Goal: Task Accomplishment & Management: Manage account settings

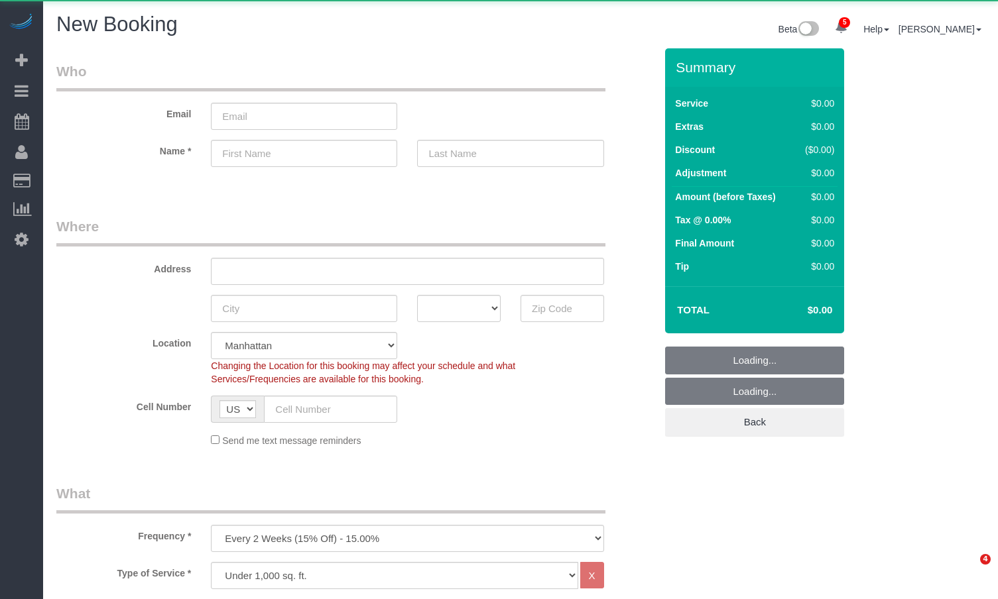
select select "number:89"
select select "number:90"
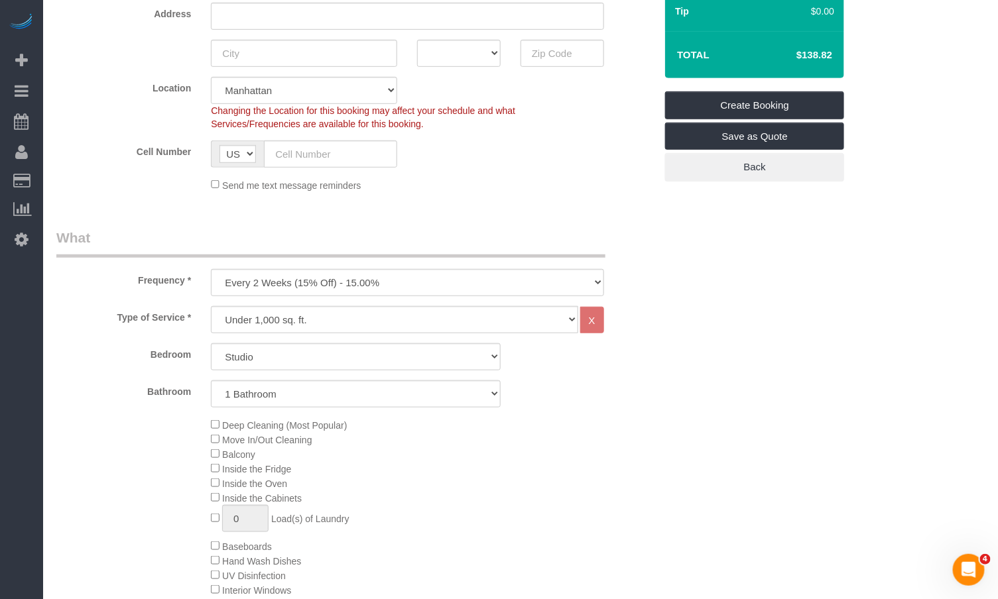
scroll to position [269, 0]
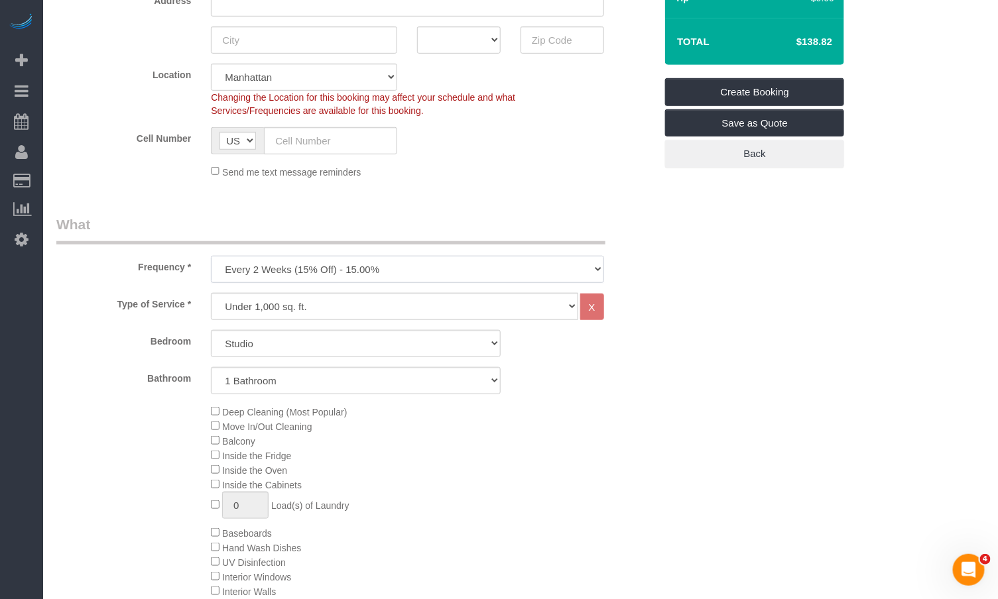
click at [330, 282] on select "One Time Weekly (20% Off) - 20.00% Every 2 Weeks (15% Off) - 15.00% Every 4 Wee…" at bounding box center [407, 269] width 393 height 27
select select "object:10875"
click at [211, 256] on select "One Time Weekly (20% Off) - 20.00% Every 2 Weeks (15% Off) - 15.00% Every 4 Wee…" at bounding box center [407, 269] width 393 height 27
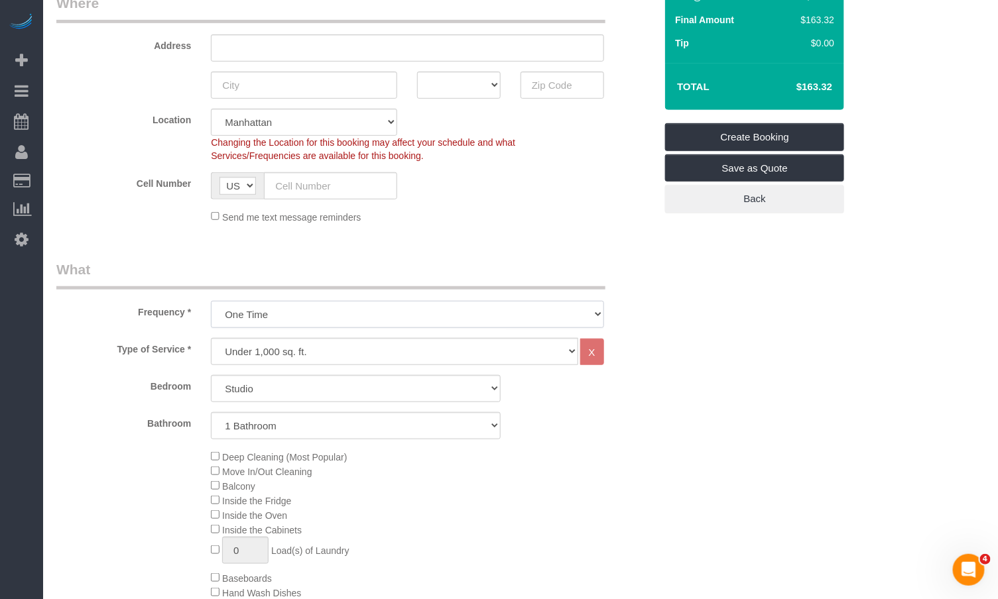
scroll to position [252, 0]
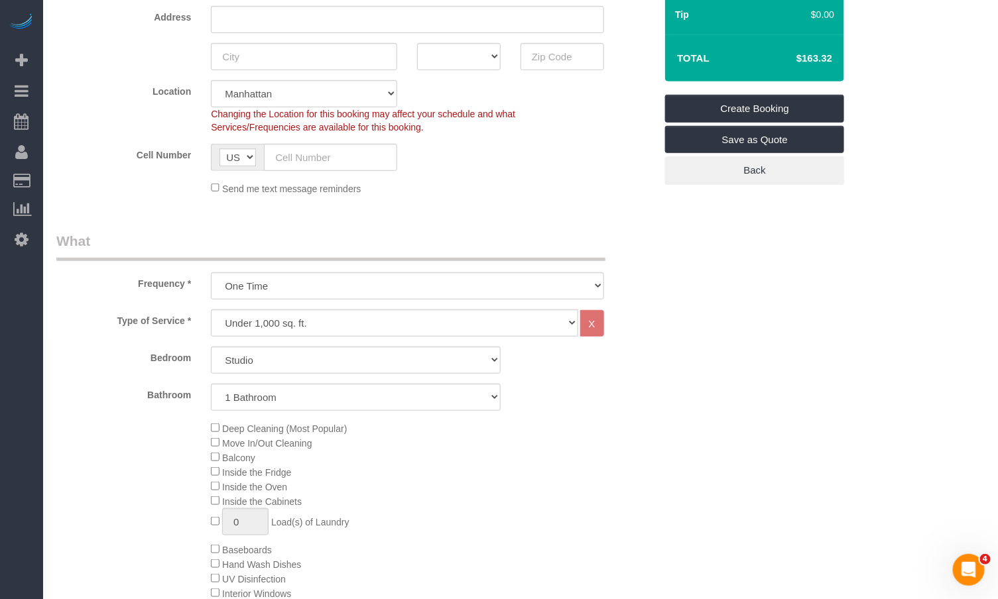
click at [282, 343] on div "Type of Service * Under 1,000 sq. ft. 1,001 - 1,500 sq. ft. 1,500+ sq. ft. Cust…" at bounding box center [355, 507] width 599 height 395
click at [290, 321] on select "Under 1,000 sq. ft. 1,001 - 1,500 sq. ft. 1,500+ sq. ft. Custom Cleaning Office…" at bounding box center [394, 323] width 367 height 27
click at [211, 310] on select "Under 1,000 sq. ft. 1,001 - 1,500 sq. ft. 1,500+ sq. ft. Custom Cleaning Office…" at bounding box center [394, 323] width 367 height 27
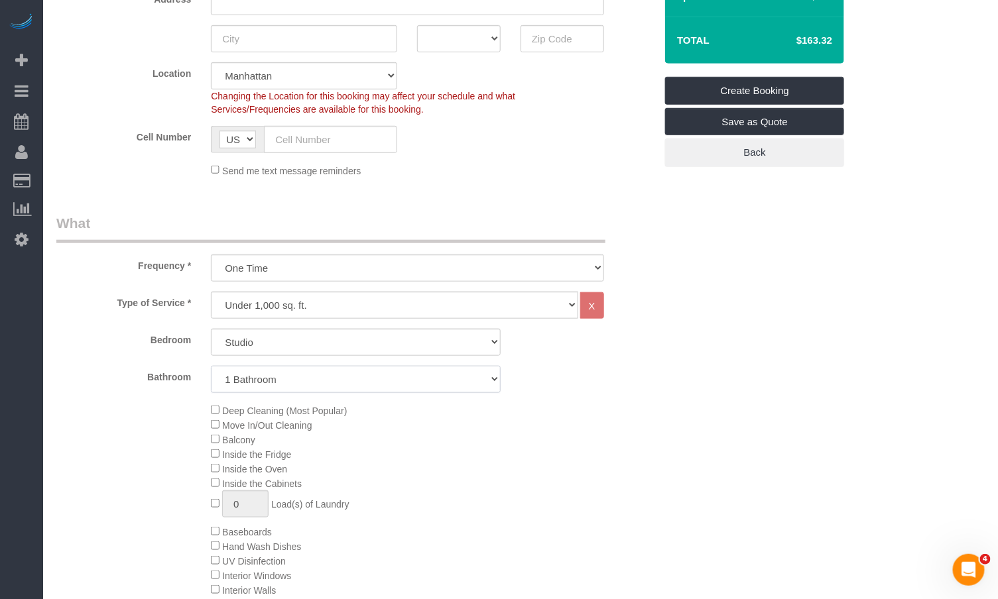
click at [259, 379] on select "1 Bathroom 2 Bathrooms" at bounding box center [356, 379] width 290 height 27
click at [211, 366] on select "1 Bathroom 2 Bathrooms" at bounding box center [356, 379] width 290 height 27
click at [257, 379] on select "1 Bathroom 2 Bathrooms" at bounding box center [356, 379] width 290 height 27
select select "1"
click at [211, 366] on select "1 Bathroom 2 Bathrooms" at bounding box center [356, 379] width 290 height 27
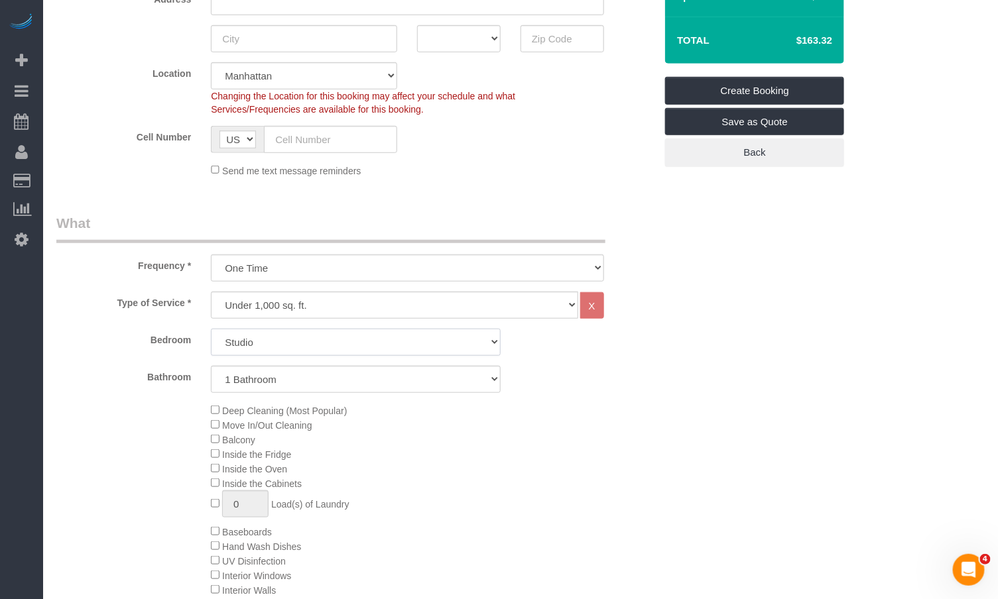
click at [262, 347] on select "Studio 1 Bedroom 2 Bedrooms 3 Bedrooms" at bounding box center [356, 342] width 290 height 27
select select "2"
click at [211, 329] on select "Studio 1 Bedroom 2 Bedrooms 3 Bedrooms" at bounding box center [356, 342] width 290 height 27
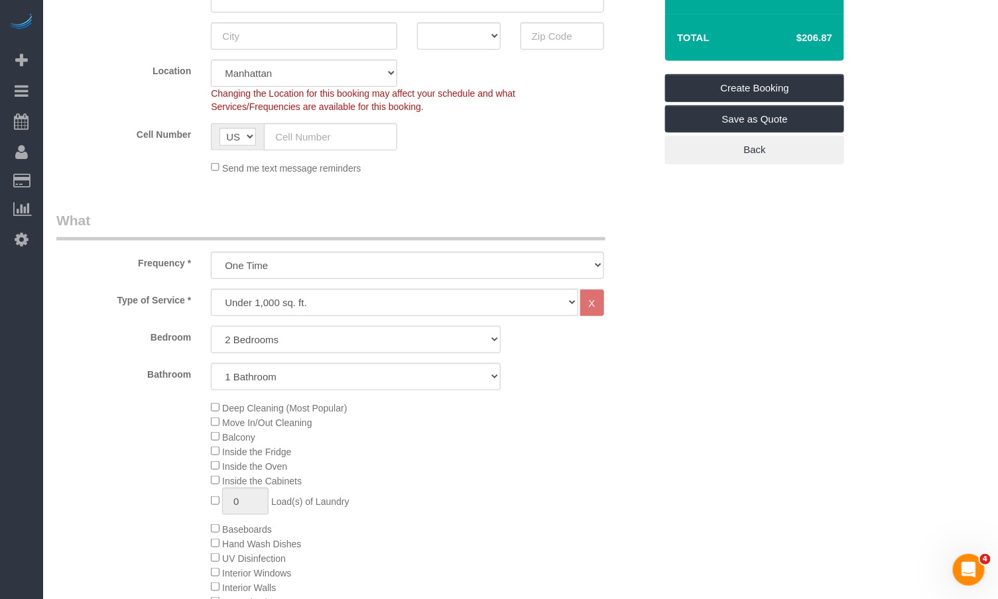
scroll to position [274, 0]
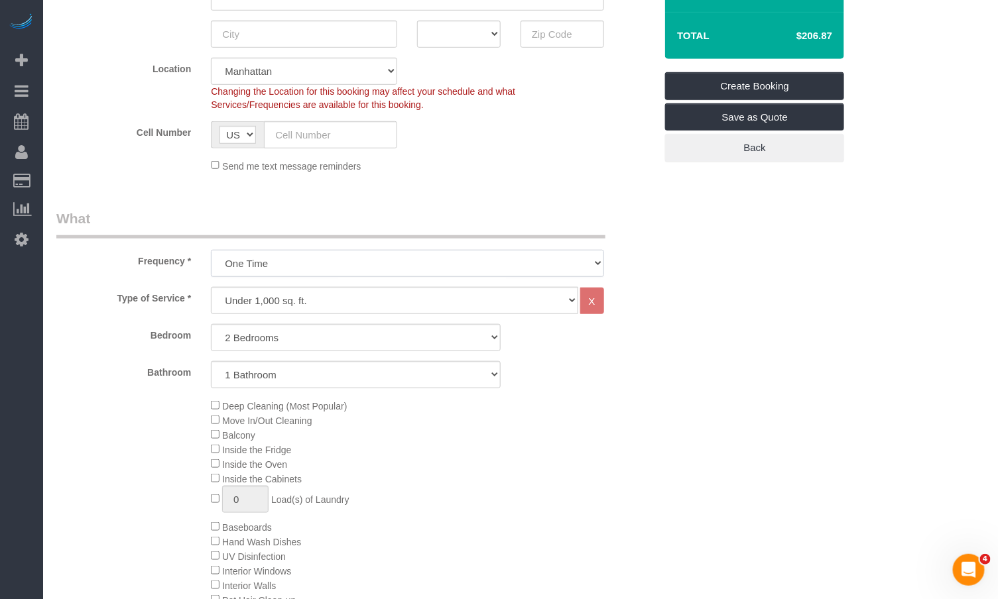
click at [281, 269] on select "One Time Weekly (20% Off) - 20.00% Every 2 Weeks (15% Off) - 15.00% Every 4 Wee…" at bounding box center [407, 263] width 393 height 27
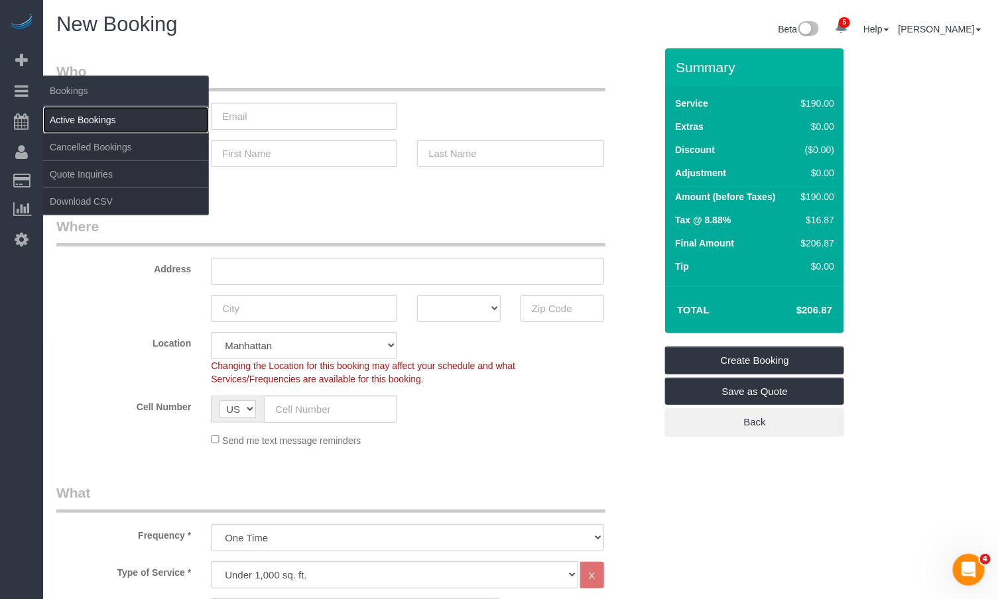
click at [64, 115] on link "Active Bookings" at bounding box center [126, 120] width 166 height 27
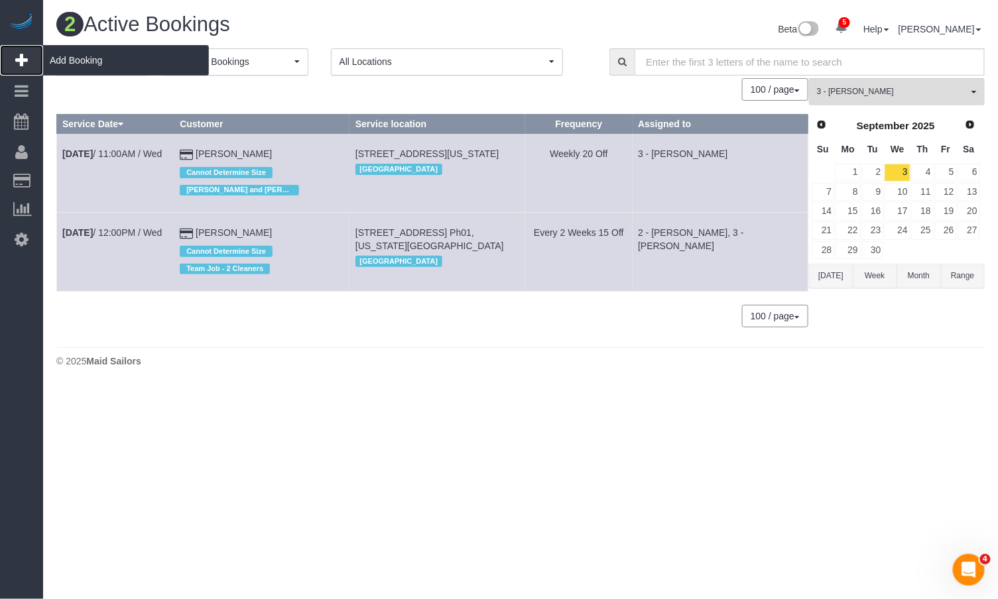
click at [72, 62] on span "Add Booking" at bounding box center [126, 60] width 166 height 30
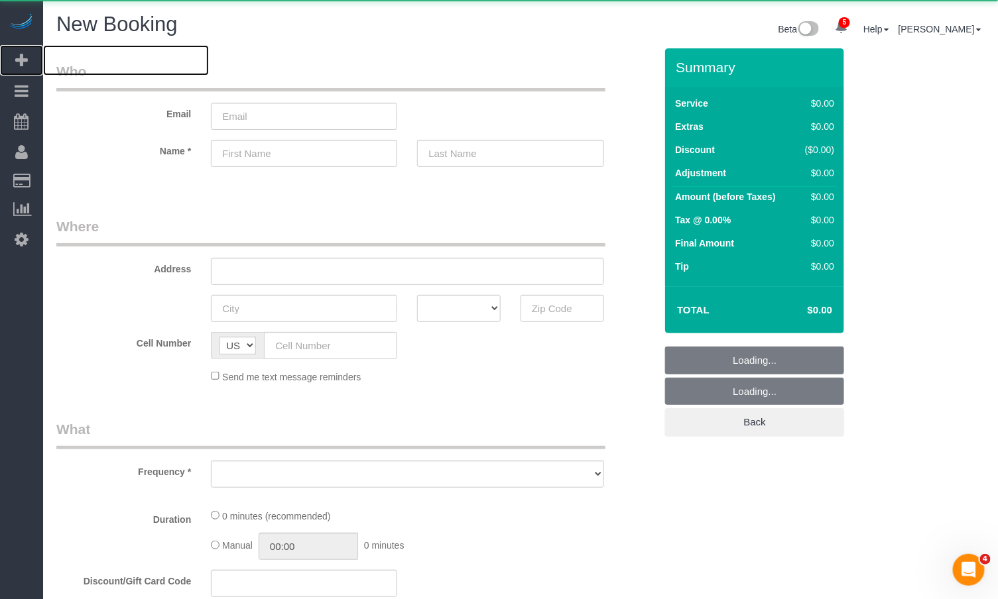
select select "object:12088"
select select "number:89"
select select "number:90"
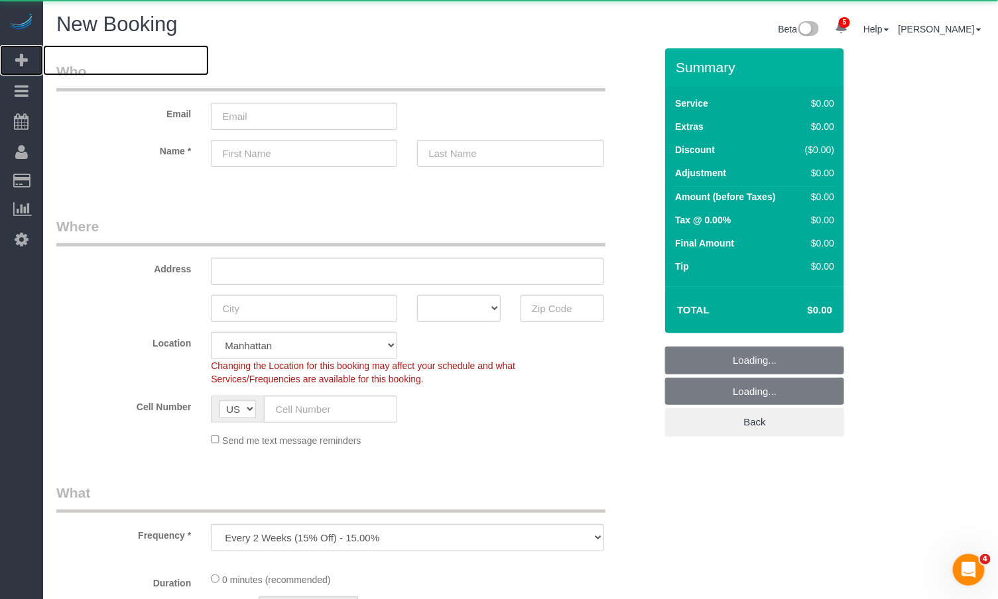
select select "object:12195"
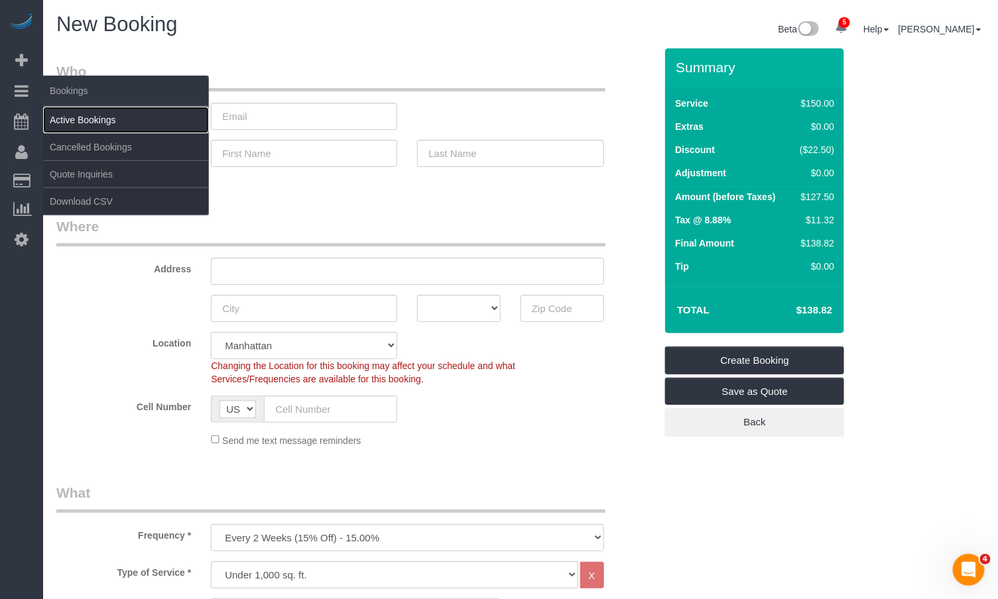
click at [74, 113] on link "Active Bookings" at bounding box center [126, 120] width 166 height 27
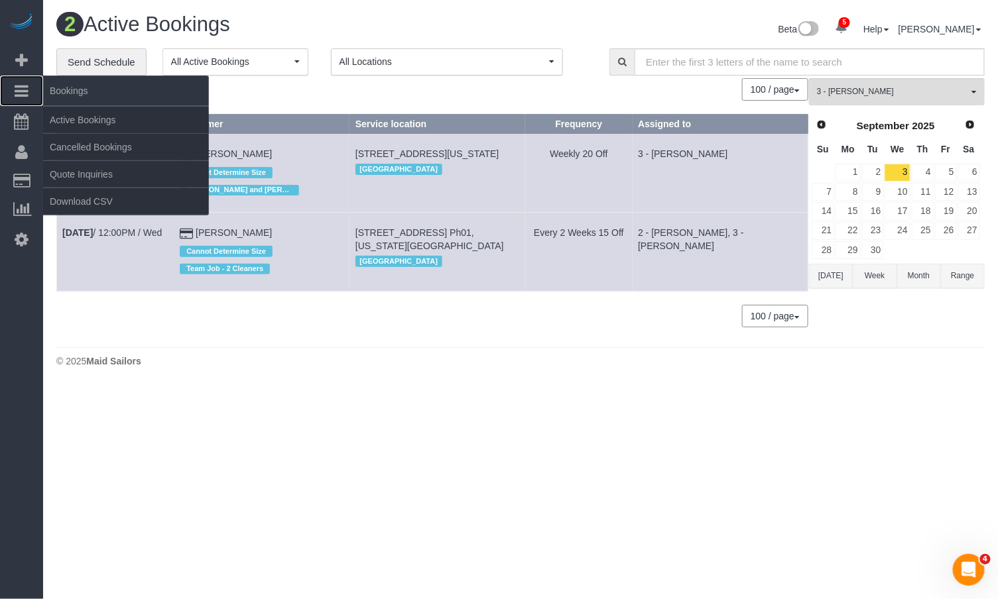
click at [22, 91] on icon at bounding box center [22, 91] width 14 height 16
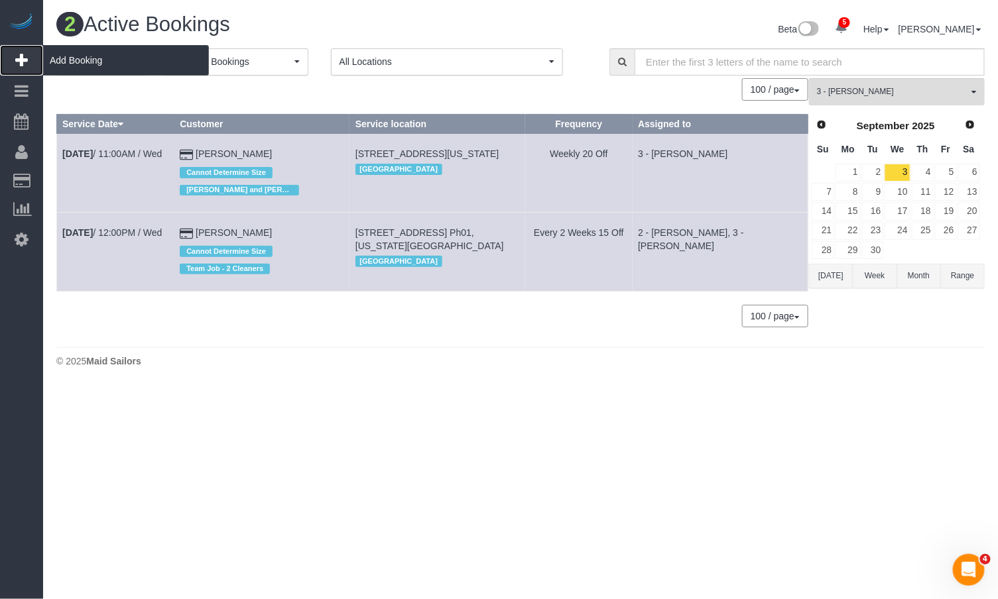
click at [83, 62] on span "Add Booking" at bounding box center [126, 60] width 166 height 30
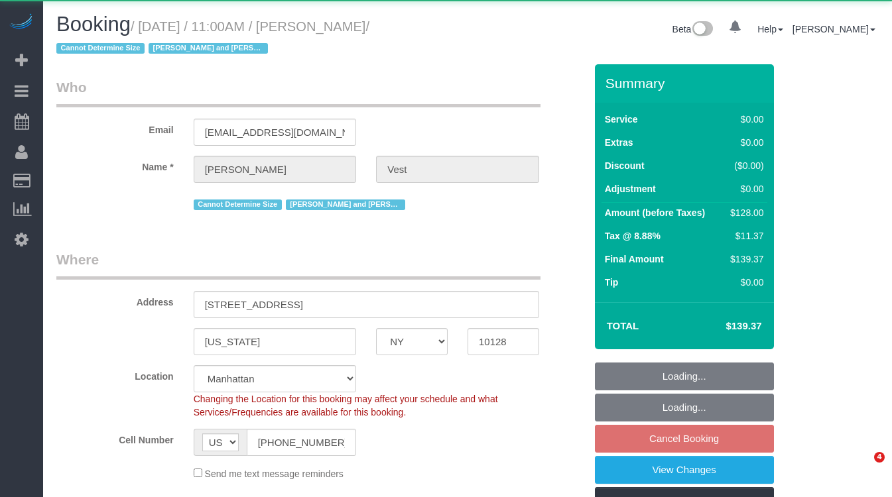
select select "NY"
select select "object:820"
select select "1"
select select "number:57"
select select "number:74"
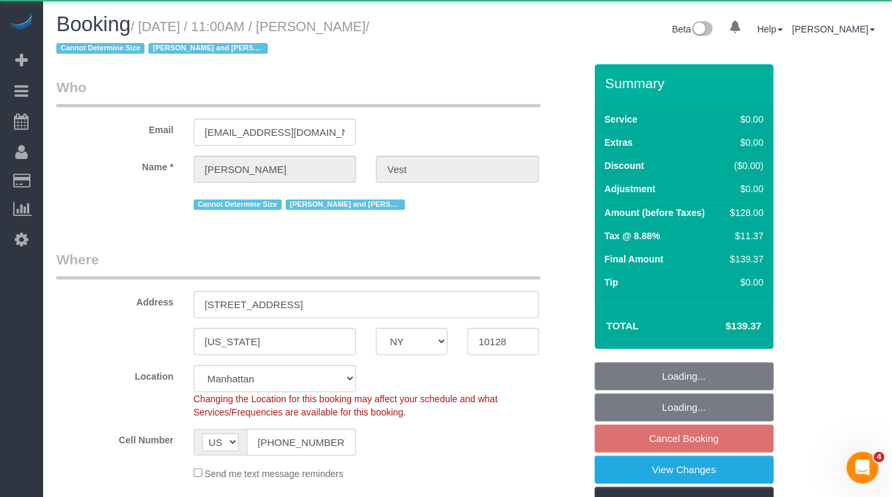
select select "number:15"
select select "number:6"
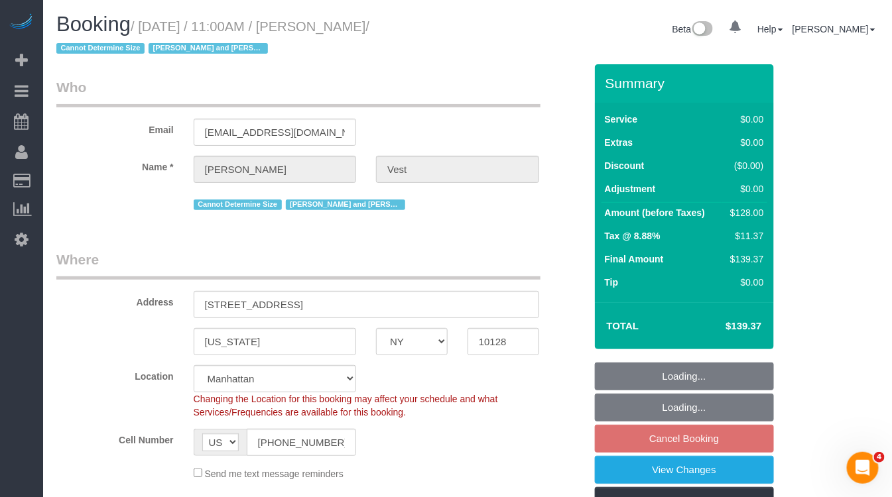
select select "string:stripe-pm_1R74TQ4VGloSiKo7zsvzPauP"
select select "spot4"
select select "1"
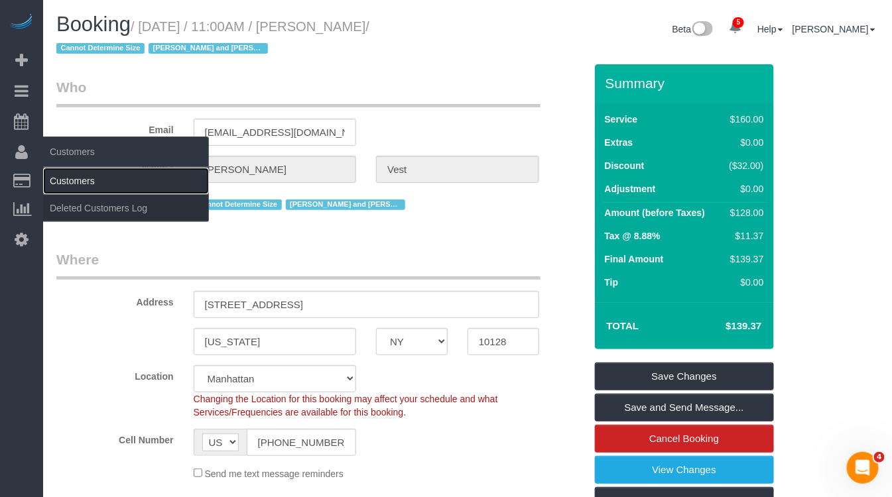
click at [78, 183] on link "Customers" at bounding box center [126, 181] width 166 height 27
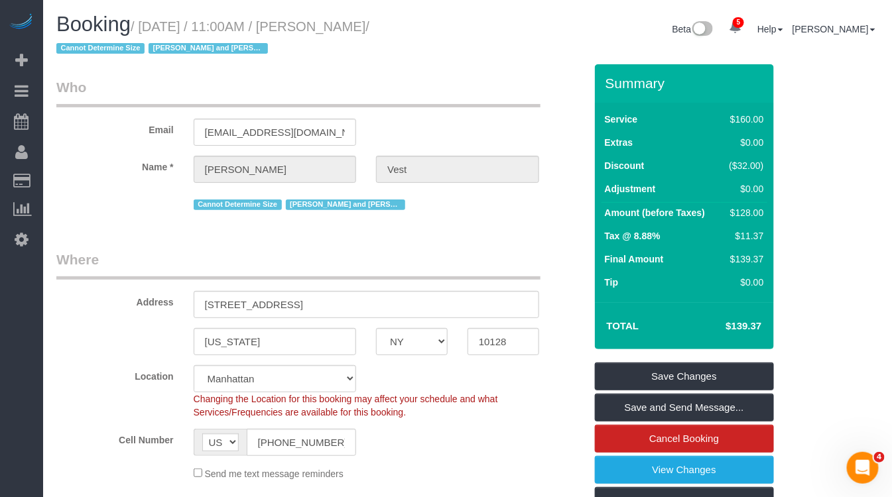
drag, startPoint x: 426, startPoint y: 23, endPoint x: 349, endPoint y: 27, distance: 77.0
click at [349, 27] on small "/ September 03, 2025 / 11:00AM / Jennifer Vest / Cannot Determine Size Isabella…" at bounding box center [212, 37] width 313 height 37
copy small "Jennifer Vest"
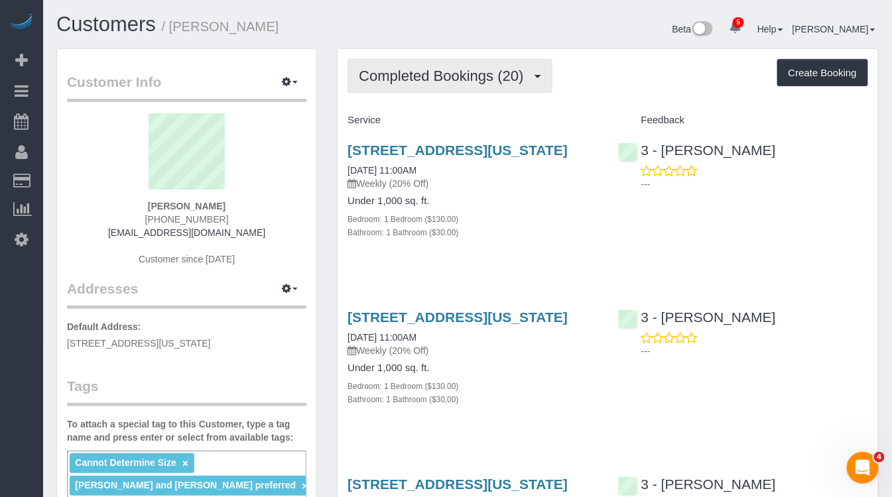
click at [453, 82] on span "Completed Bookings (20)" at bounding box center [444, 76] width 171 height 17
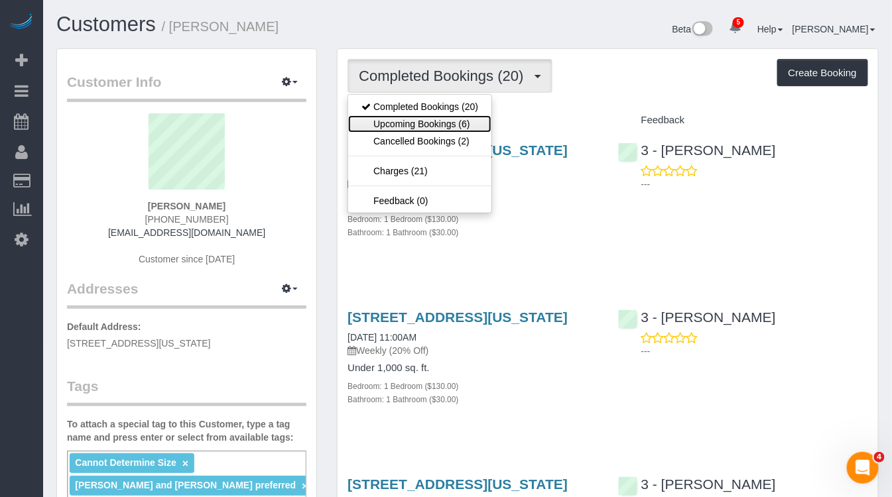
click at [448, 125] on link "Upcoming Bookings (6)" at bounding box center [419, 123] width 143 height 17
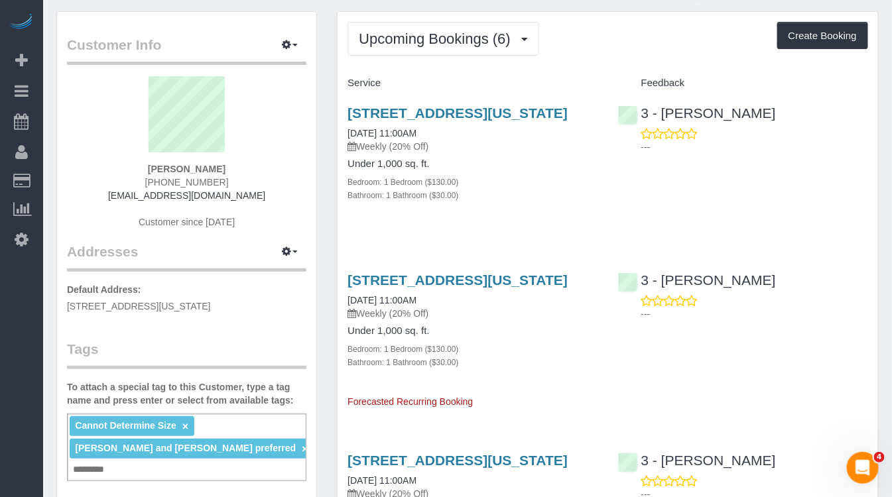
scroll to position [30, 0]
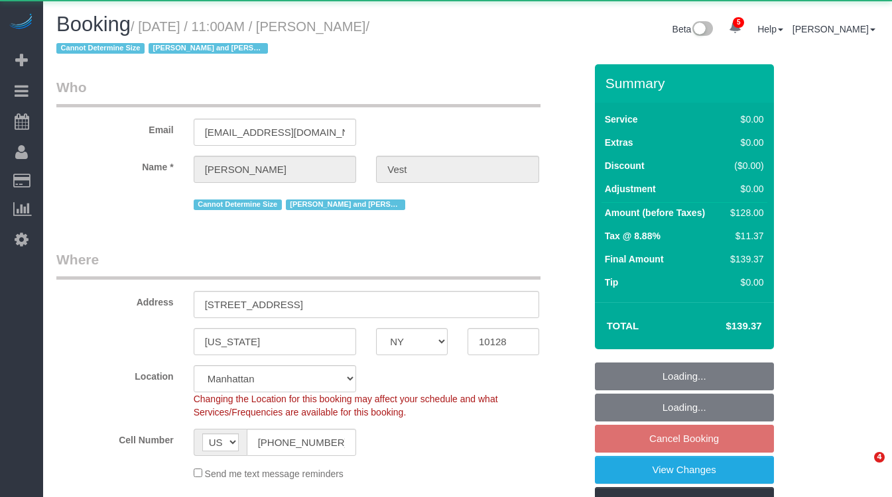
select select "NY"
select select "object:675"
select select "string:stripe-pm_1R74TQ4VGloSiKo7zsvzPauP"
select select "1"
select select "number:57"
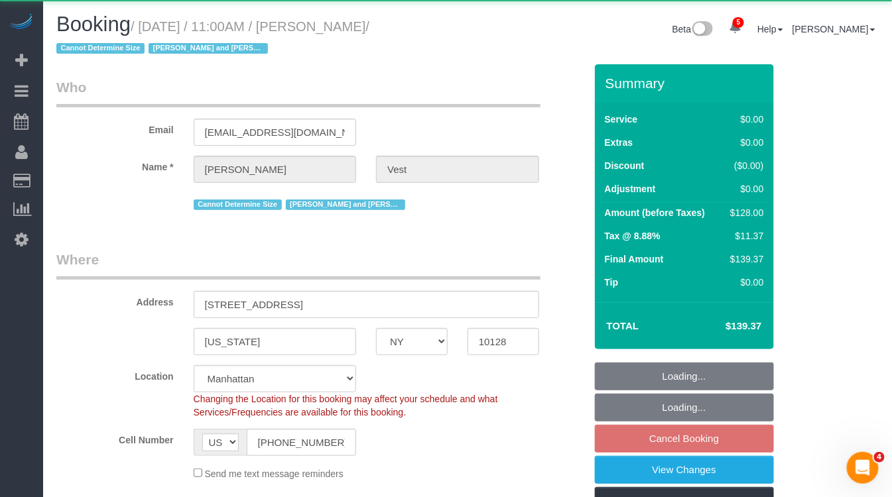
select select "number:74"
select select "number:15"
select select "number:6"
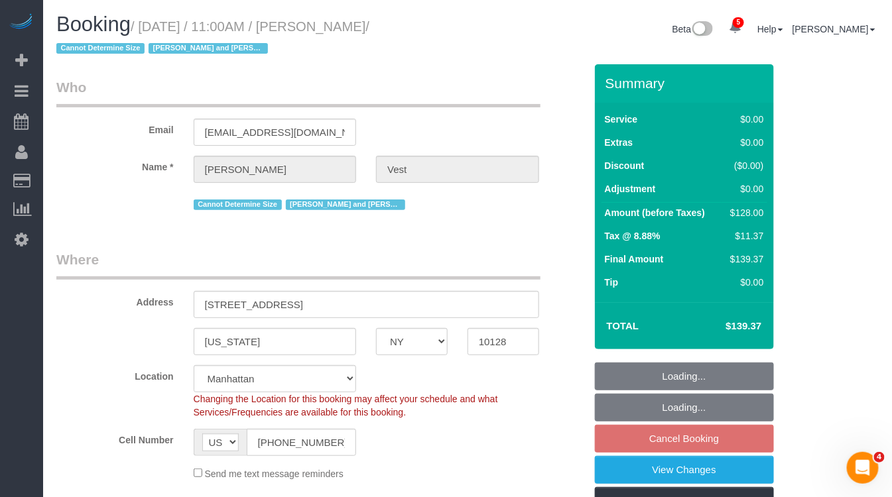
select select "spot4"
select select "1"
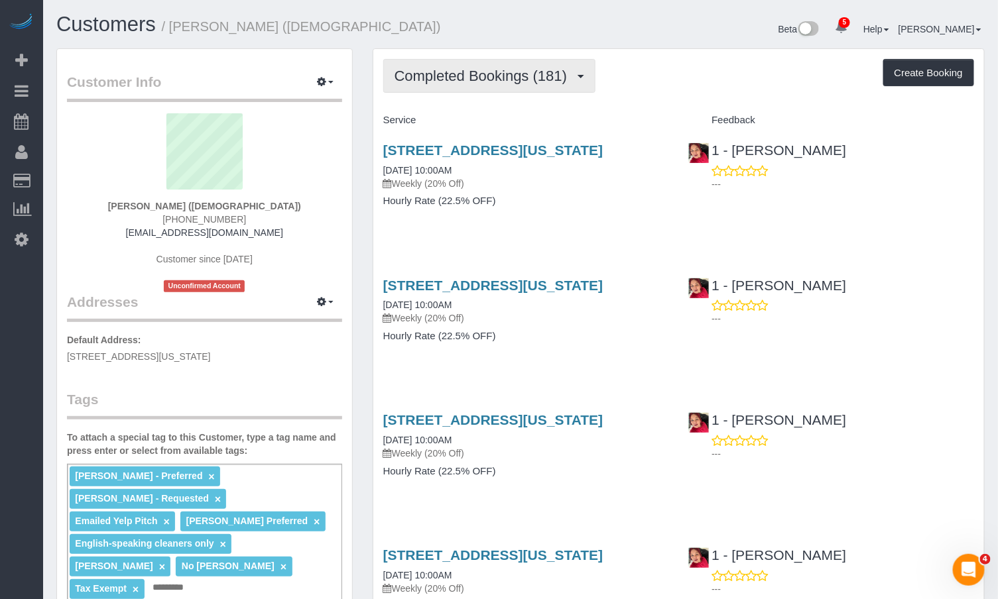
click at [456, 74] on span "Completed Bookings (181)" at bounding box center [484, 76] width 179 height 17
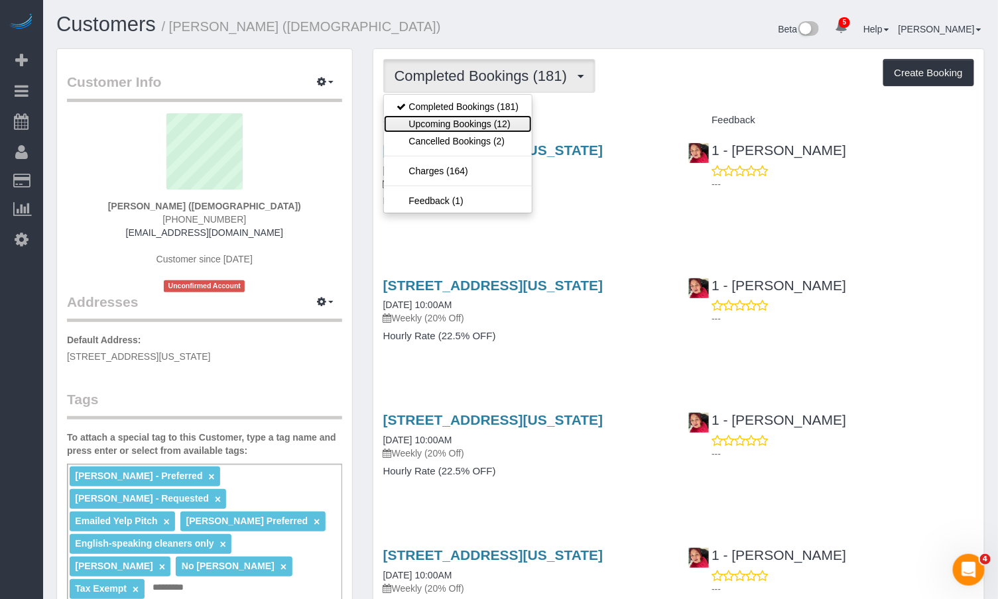
click at [472, 131] on link "Upcoming Bookings (12)" at bounding box center [458, 123] width 149 height 17
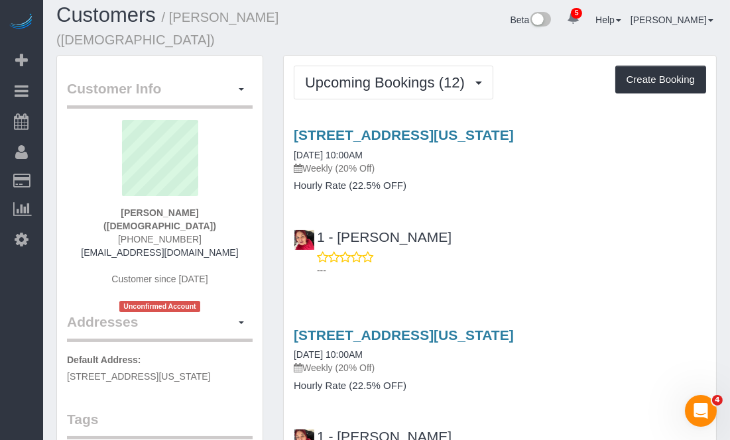
scroll to position [11, 0]
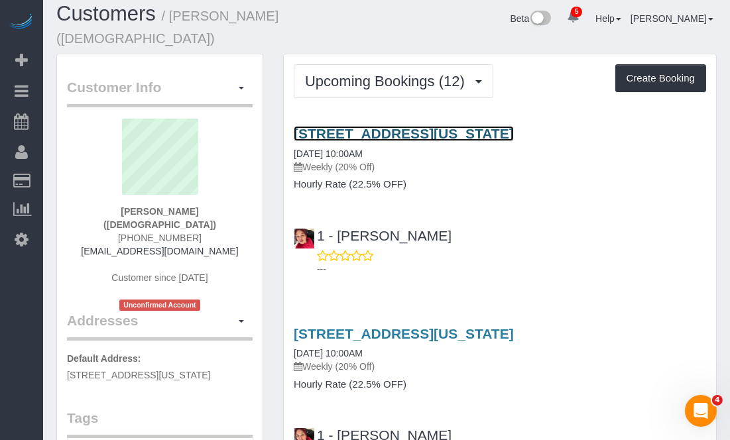
click at [375, 133] on link "[STREET_ADDRESS][US_STATE]" at bounding box center [404, 133] width 220 height 15
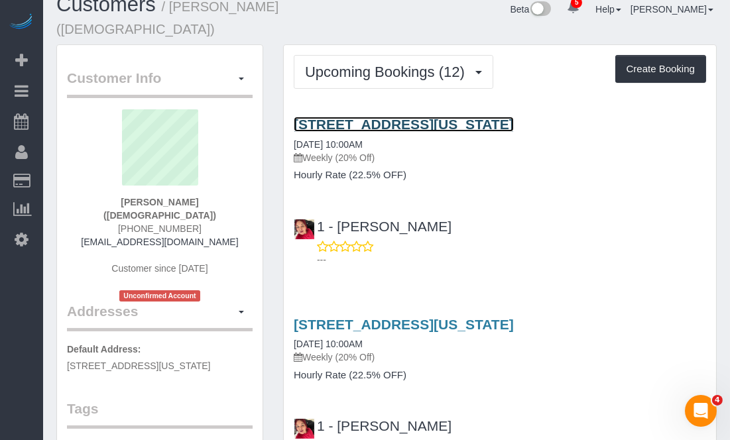
scroll to position [37, 0]
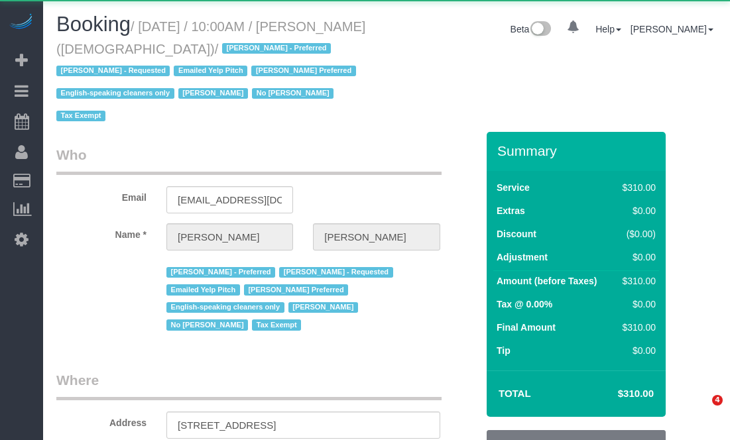
select select "NY"
select select "object:756"
select select "300"
select select "number:89"
select select "number:90"
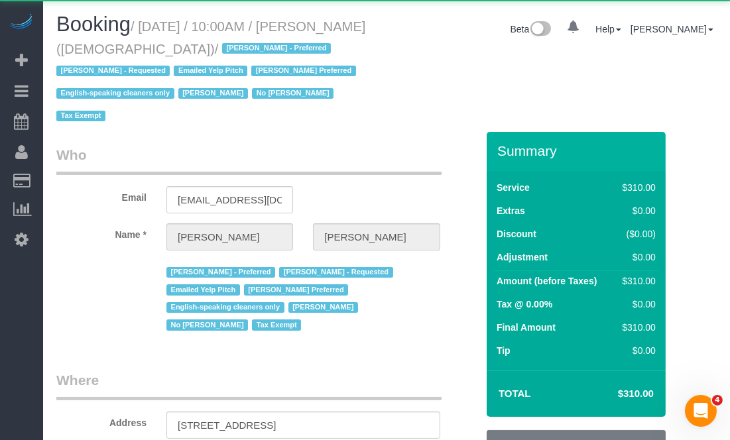
select select "number:15"
select select "number:7"
select select "spot1"
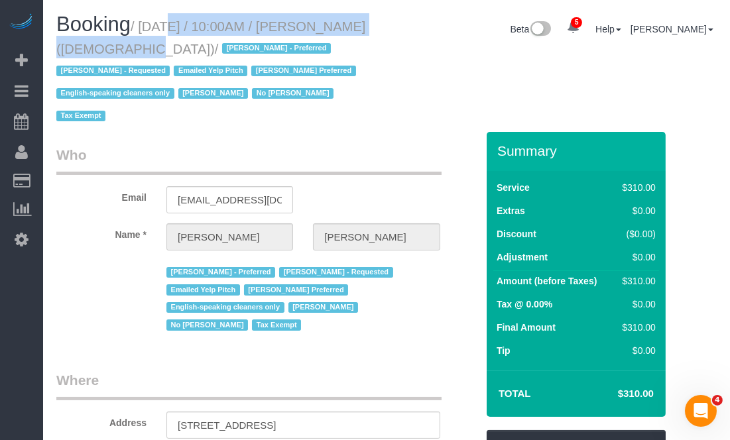
drag, startPoint x: 152, startPoint y: 30, endPoint x: 97, endPoint y: 52, distance: 59.5
click at [97, 52] on small "/ August 29, 2025 / 10:00AM / Colleen Glazer (Holy Trinity Roman Catholic Churc…" at bounding box center [210, 71] width 309 height 105
copy small "August 29, 2025 / 10:00AM / Colleen Glazer"
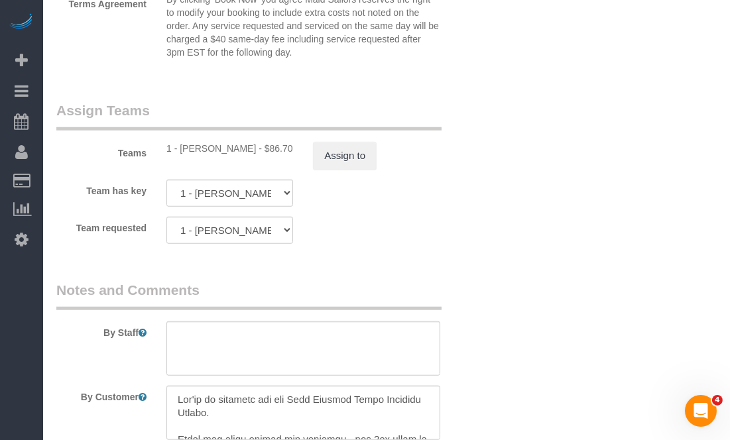
scroll to position [1518, 0]
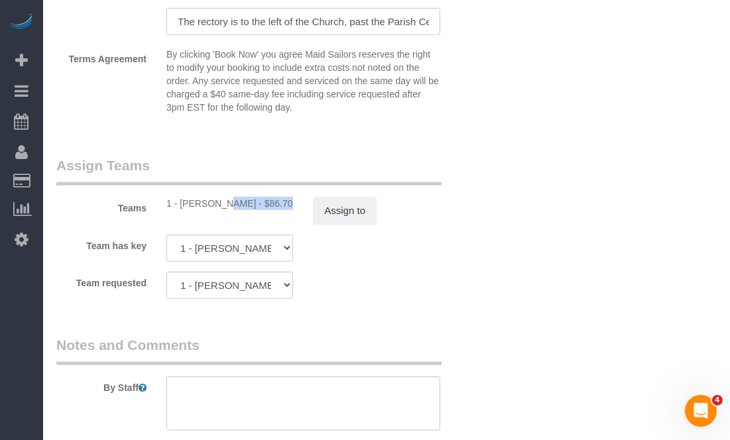
drag, startPoint x: 241, startPoint y: 202, endPoint x: 180, endPoint y: 206, distance: 60.5
click at [180, 206] on div "1 - Emely Jimenez - $86.70" at bounding box center [229, 203] width 127 height 13
copy div "Emely Jimenez"
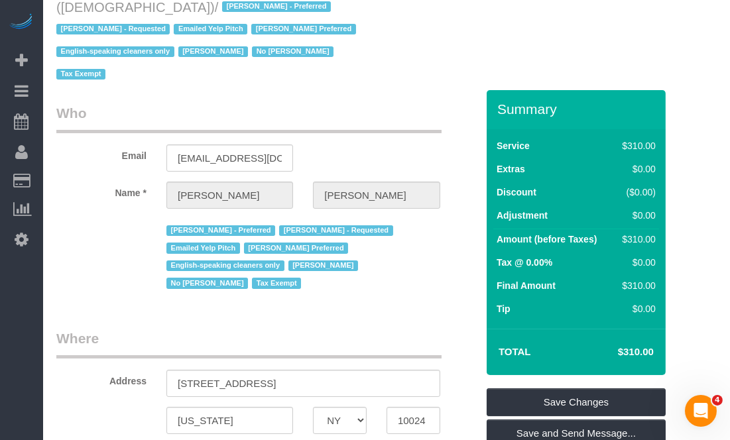
scroll to position [0, 0]
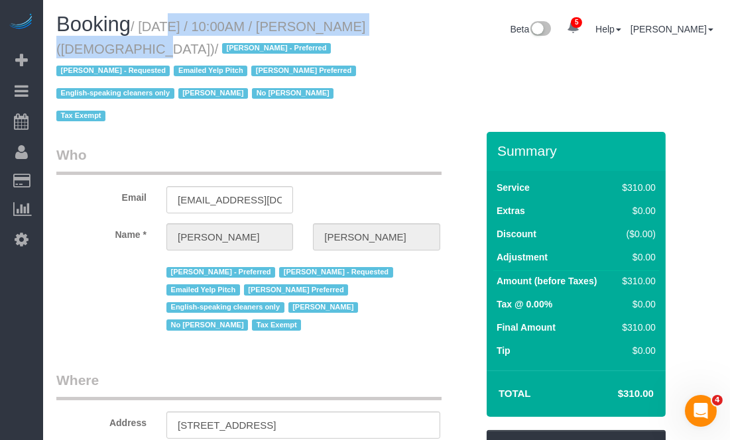
drag, startPoint x: 178, startPoint y: 29, endPoint x: 99, endPoint y: 51, distance: 82.5
click at [99, 51] on small "/ August 29, 2025 / 10:00AM / Colleen Glazer (Holy Trinity Roman Catholic Churc…" at bounding box center [210, 71] width 309 height 105
copy small "August 29, 2025 / 10:00AM / Colleen Glazer"
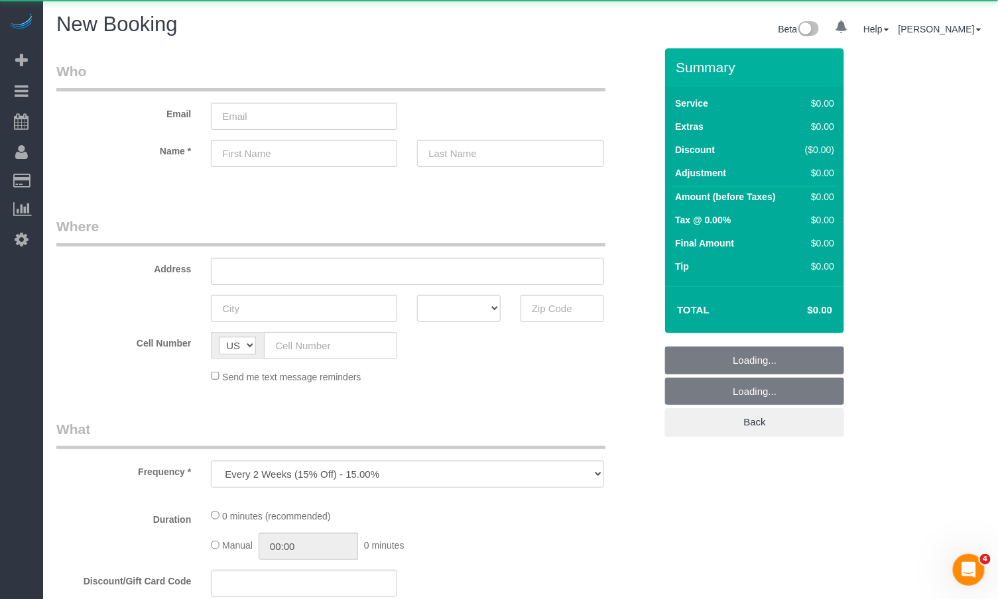
select select "object:863"
select select "number:89"
select select "number:90"
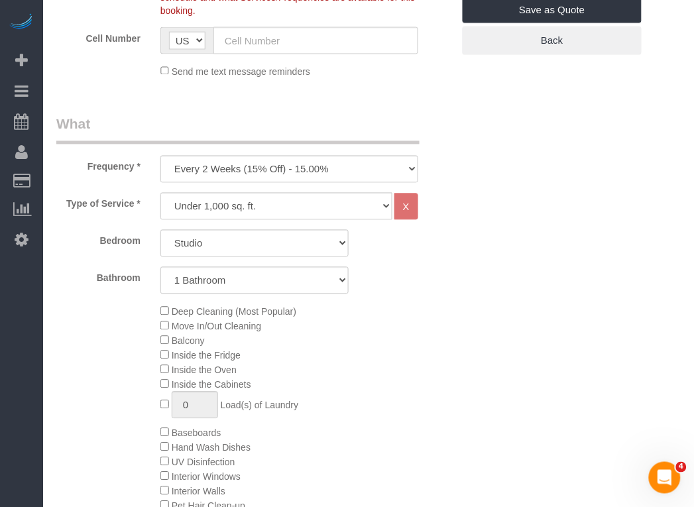
scroll to position [383, 0]
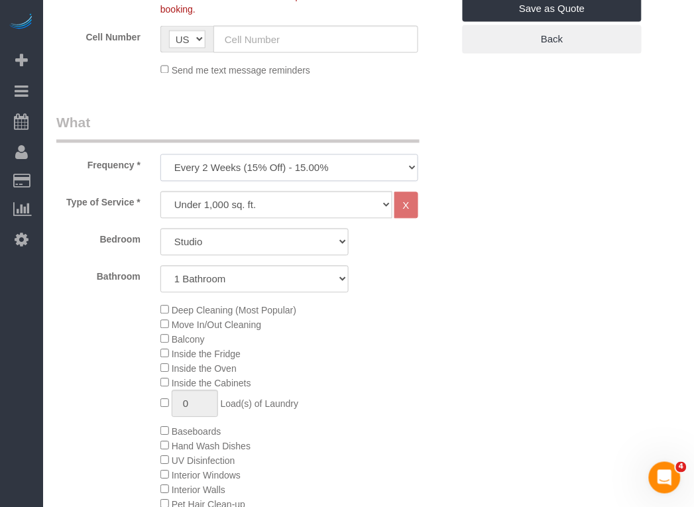
click at [197, 156] on select "One Time Weekly (20% Off) - 20.00% Every 2 Weeks (15% Off) - 15.00% Every 4 Wee…" at bounding box center [289, 167] width 258 height 27
select select "object:864"
click at [160, 154] on select "One Time Weekly (20% Off) - 20.00% Every 2 Weeks (15% Off) - 15.00% Every 4 Wee…" at bounding box center [289, 167] width 258 height 27
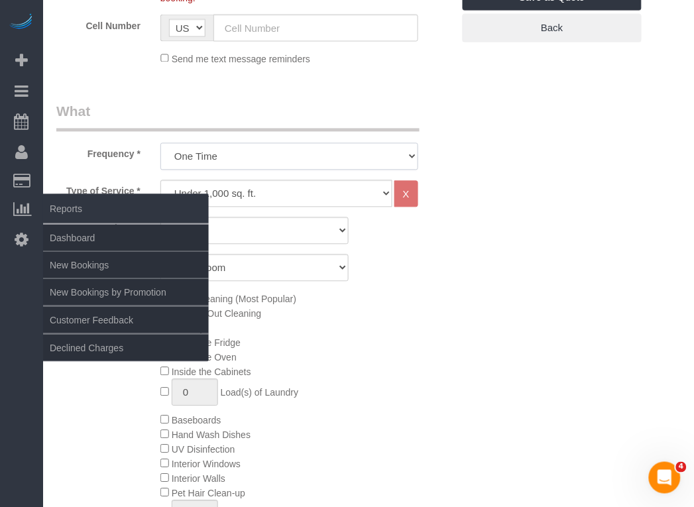
scroll to position [395, 0]
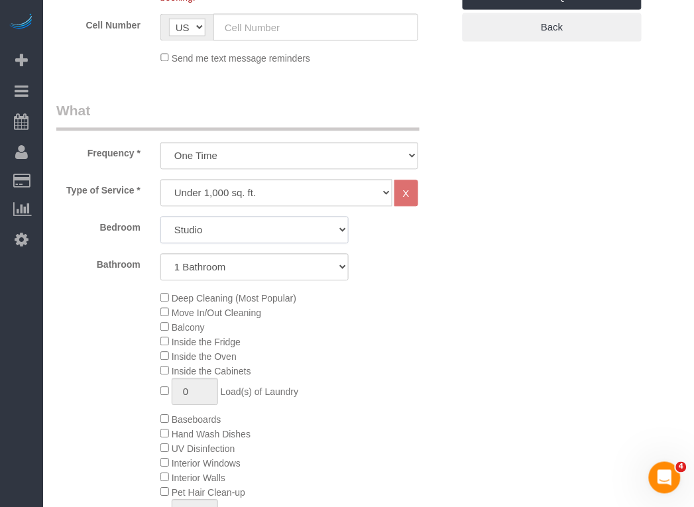
click at [246, 235] on select "Studio 1 Bedroom 2 Bedrooms 3 Bedrooms" at bounding box center [254, 230] width 188 height 27
select select "2"
click at [160, 217] on select "Studio 1 Bedroom 2 Bedrooms 3 Bedrooms" at bounding box center [254, 230] width 188 height 27
click at [217, 267] on select "1 Bathroom 2 Bathrooms" at bounding box center [254, 267] width 188 height 27
select select "2"
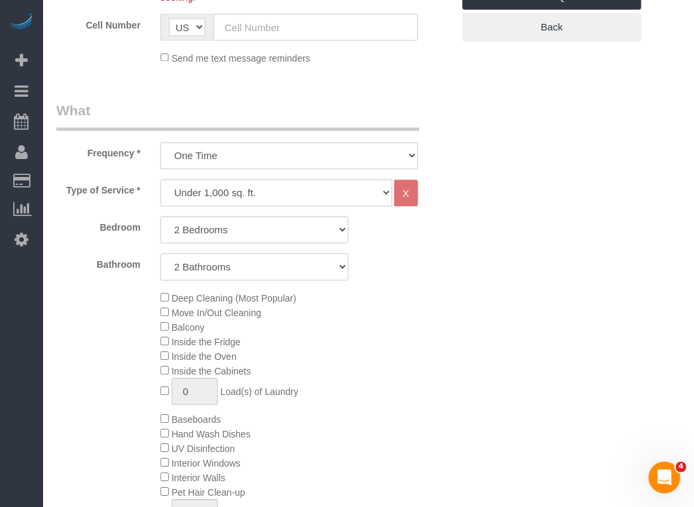
click at [160, 254] on select "1 Bathroom 2 Bathrooms" at bounding box center [254, 267] width 188 height 27
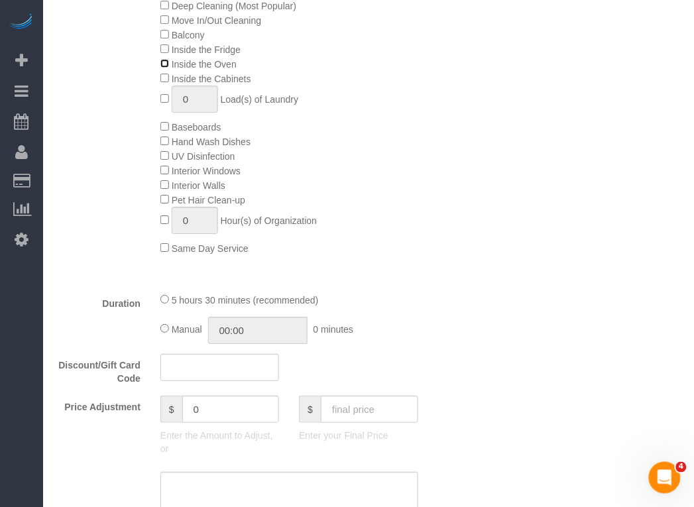
scroll to position [659, 0]
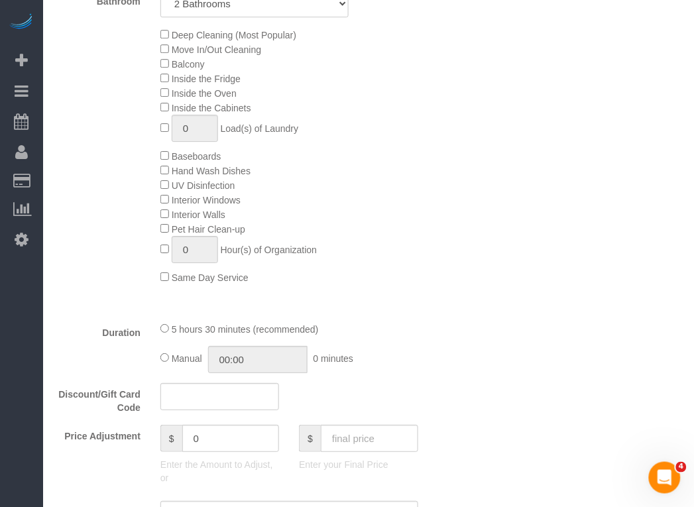
drag, startPoint x: 249, startPoint y: 202, endPoint x: 176, endPoint y: 202, distance: 72.9
click at [176, 202] on div "Deep Cleaning (Most Popular) Move In/Out Cleaning Balcony Inside the Fridge Ins…" at bounding box center [307, 155] width 312 height 257
copy span "Interior Windows"
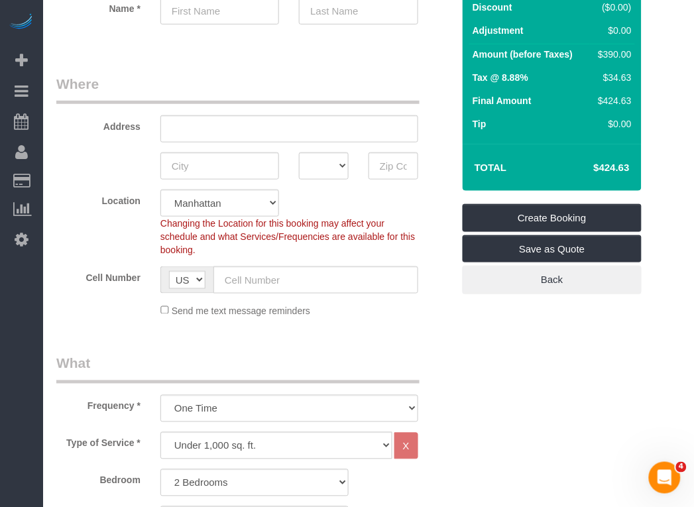
scroll to position [109, 0]
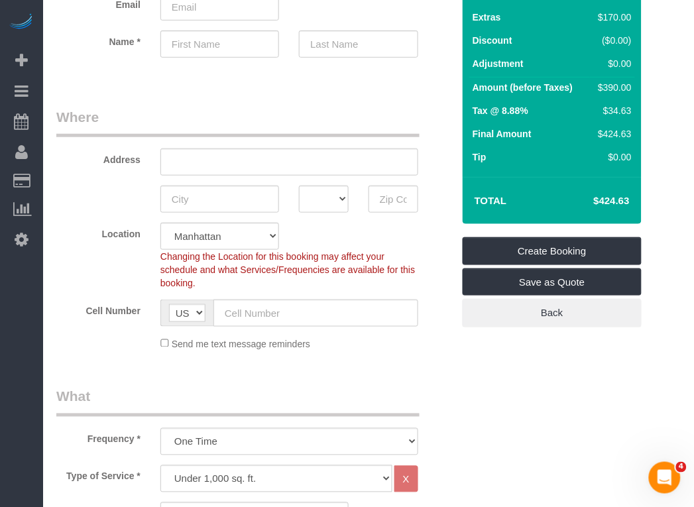
drag, startPoint x: 587, startPoint y: 198, endPoint x: 637, endPoint y: 198, distance: 49.7
click at [637, 198] on div "Total $424.63" at bounding box center [552, 200] width 179 height 47
copy table "Total"
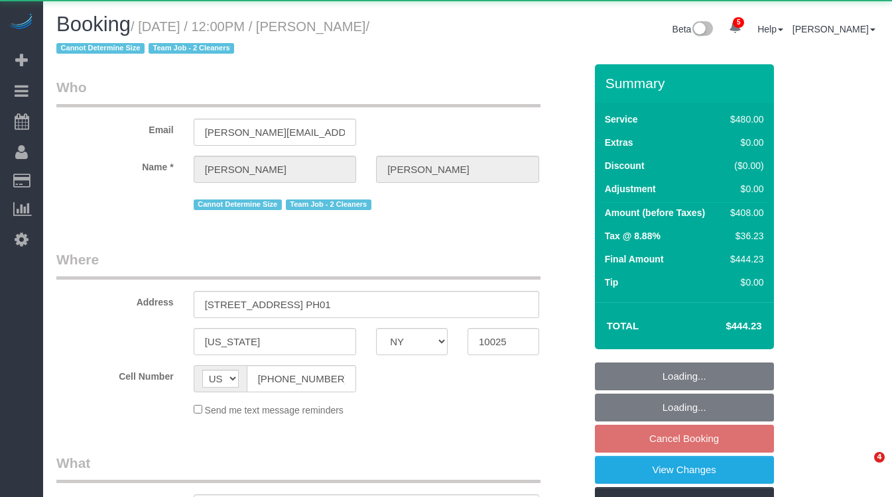
select select "NY"
select select "2"
select select "180"
select select "number:57"
select select "number:71"
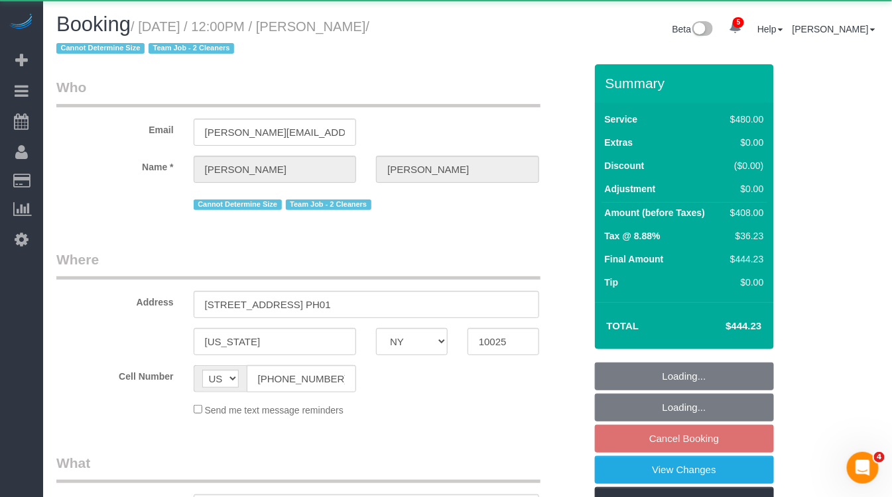
select select "number:15"
select select "number:5"
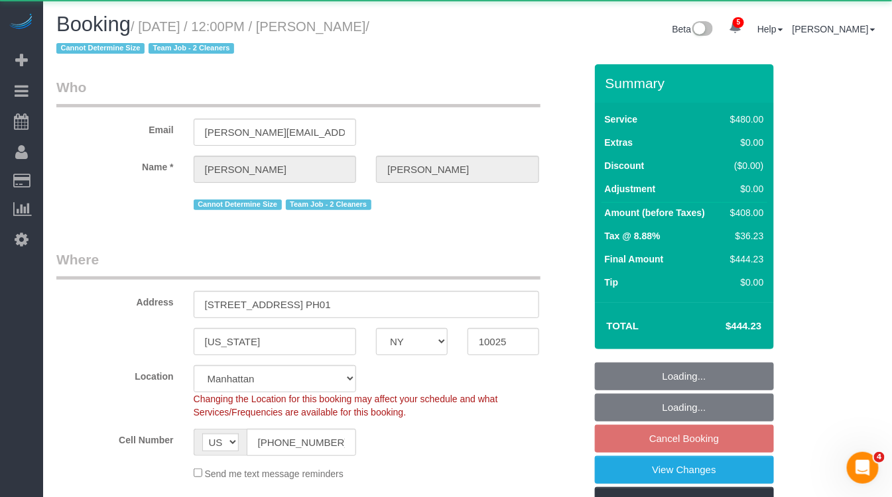
select select "string:stripe-pm_1QkAQu4VGloSiKo74CYp18Kc"
select select "object:910"
select select "spot5"
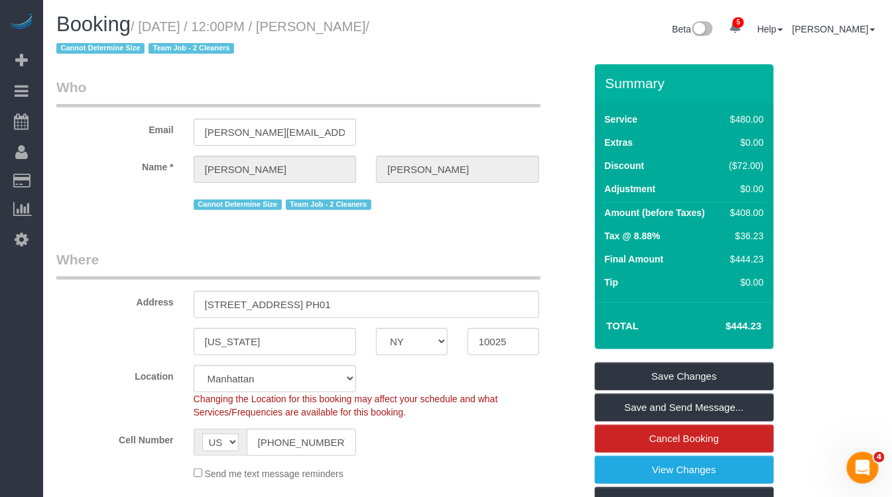
drag, startPoint x: 425, startPoint y: 29, endPoint x: 345, endPoint y: 30, distance: 79.6
click at [345, 30] on small "/ [DATE] / 12:00PM / [PERSON_NAME] / Cannot Determine Size Team Job - 2 Cleaners" at bounding box center [212, 37] width 313 height 37
copy small "[PERSON_NAME]"
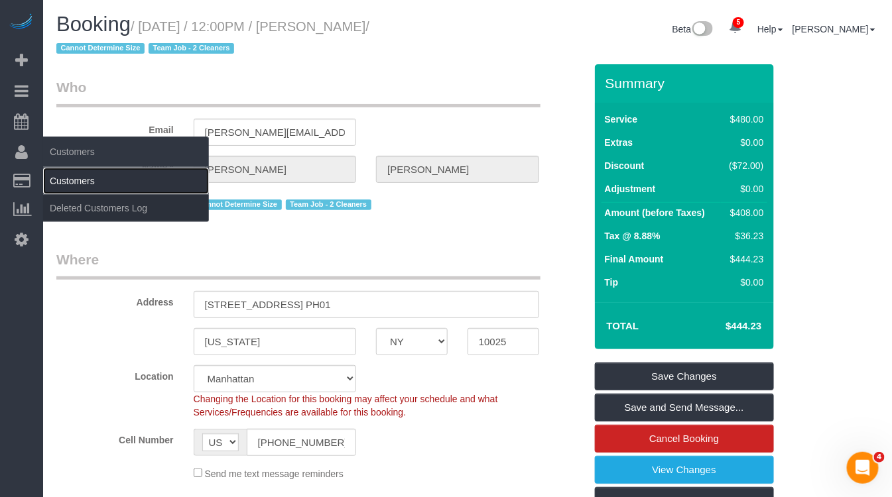
click at [60, 180] on link "Customers" at bounding box center [126, 181] width 166 height 27
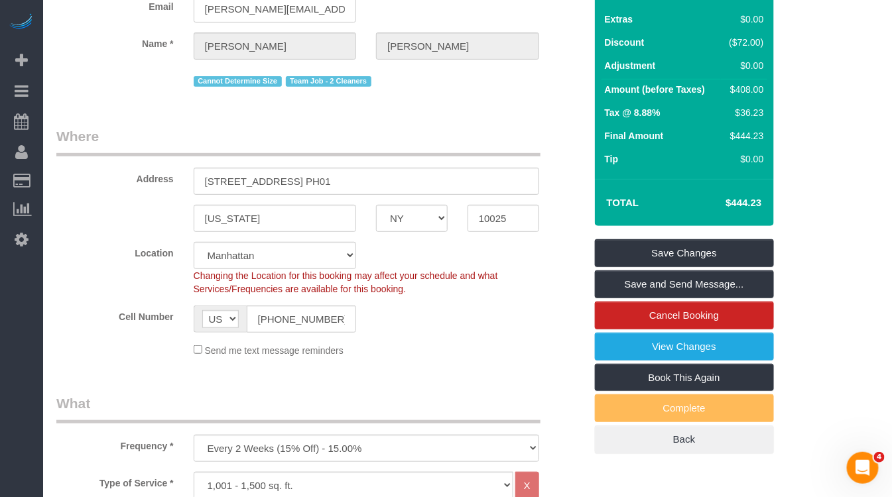
scroll to position [124, 0]
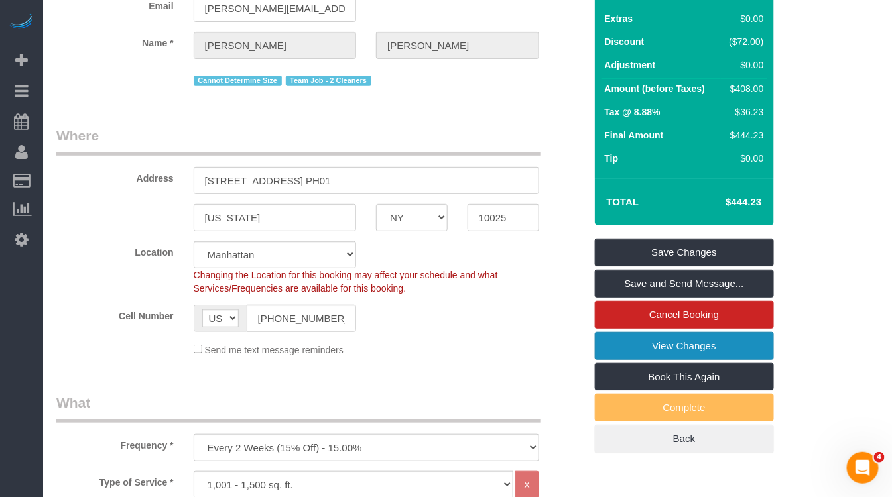
click at [662, 345] on link "View Changes" at bounding box center [684, 346] width 179 height 28
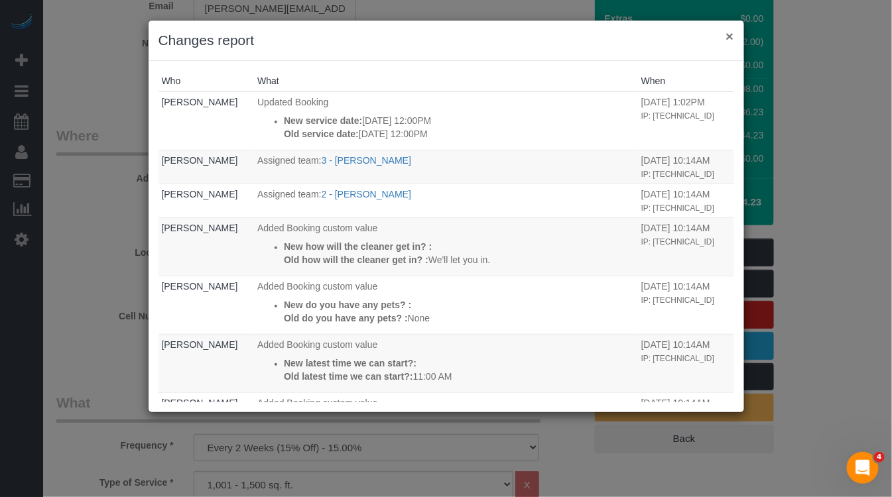
click at [731, 39] on button "×" at bounding box center [729, 36] width 8 height 14
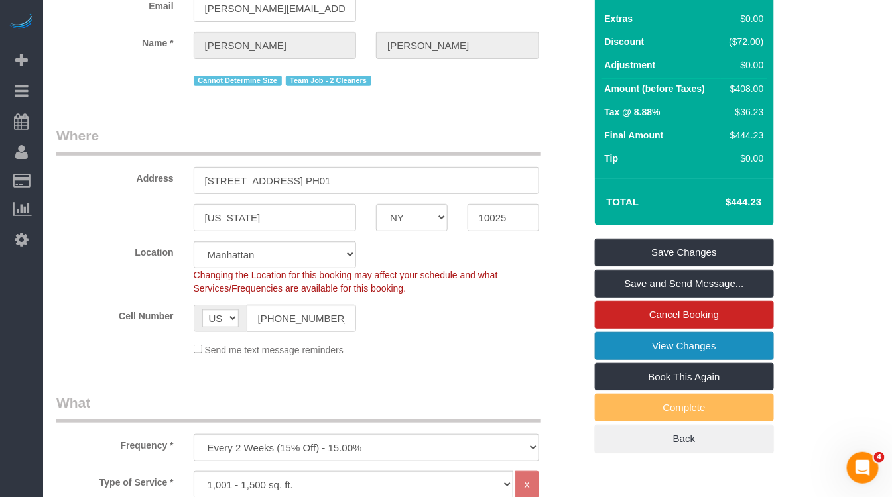
scroll to position [0, 0]
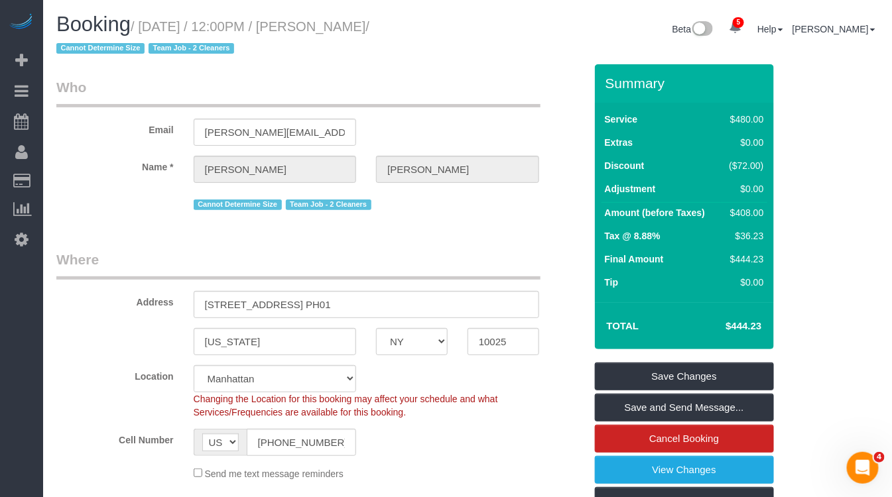
click at [344, 31] on small "/ September 03, 2025 / 12:00PM / Roger Lopez / Cannot Determine Size Team Job -…" at bounding box center [212, 37] width 313 height 37
drag, startPoint x: 424, startPoint y: 23, endPoint x: 308, endPoint y: 35, distance: 116.1
click at [308, 35] on h1 "Booking / September 03, 2025 / 12:00PM / Roger Lopez / Cannot Determine Size Te…" at bounding box center [256, 35] width 401 height 45
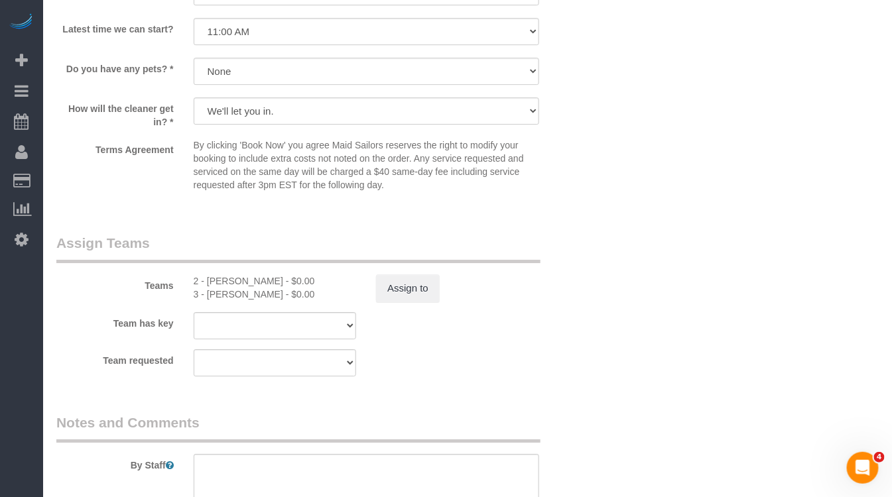
scroll to position [1290, 0]
click at [414, 289] on button "Assign to" at bounding box center [408, 288] width 64 height 28
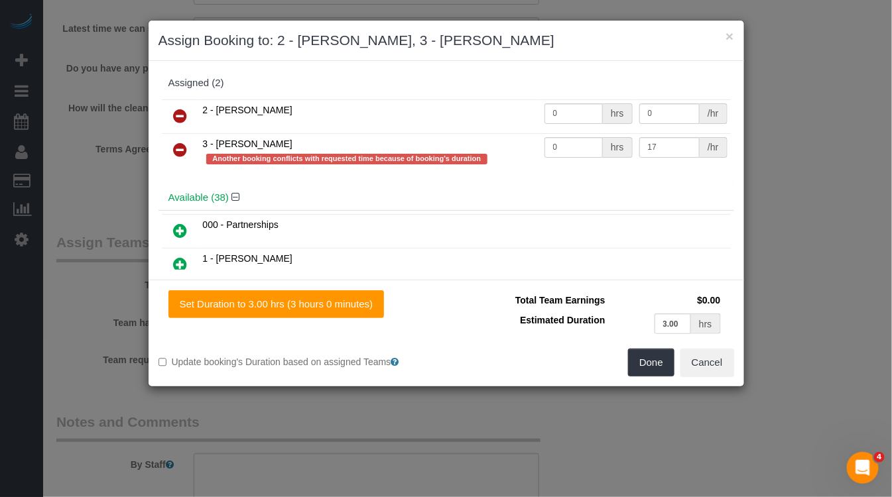
click at [179, 149] on icon at bounding box center [181, 150] width 14 height 16
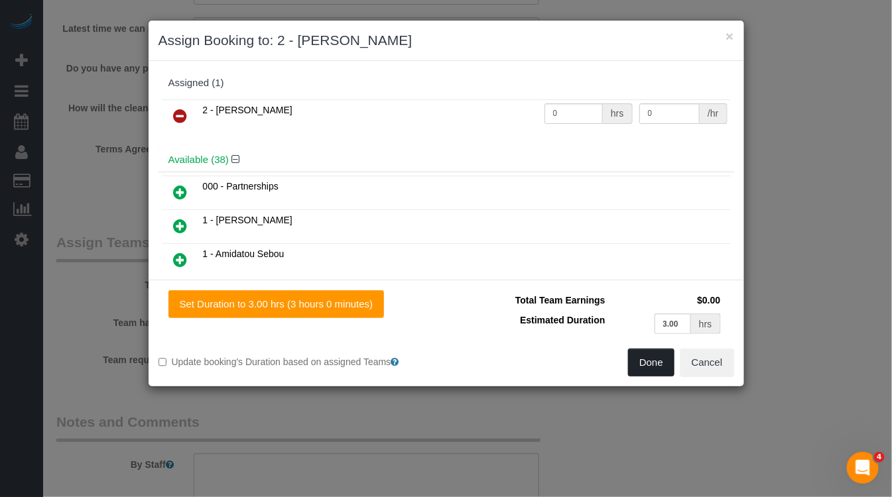
click at [647, 361] on button "Done" at bounding box center [651, 363] width 46 height 28
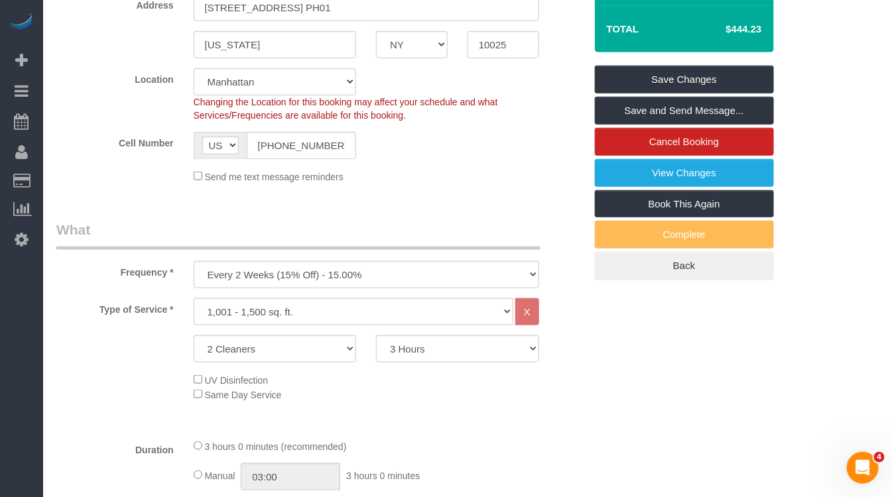
scroll to position [274, 0]
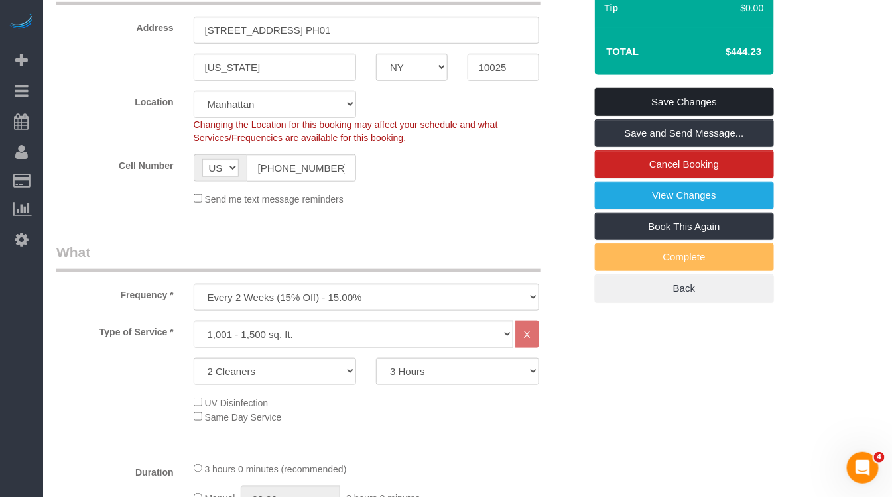
click at [629, 100] on link "Save Changes" at bounding box center [684, 102] width 179 height 28
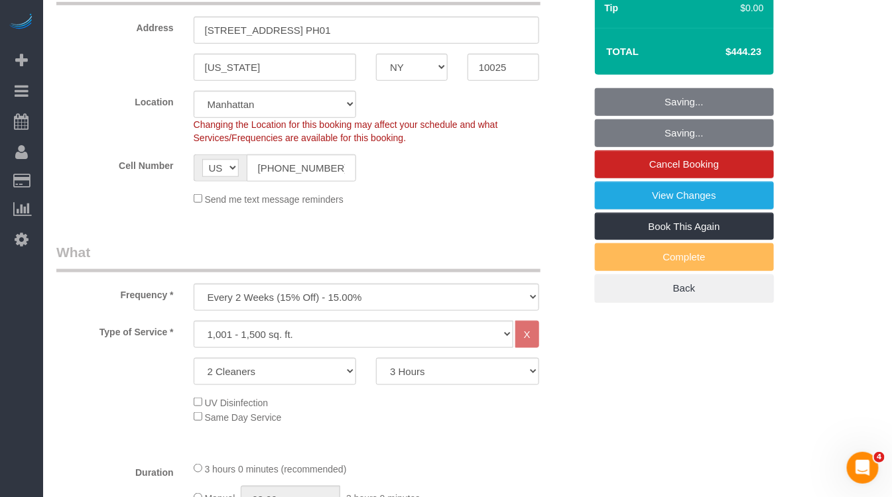
scroll to position [387, 0]
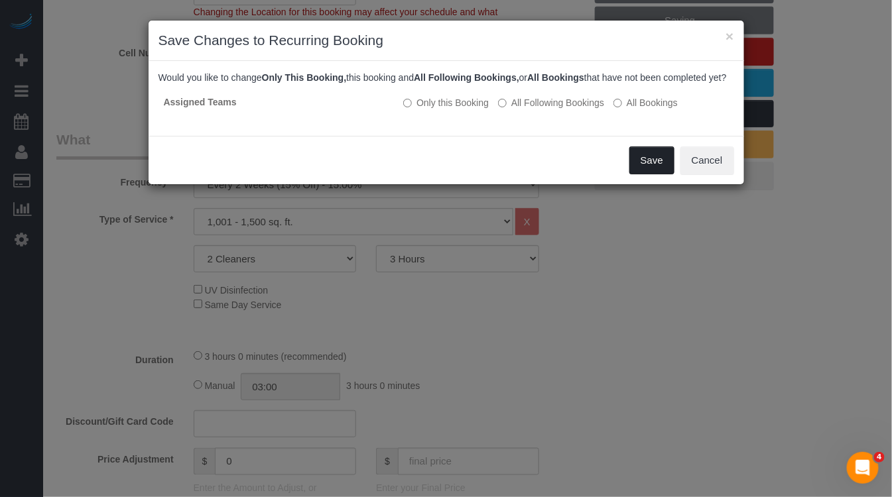
click at [645, 174] on button "Save" at bounding box center [651, 161] width 45 height 28
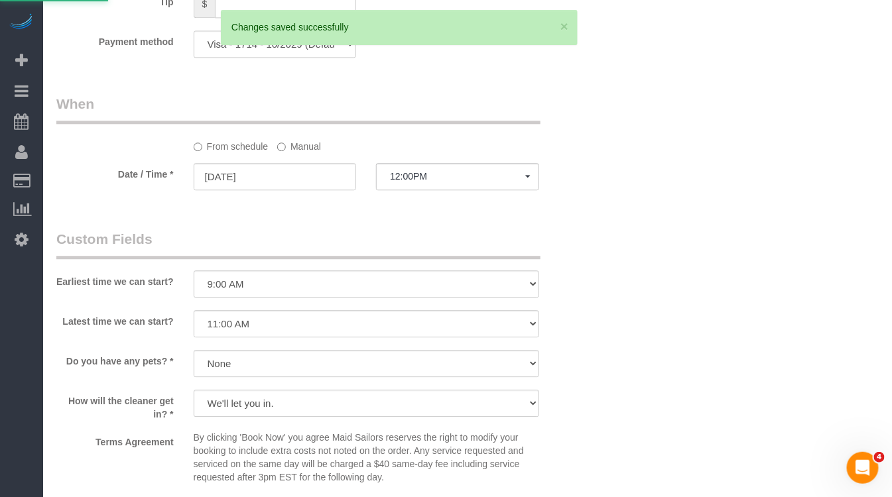
scroll to position [999, 0]
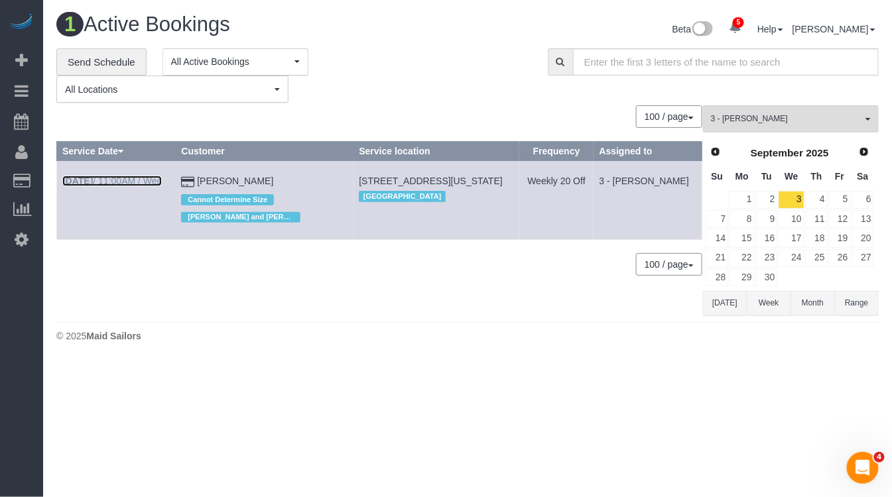
click at [152, 184] on link "Sep 3rd / 11:00AM / Wed" at bounding box center [111, 181] width 99 height 11
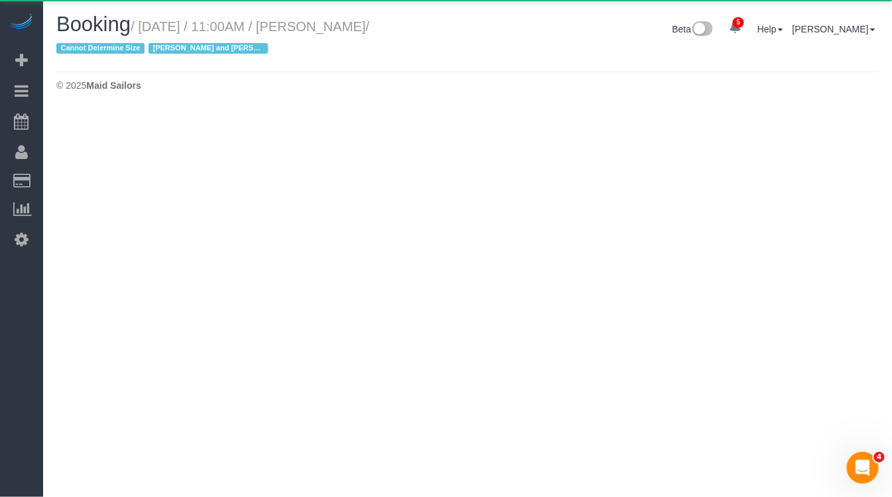
select select "NY"
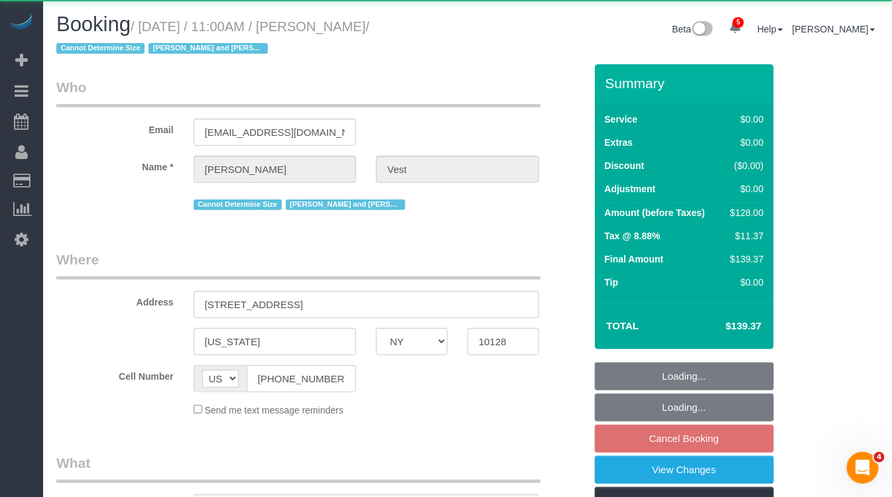
select select "object:3935"
select select "number:57"
select select "number:74"
select select "number:15"
select select "number:6"
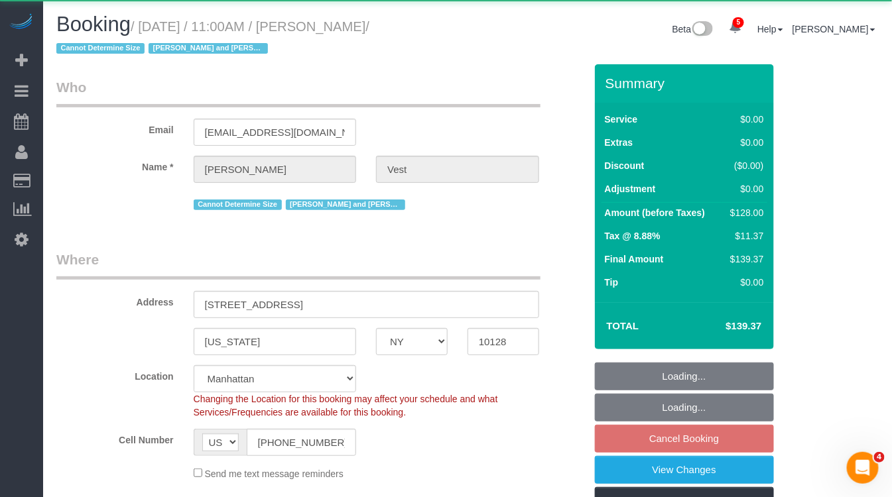
select select "object:3980"
select select "string:stripe-pm_1R74TQ4VGloSiKo7zsvzPauP"
select select "spot62"
select select "1"
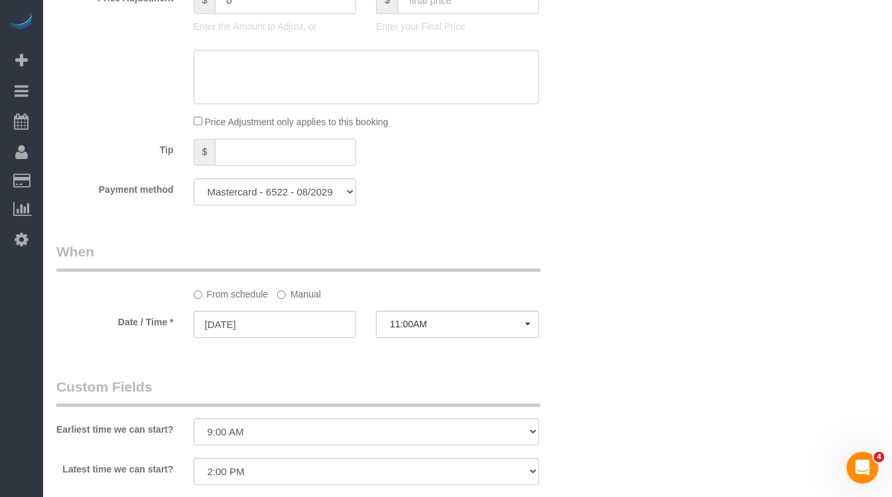
scroll to position [1130, 0]
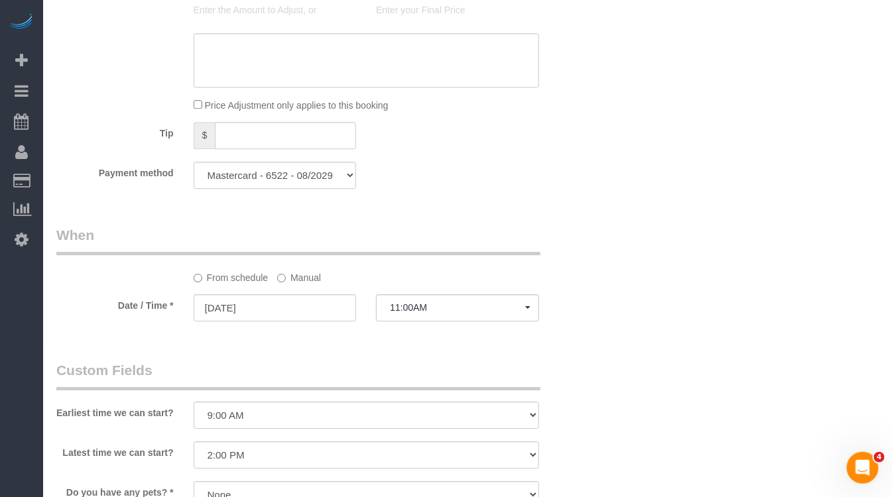
click at [309, 284] on label "Manual" at bounding box center [299, 276] width 44 height 18
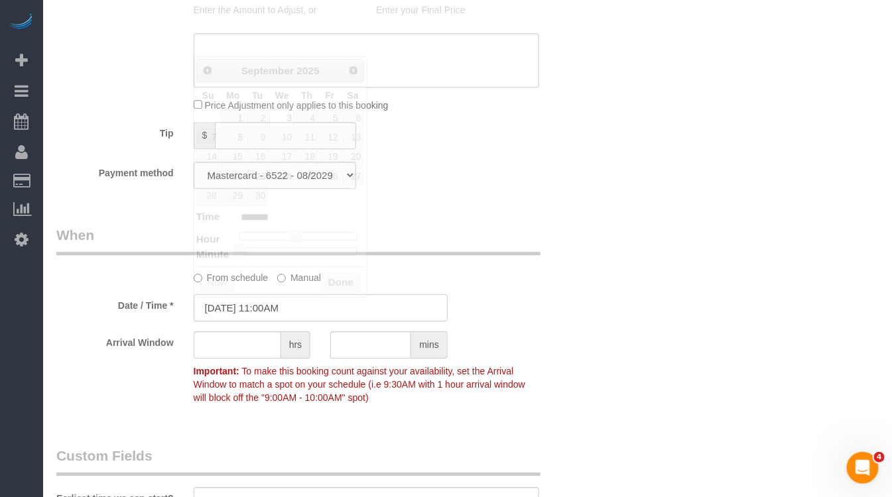
click at [278, 312] on input "09/03/2025 11:00AM" at bounding box center [321, 307] width 254 height 27
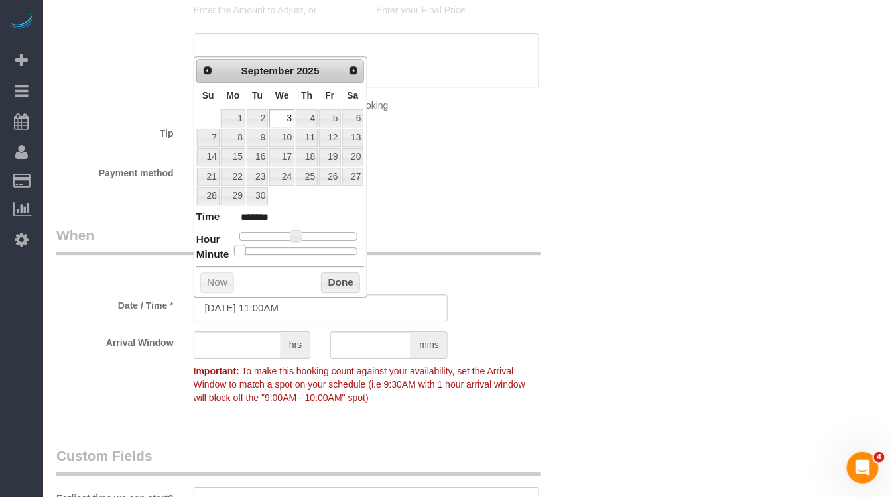
type input "09/03/2025 11:05AM"
type input "*******"
type input "09/03/2025 11:10AM"
type input "*******"
type input "09/03/2025 11:15AM"
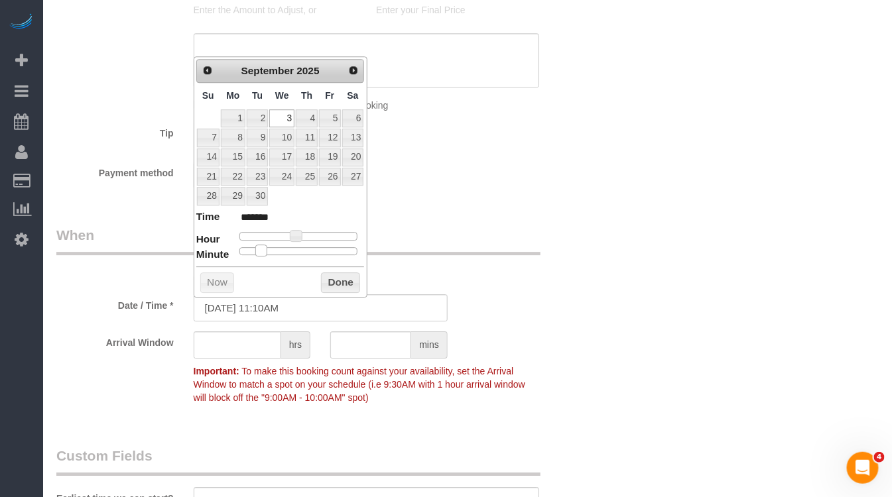
type input "*******"
type input "09/03/2025 11:20AM"
type input "*******"
type input "09/03/2025 11:25AM"
type input "*******"
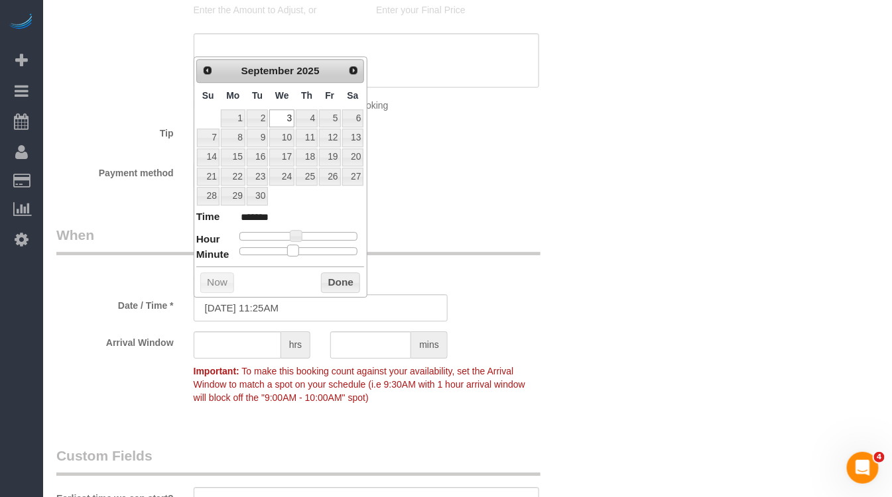
type input "[DATE] 11:30AM"
type input "*******"
drag, startPoint x: 241, startPoint y: 253, endPoint x: 338, endPoint y: 273, distance: 99.0
click at [302, 252] on span at bounding box center [304, 251] width 12 height 12
click at [349, 282] on button "Done" at bounding box center [340, 283] width 39 height 21
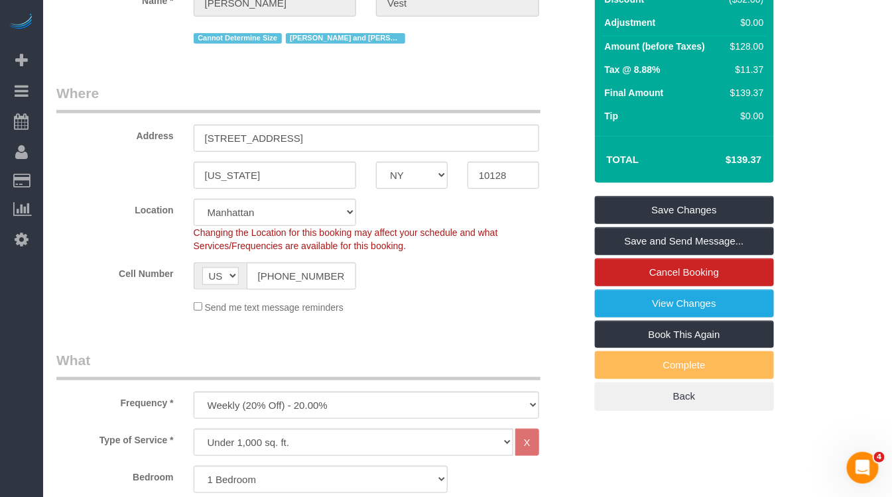
scroll to position [0, 0]
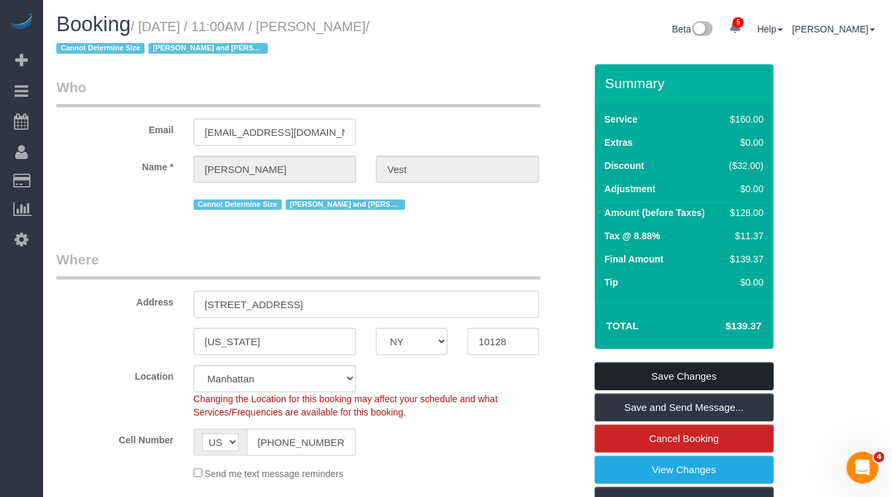
click at [621, 371] on link "Save Changes" at bounding box center [684, 377] width 179 height 28
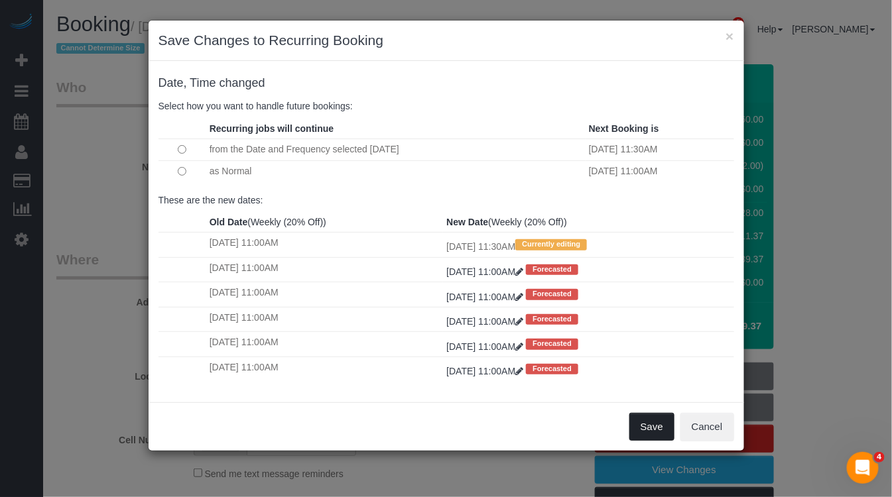
drag, startPoint x: 639, startPoint y: 434, endPoint x: 628, endPoint y: 434, distance: 11.3
click at [639, 434] on button "Save" at bounding box center [651, 427] width 45 height 28
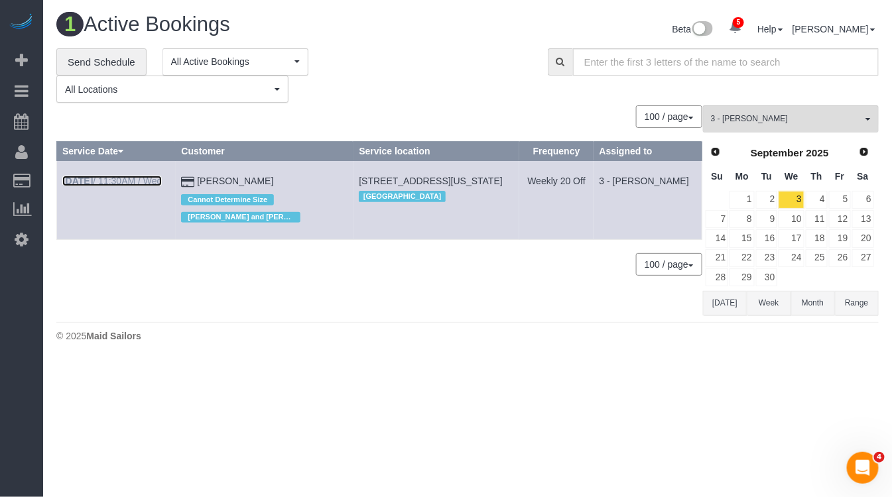
click at [99, 180] on link "Sep 3rd / 11:30AM / Wed" at bounding box center [111, 181] width 99 height 11
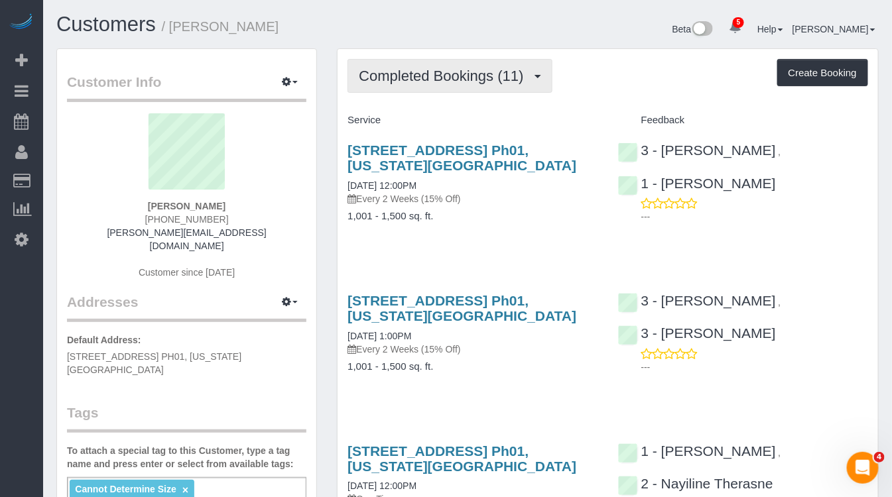
click at [452, 77] on span "Completed Bookings (11)" at bounding box center [444, 76] width 171 height 17
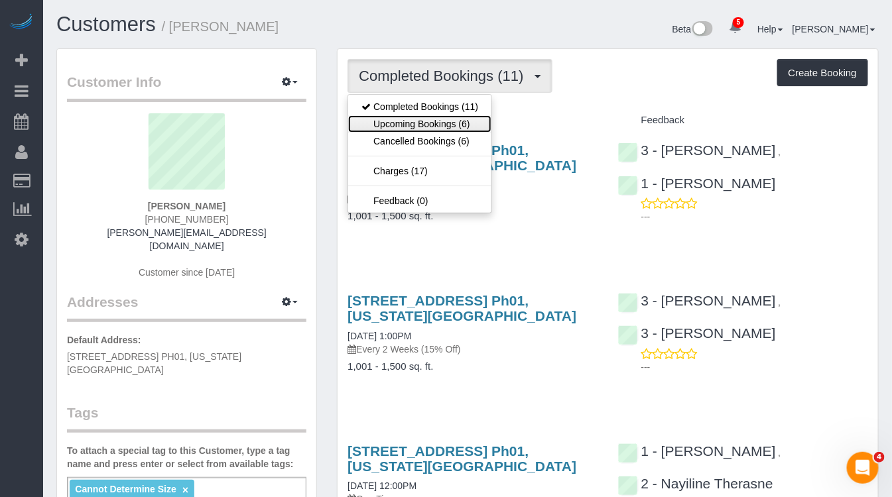
click at [425, 125] on link "Upcoming Bookings (6)" at bounding box center [419, 123] width 143 height 17
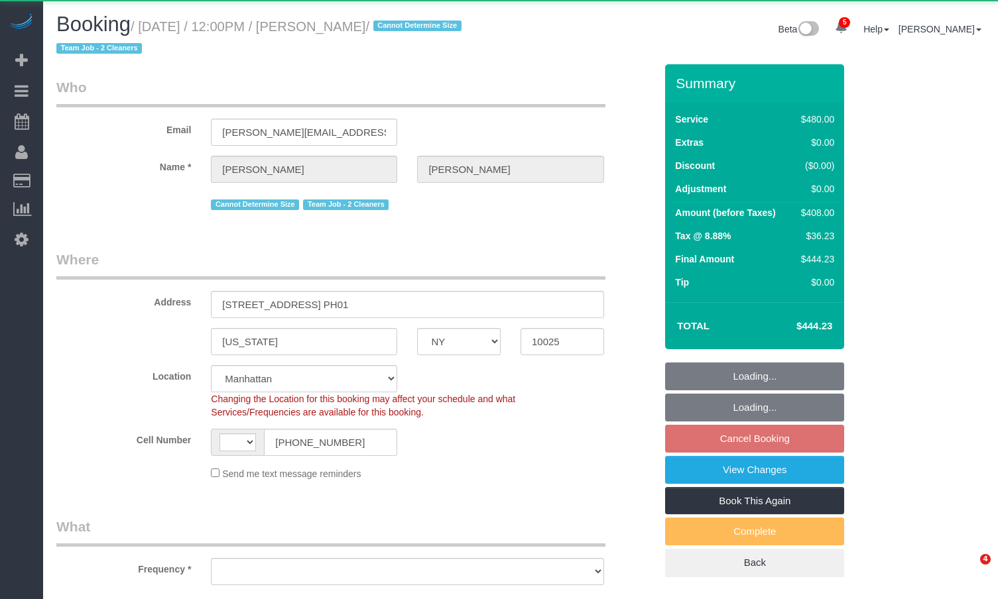
select select "NY"
select select "string:[GEOGRAPHIC_DATA]"
select select "object:1807"
select select "string:stripe-pm_1QkAQu4VGloSiKo74CYp18Kc"
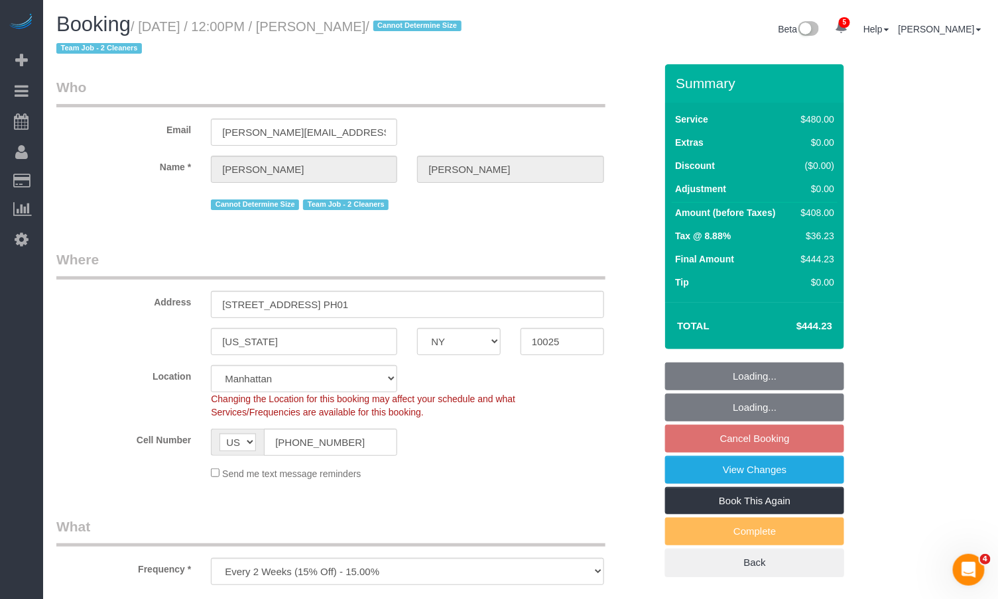
select select "object:2045"
select select "2"
select select "180"
select select "spot5"
select select "number:57"
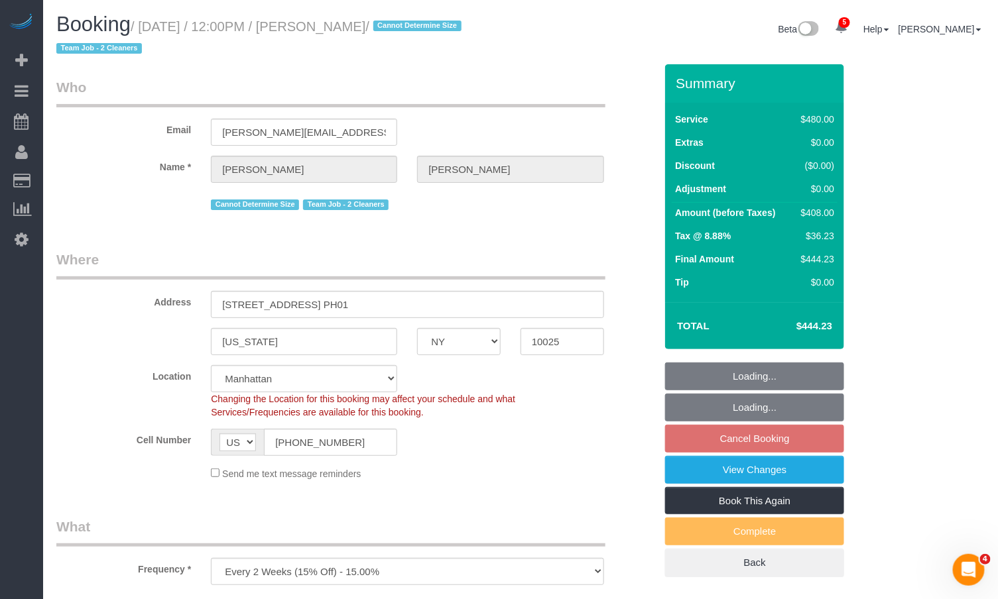
select select "number:71"
select select "number:15"
select select "number:5"
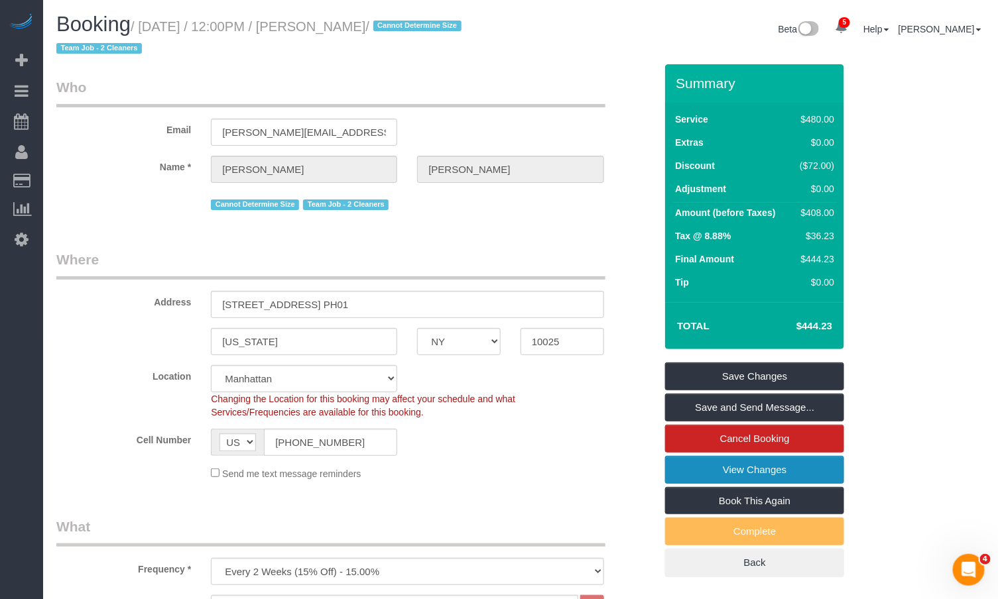
click at [729, 471] on link "View Changes" at bounding box center [754, 470] width 179 height 28
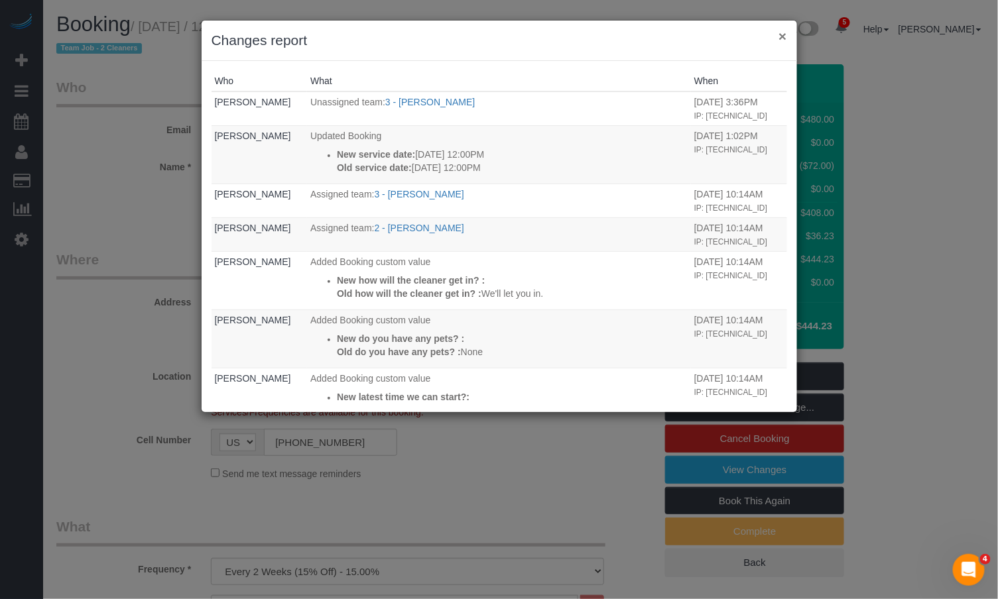
click at [784, 38] on button "×" at bounding box center [782, 36] width 8 height 14
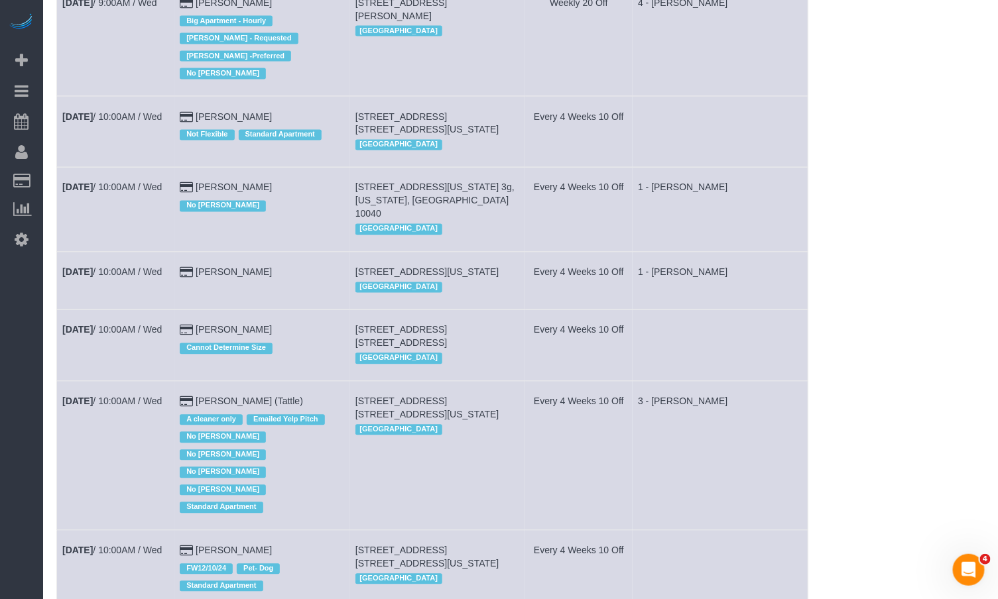
scroll to position [786, 0]
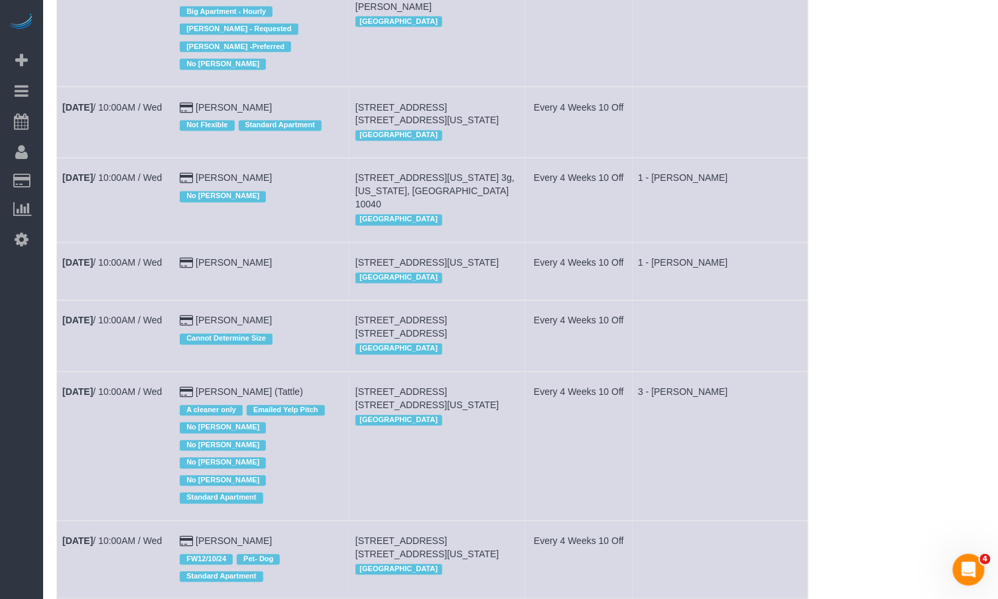
drag, startPoint x: 60, startPoint y: 271, endPoint x: 173, endPoint y: 273, distance: 112.7
click at [173, 273] on td "Sep 3rd / 10:00AM / Wed" at bounding box center [115, 272] width 117 height 58
copy link "Sep 3rd / 10:00AM / Wed"
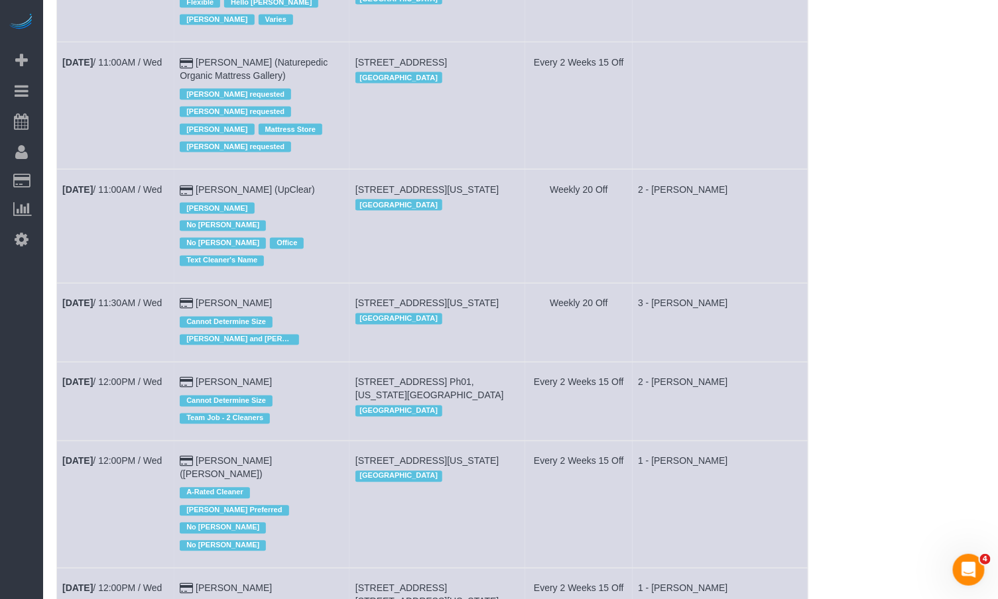
scroll to position [2501, 0]
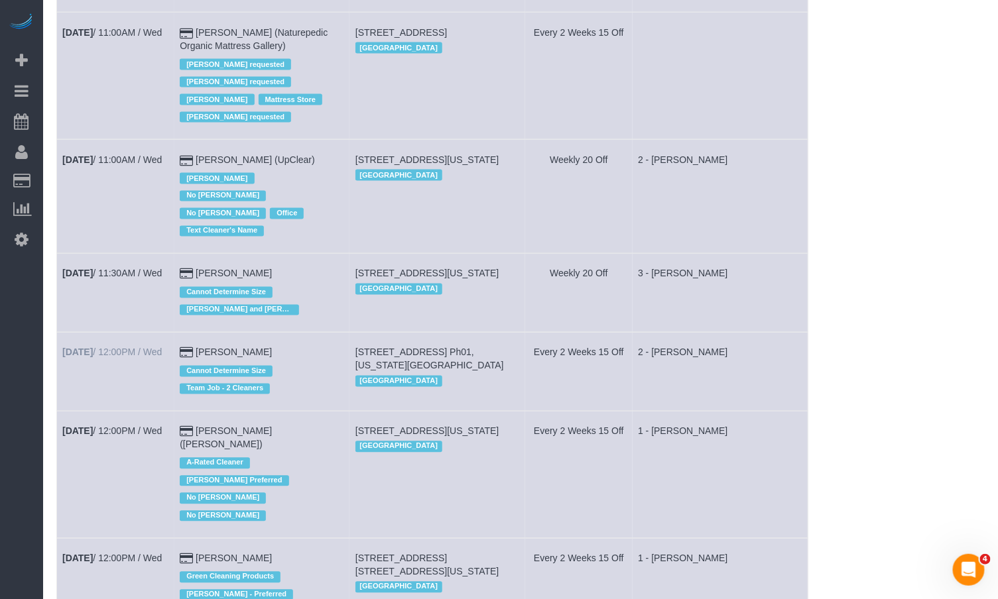
drag, startPoint x: 60, startPoint y: 294, endPoint x: 162, endPoint y: 295, distance: 102.1
click at [174, 333] on td "Sep 3rd / 12:00PM / Wed" at bounding box center [115, 372] width 117 height 79
copy link "Sep 3rd / 12:00PM / Wed"
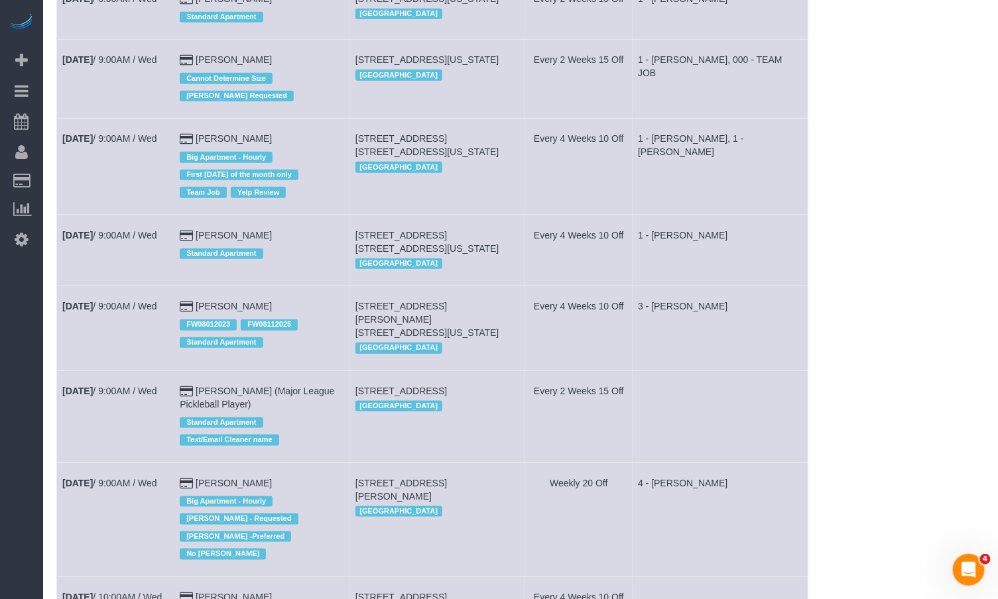
scroll to position [0, 0]
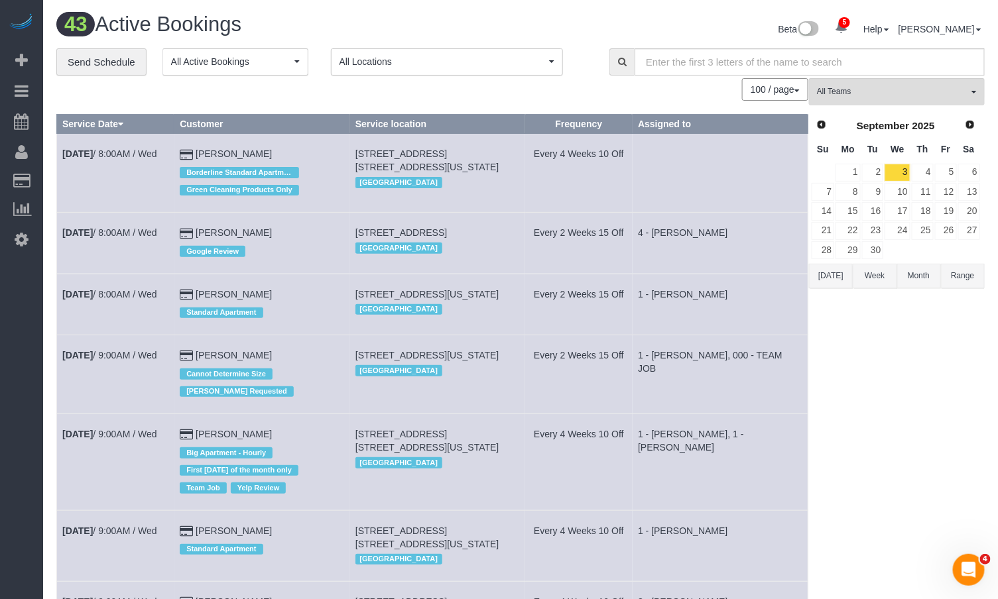
click at [838, 272] on button "Today" at bounding box center [831, 276] width 44 height 25
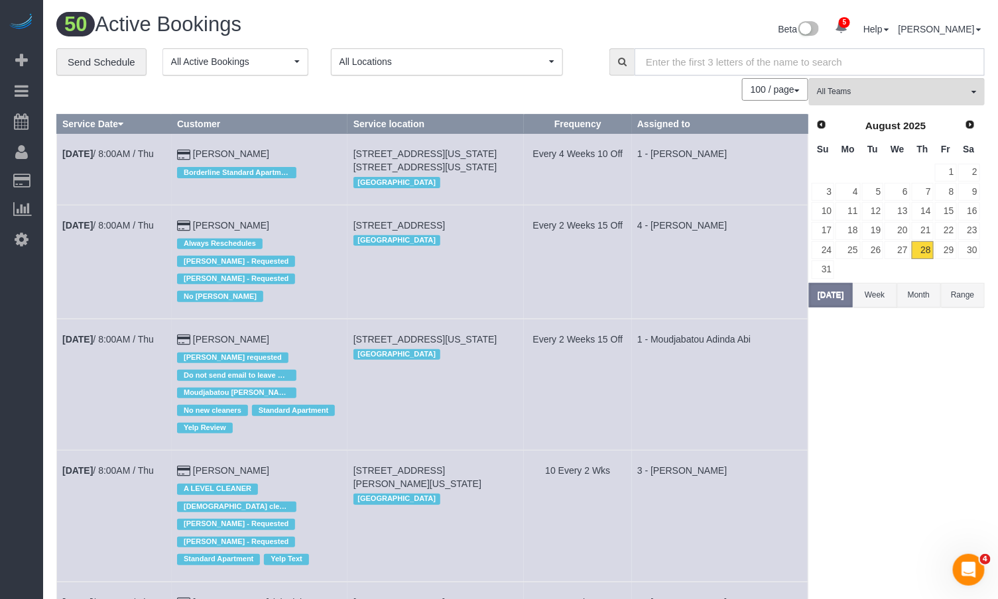
click at [672, 54] on input "text" at bounding box center [810, 61] width 350 height 27
paste input "Jack Baughman"
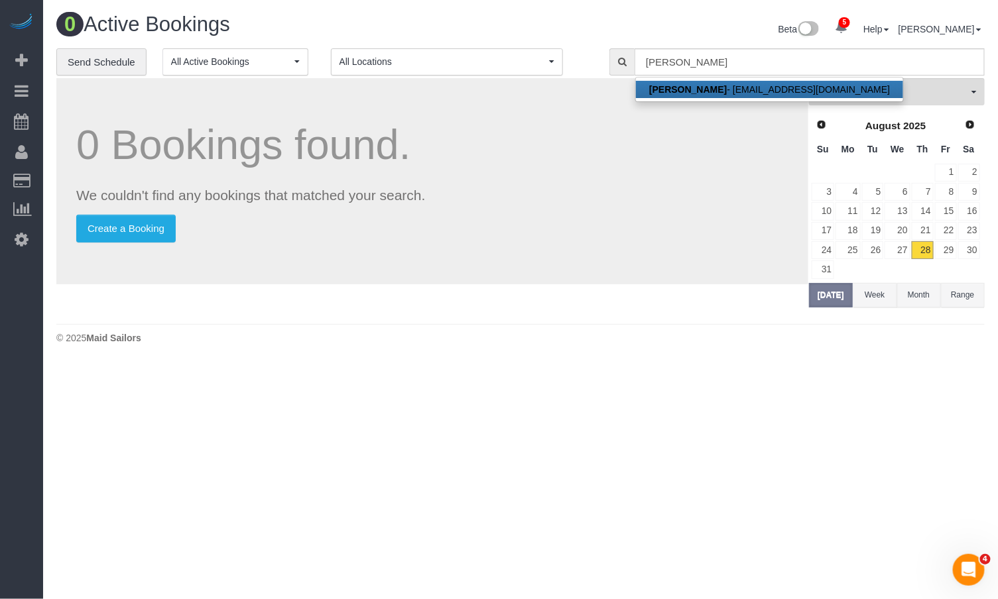
click at [741, 88] on link "Jack Baughman - jfbaughman@gmail.com" at bounding box center [769, 89] width 267 height 17
type input "jfbaughman@gmail.com"
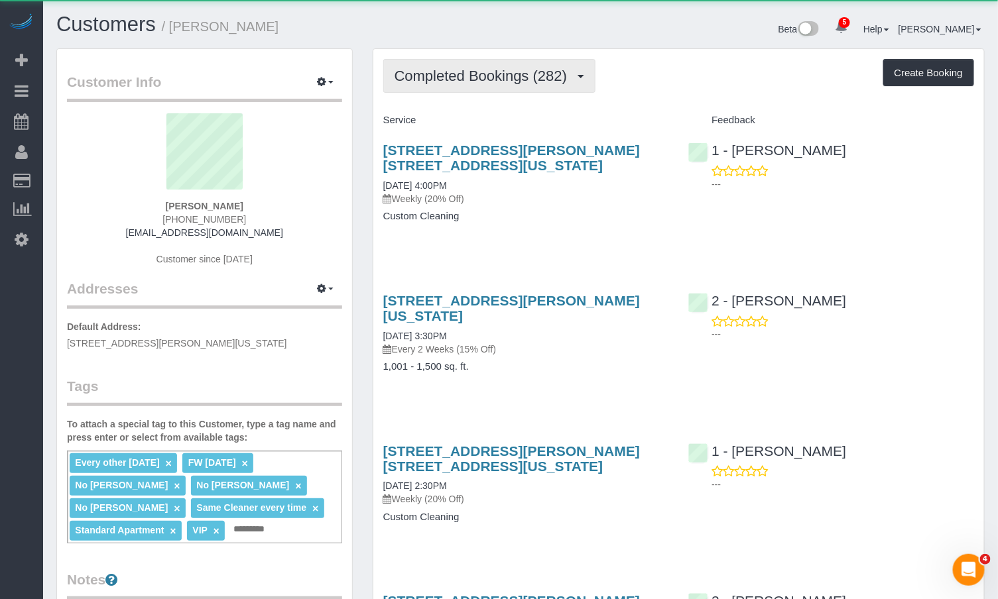
click at [509, 84] on span "Completed Bookings (282)" at bounding box center [484, 76] width 179 height 17
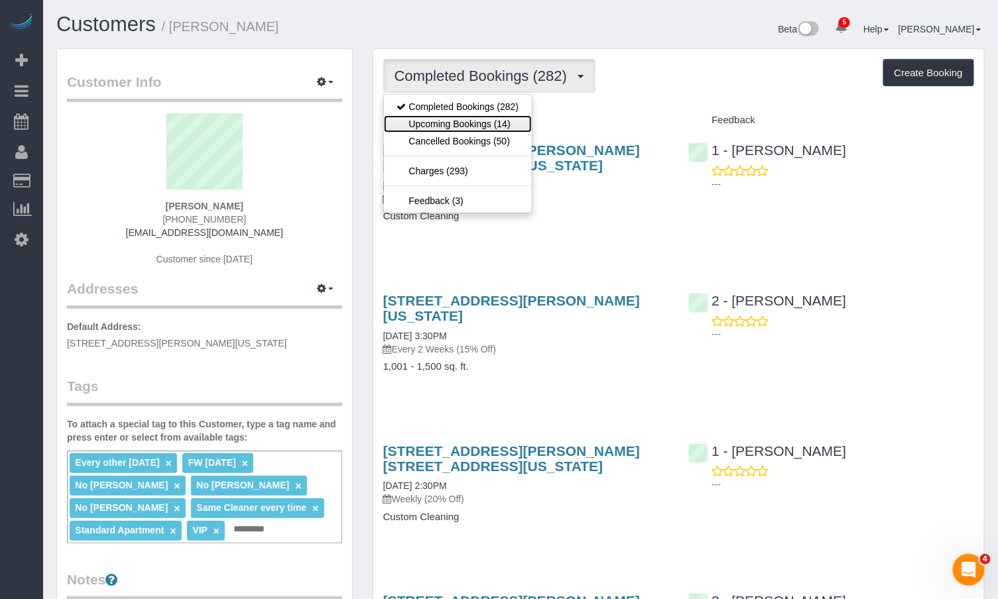
click at [480, 124] on link "Upcoming Bookings (14)" at bounding box center [458, 123] width 149 height 17
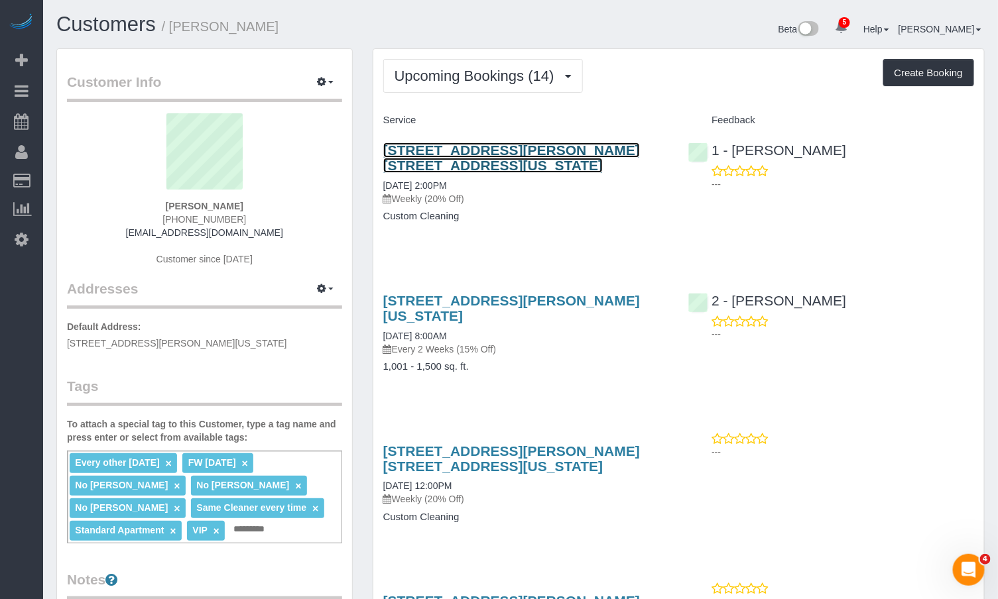
click at [472, 153] on link "49 Chambers Street, Apt. 17h, New York, NY 10007" at bounding box center [511, 158] width 257 height 30
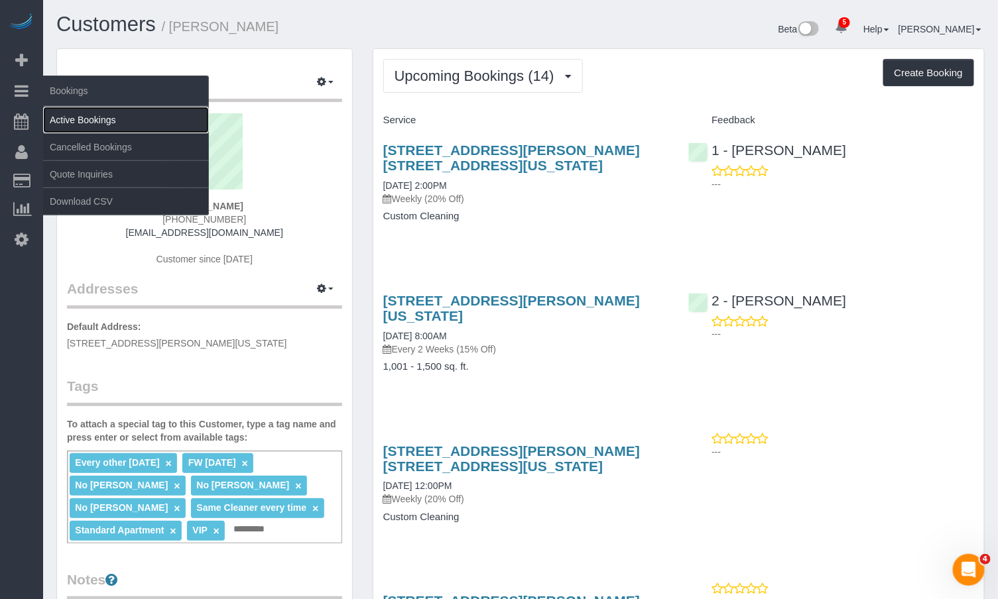
click at [86, 119] on link "Active Bookings" at bounding box center [126, 120] width 166 height 27
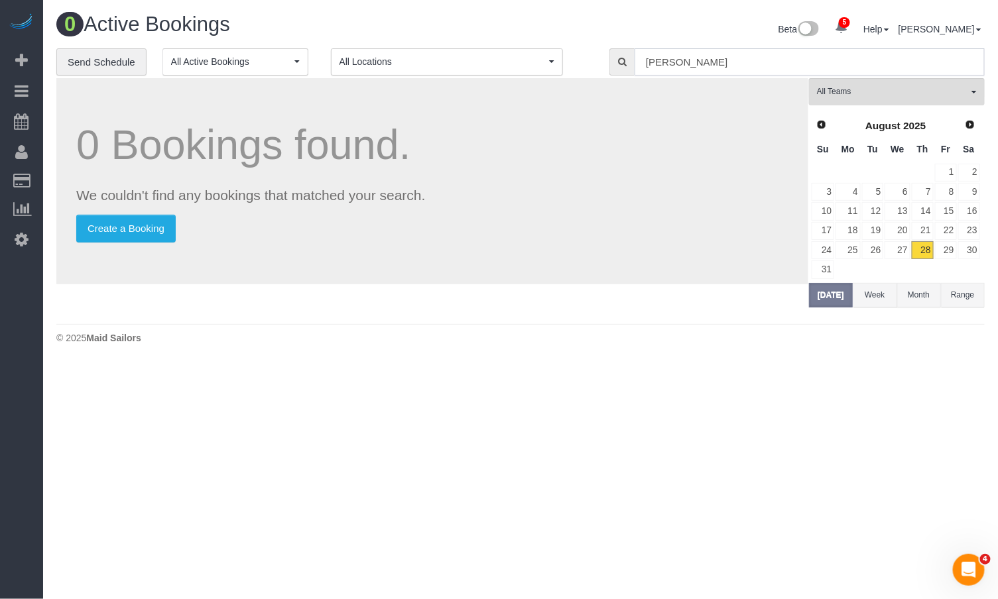
click at [704, 64] on input "Jack Baughman" at bounding box center [810, 61] width 350 height 27
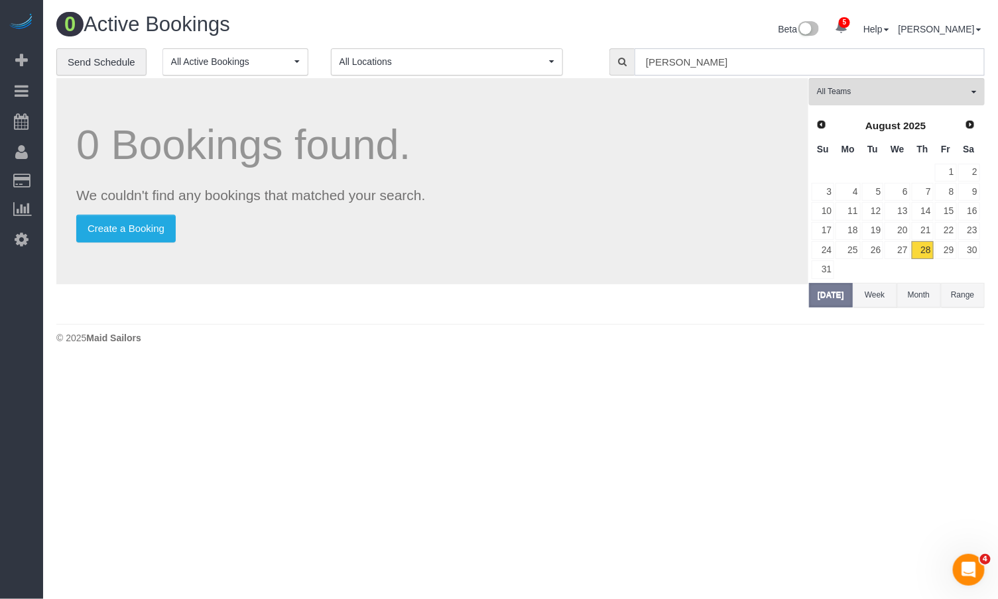
click at [704, 64] on input "Jack Baughman" at bounding box center [810, 61] width 350 height 27
paste input "ennifer Vest"
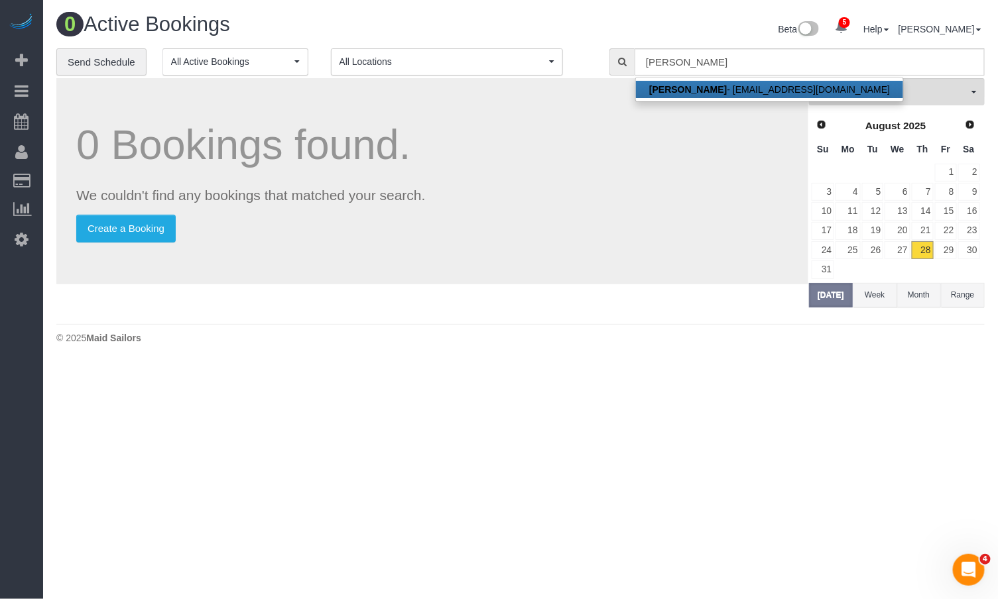
click at [715, 87] on link "Jennifer Vest - jennvest77@gmail.com" at bounding box center [769, 89] width 267 height 17
type input "jennvest77@gmail.com"
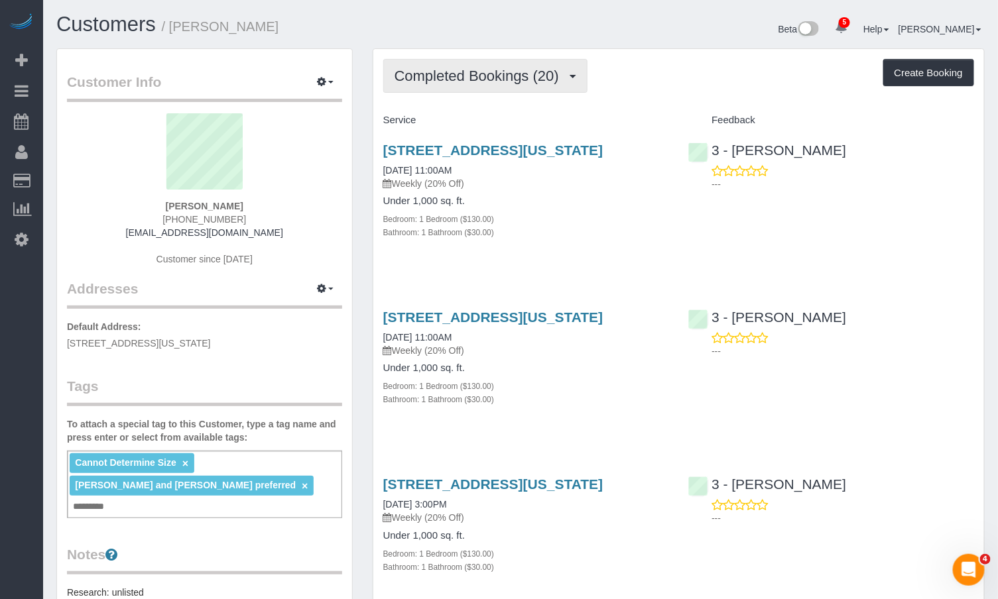
click at [529, 86] on button "Completed Bookings (20)" at bounding box center [485, 76] width 204 height 34
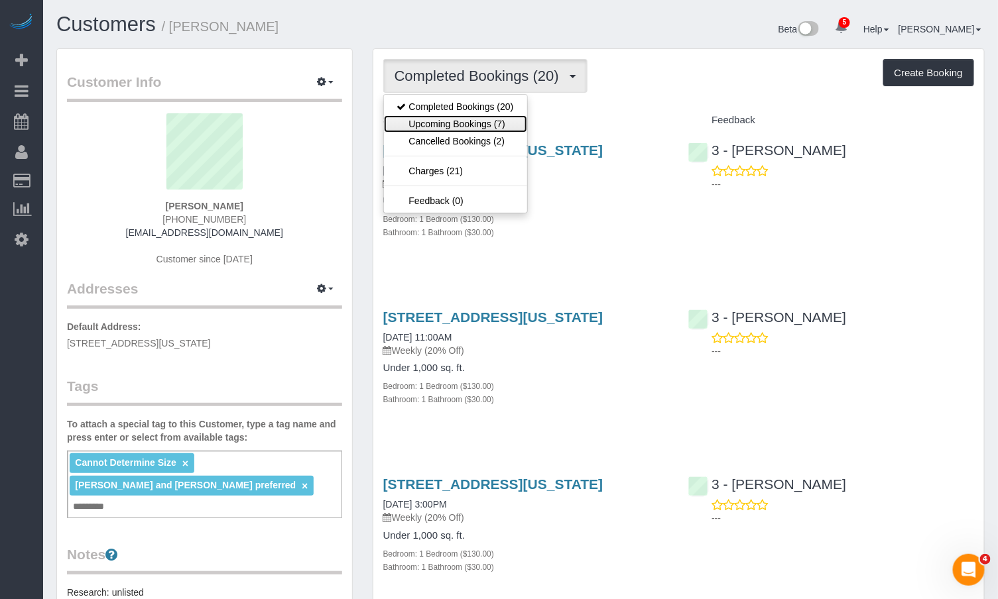
click at [489, 127] on link "Upcoming Bookings (7)" at bounding box center [455, 123] width 143 height 17
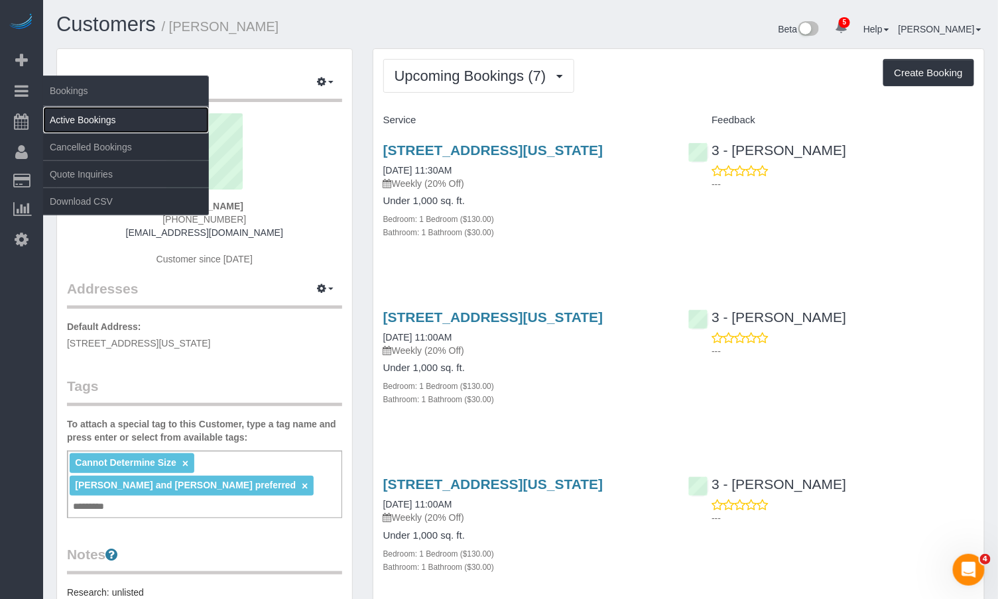
click at [92, 121] on link "Active Bookings" at bounding box center [126, 120] width 166 height 27
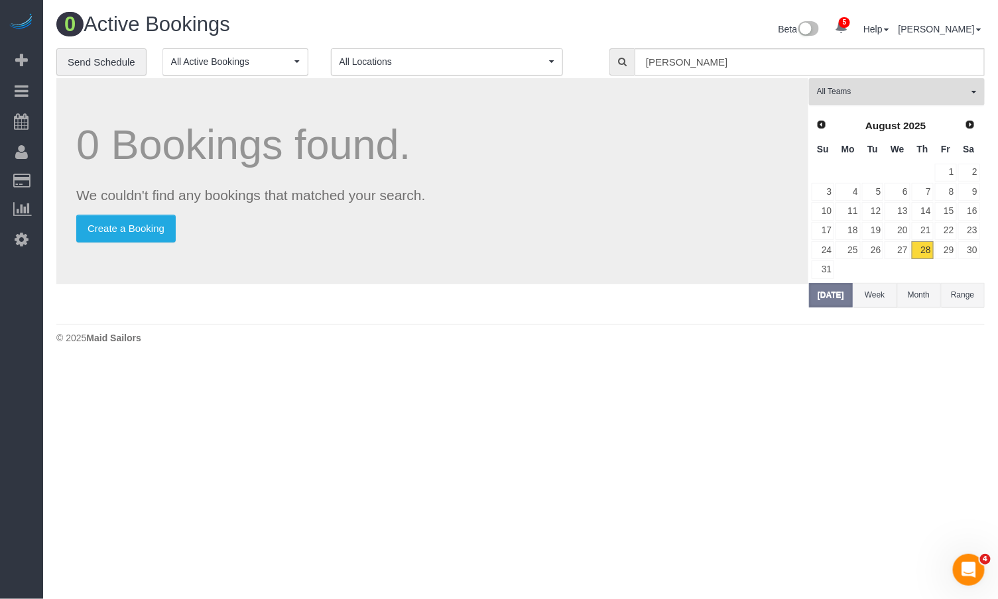
click at [861, 95] on span "All Teams" at bounding box center [892, 91] width 151 height 11
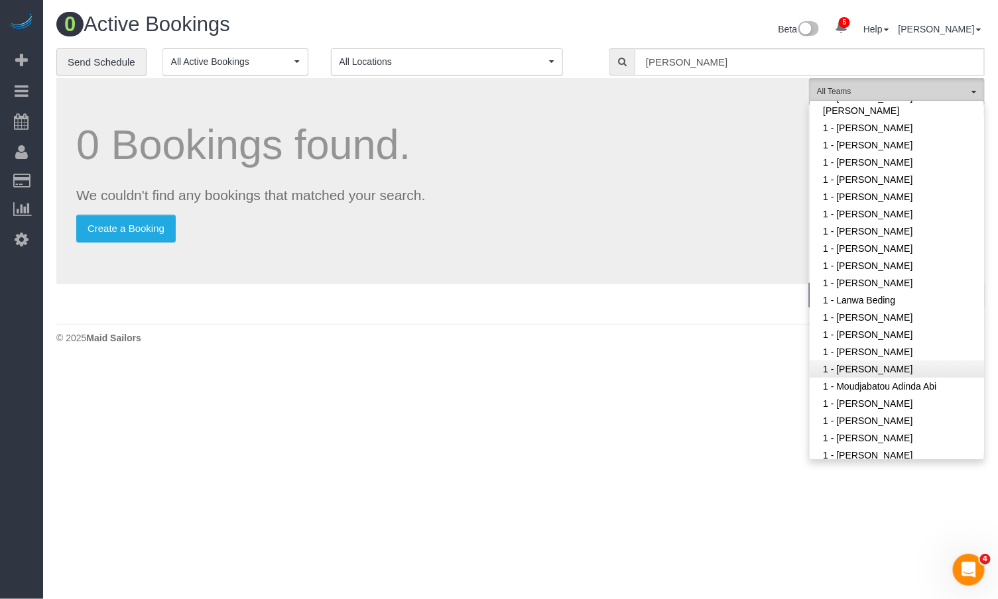
scroll to position [329, 0]
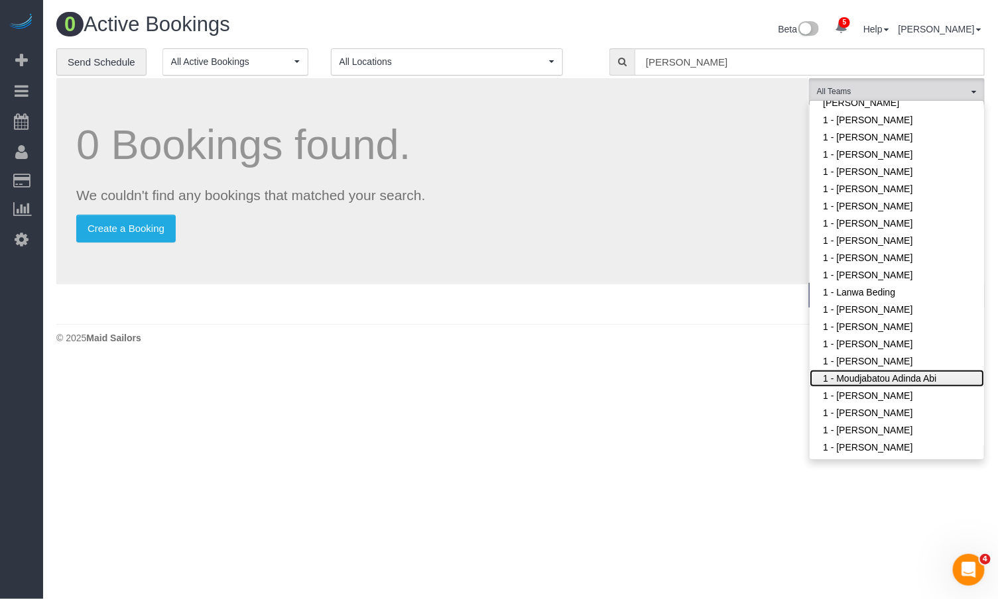
click at [898, 375] on link "1 - Moudjabatou Adinda Abi" at bounding box center [897, 378] width 174 height 17
click at [612, 278] on div "0 Bookings found. We couldn't find any bookings that matched your search. Creat…" at bounding box center [432, 181] width 752 height 206
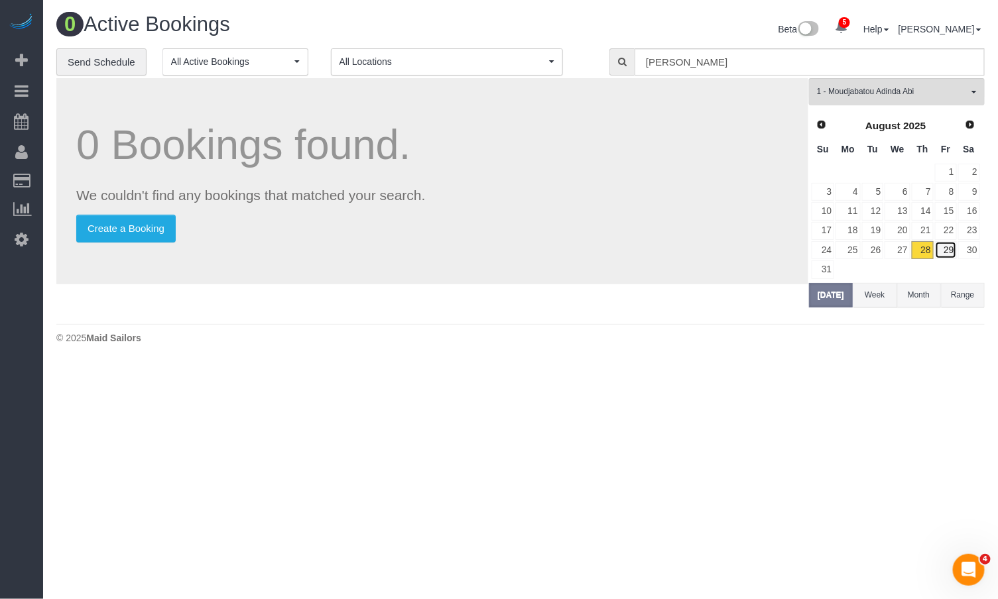
click at [949, 253] on link "29" at bounding box center [946, 250] width 22 height 18
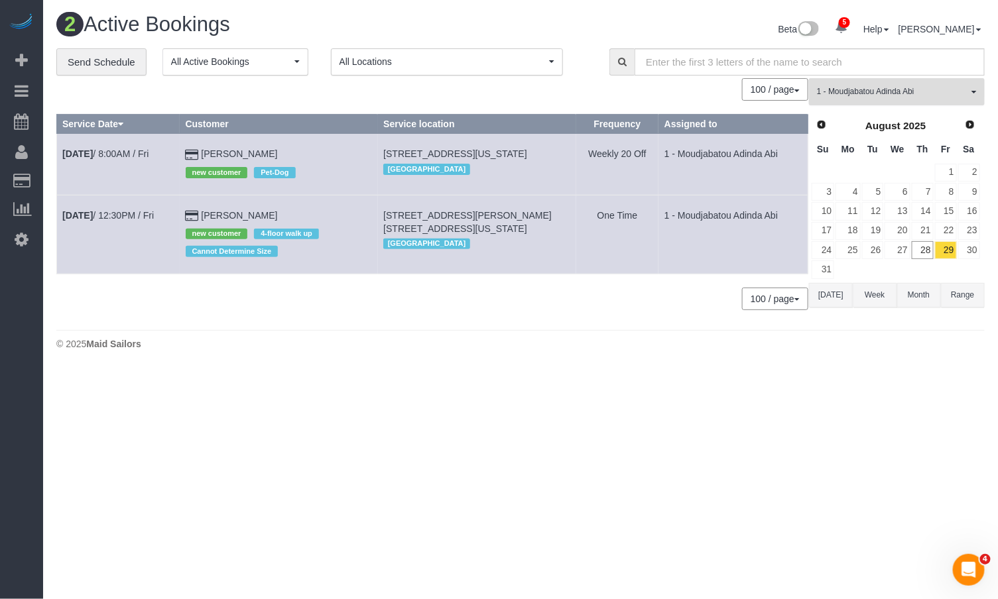
click at [893, 90] on span "1 - Moudjabatou Adinda Abi" at bounding box center [892, 91] width 151 height 11
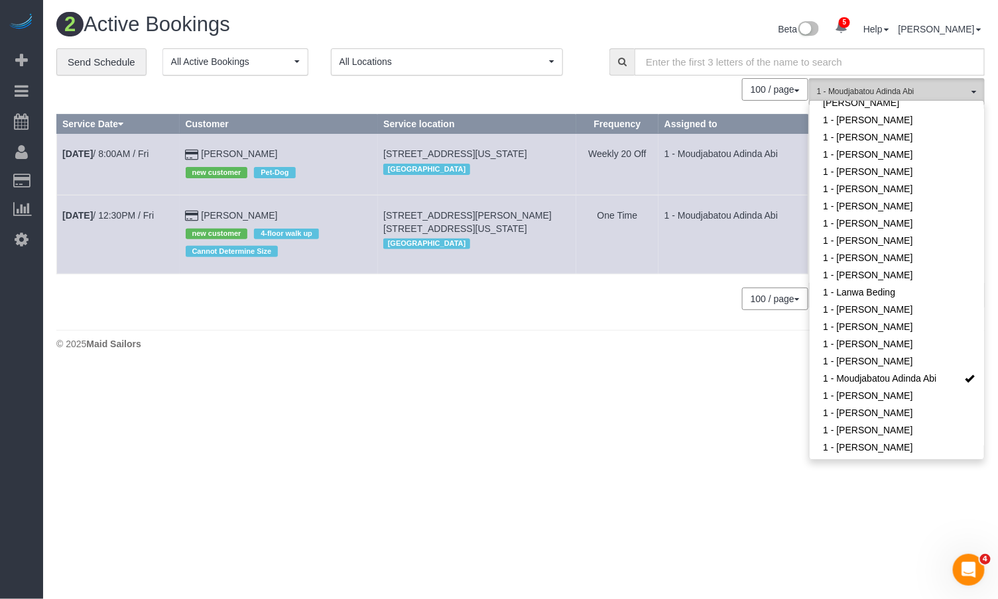
click at [902, 95] on span "1 - Moudjabatou Adinda Abi" at bounding box center [892, 91] width 151 height 11
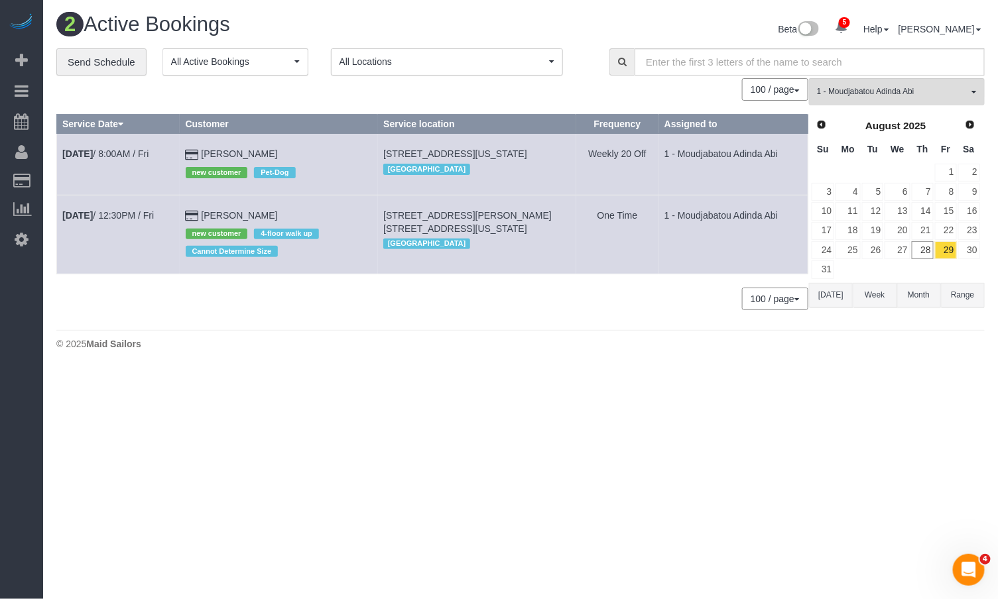
click at [573, 323] on div "0 Bookings found. We couldn't find any bookings that matched your search. Creat…" at bounding box center [432, 200] width 753 height 245
click at [970, 86] on button "1 - Moudjabatou Adinda Abi All Teams" at bounding box center [897, 91] width 176 height 27
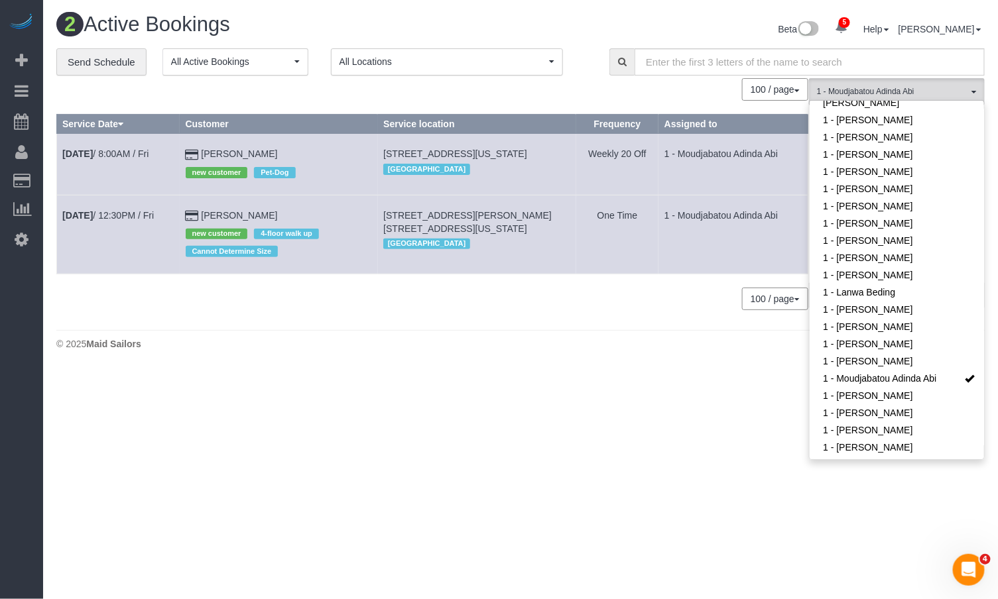
click at [542, 323] on div "0 Bookings found. We couldn't find any bookings that matched your search. Creat…" at bounding box center [432, 200] width 753 height 245
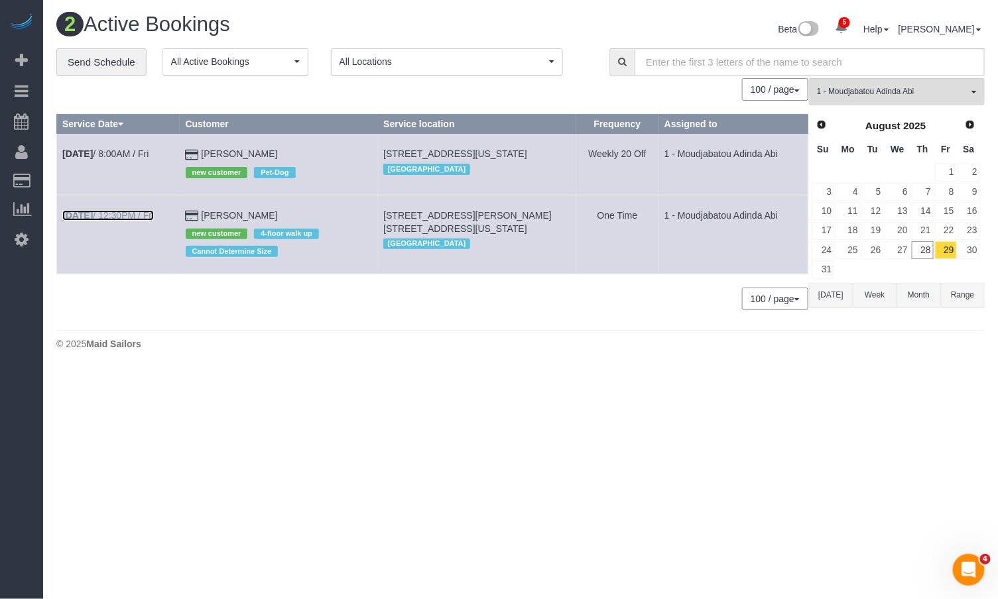
click at [134, 221] on link "Aug 29th / 12:30PM / Fri" at bounding box center [107, 215] width 91 height 11
click at [143, 156] on link "Aug 29th / 8:00AM / Fri" at bounding box center [105, 154] width 86 height 11
click at [117, 221] on link "Aug 29th / 12:30PM / Fri" at bounding box center [107, 215] width 91 height 11
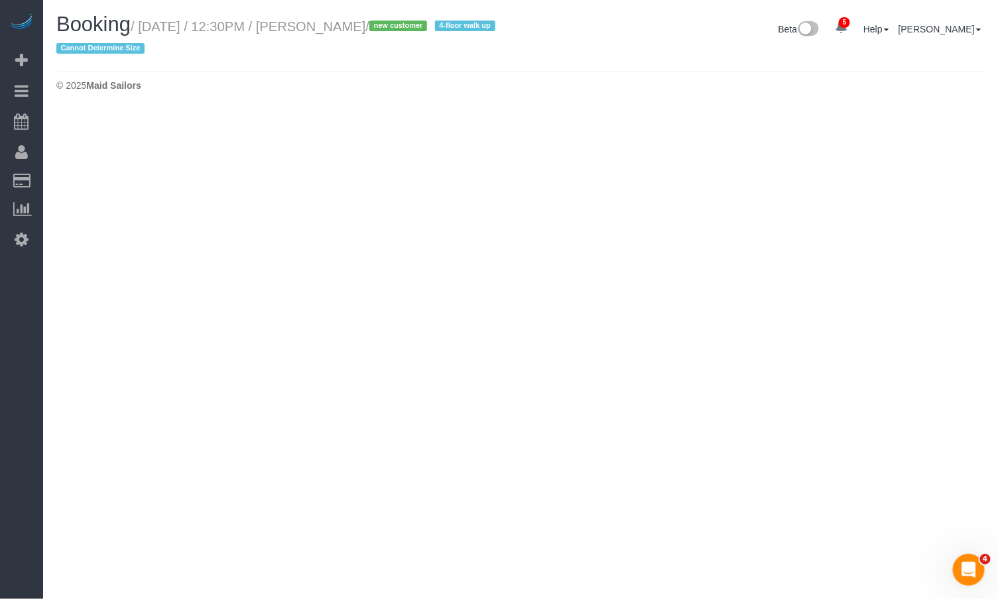
select select "NY"
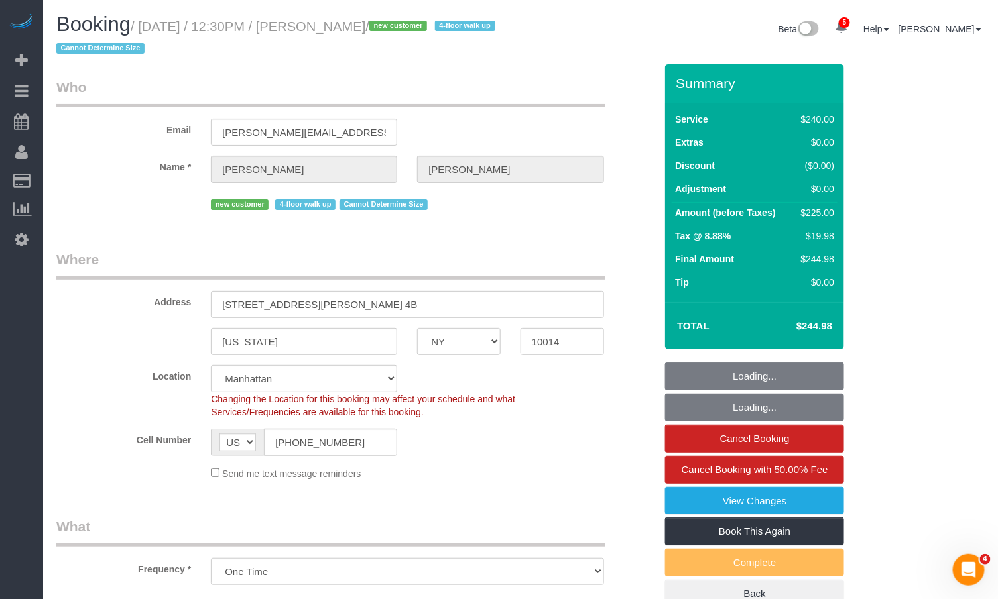
select select "object:8913"
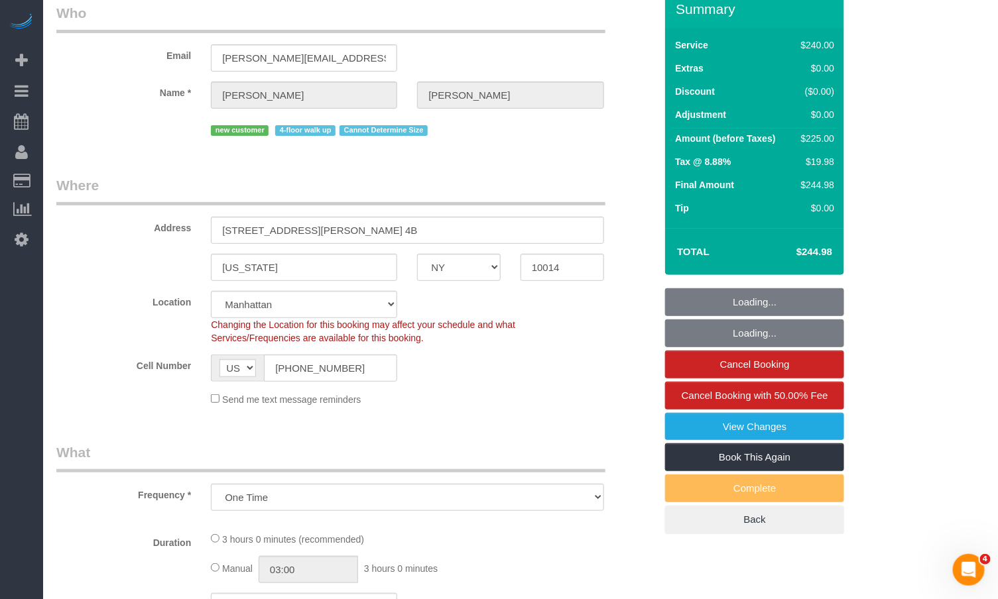
select select "180"
select select "number:89"
select select "number:90"
select select "number:15"
select select "number:5"
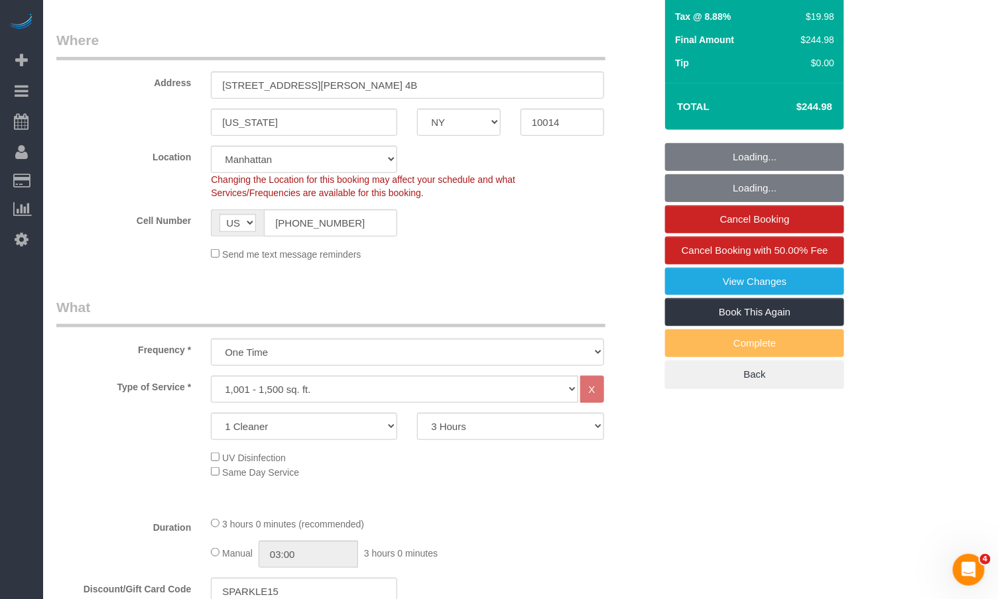
select select "string:stripe-pm_1S06iu4VGloSiKo7aXpOO58t"
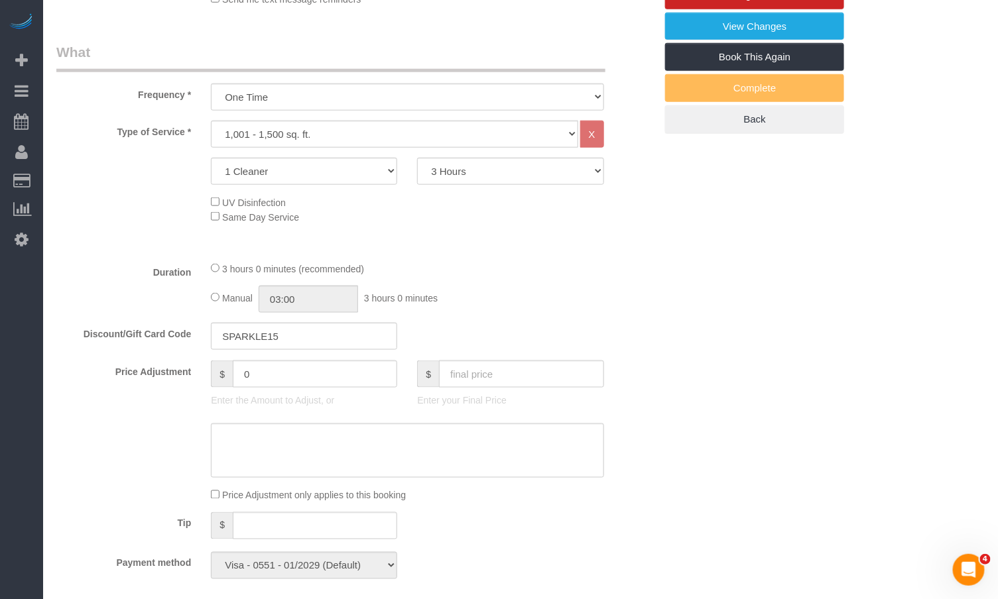
scroll to position [476, 0]
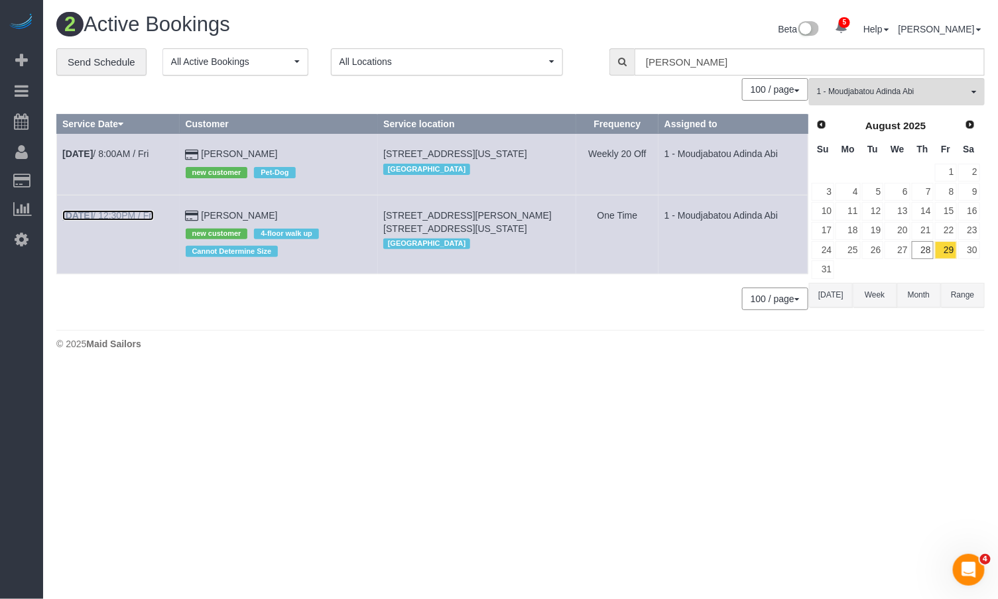
click at [125, 221] on link "Aug 29th / 12:30PM / Fri" at bounding box center [107, 215] width 91 height 11
click at [119, 158] on link "Aug 29th / 8:00AM / Fri" at bounding box center [105, 154] width 86 height 11
click at [141, 221] on link "Aug 29th / 12:30PM / Fri" at bounding box center [107, 215] width 91 height 11
click at [137, 153] on link "Aug 29th / 8:00AM / Fri" at bounding box center [105, 154] width 86 height 11
click at [717, 68] on input "Jennifer Vest" at bounding box center [810, 61] width 350 height 27
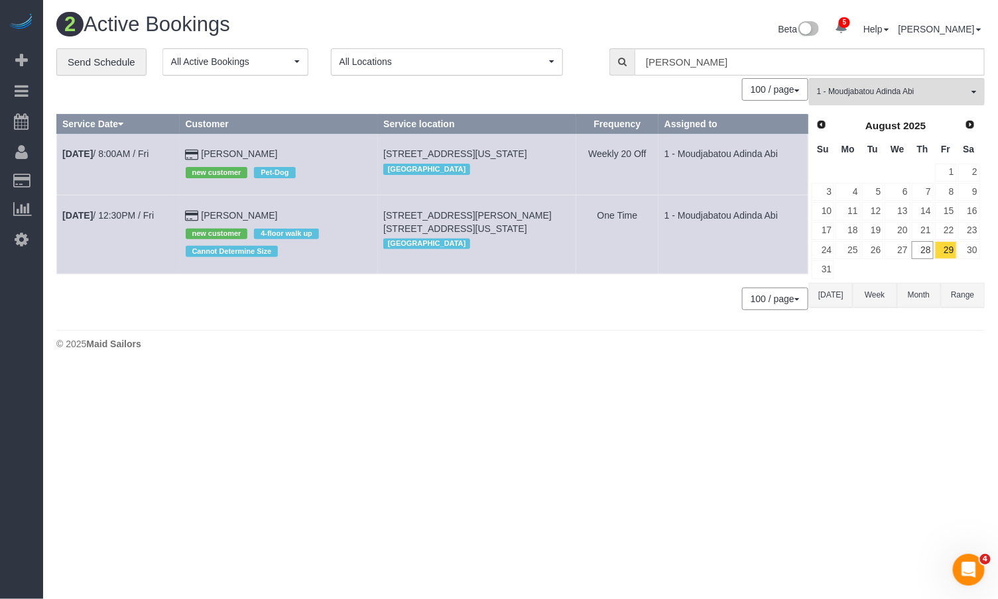
click at [835, 296] on button "Today" at bounding box center [831, 295] width 44 height 25
click at [881, 101] on button "1 - Moudjabatou Adinda Abi All Teams" at bounding box center [897, 91] width 176 height 27
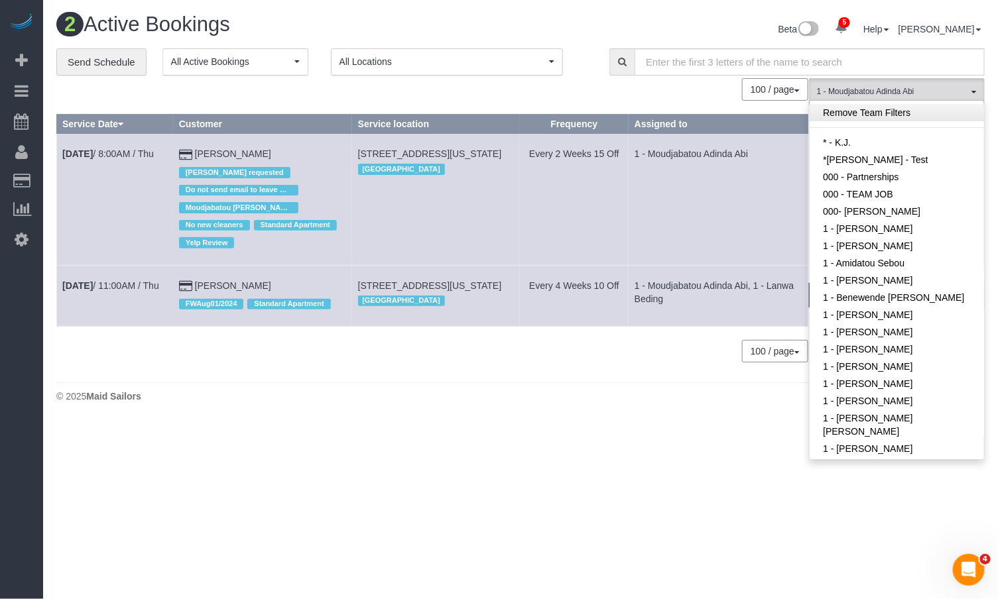
click at [888, 116] on link "Remove Team Filters" at bounding box center [897, 112] width 174 height 17
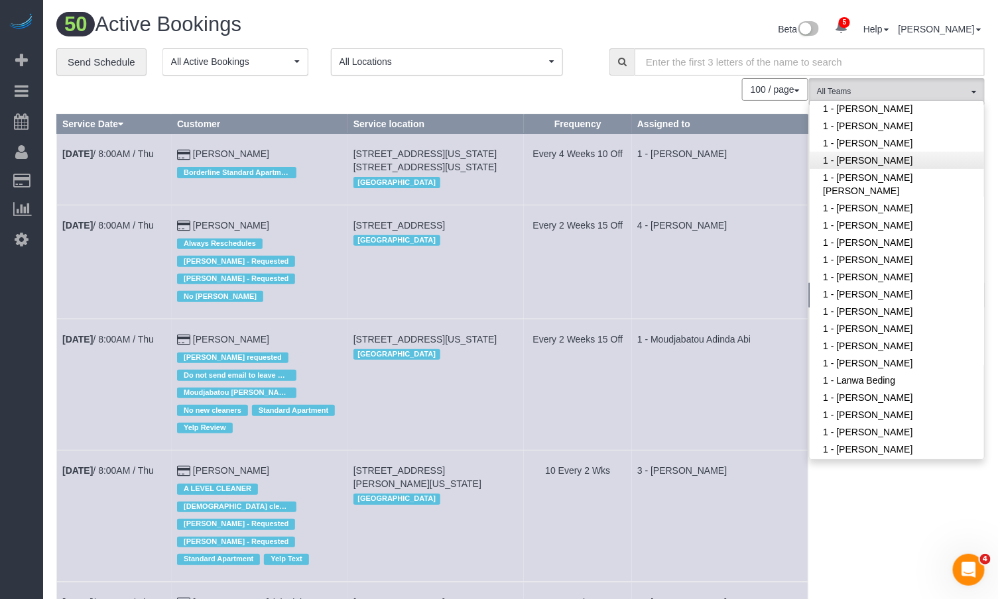
scroll to position [247, 0]
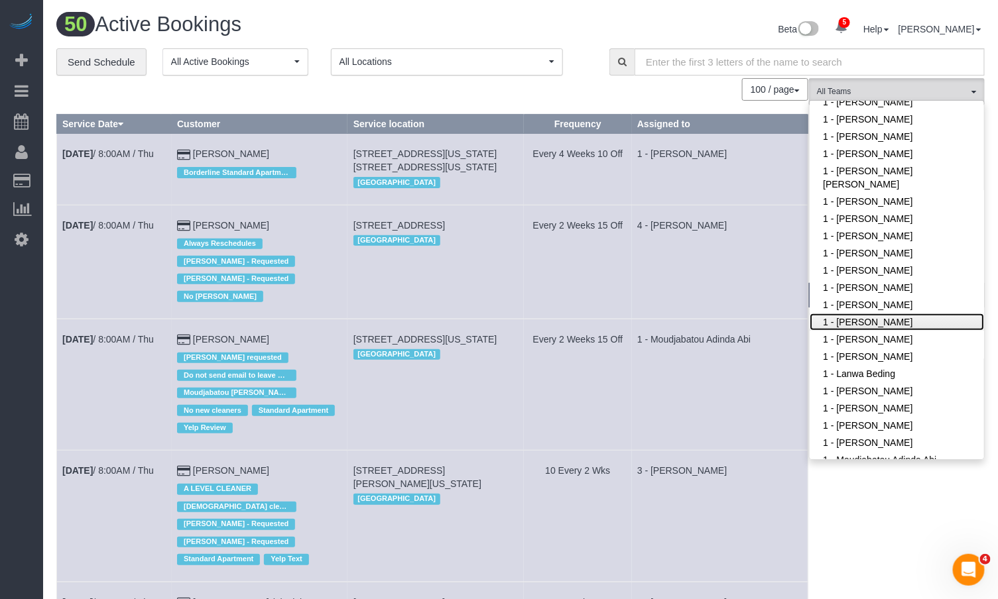
click at [885, 325] on link "1 - [PERSON_NAME]" at bounding box center [897, 322] width 174 height 17
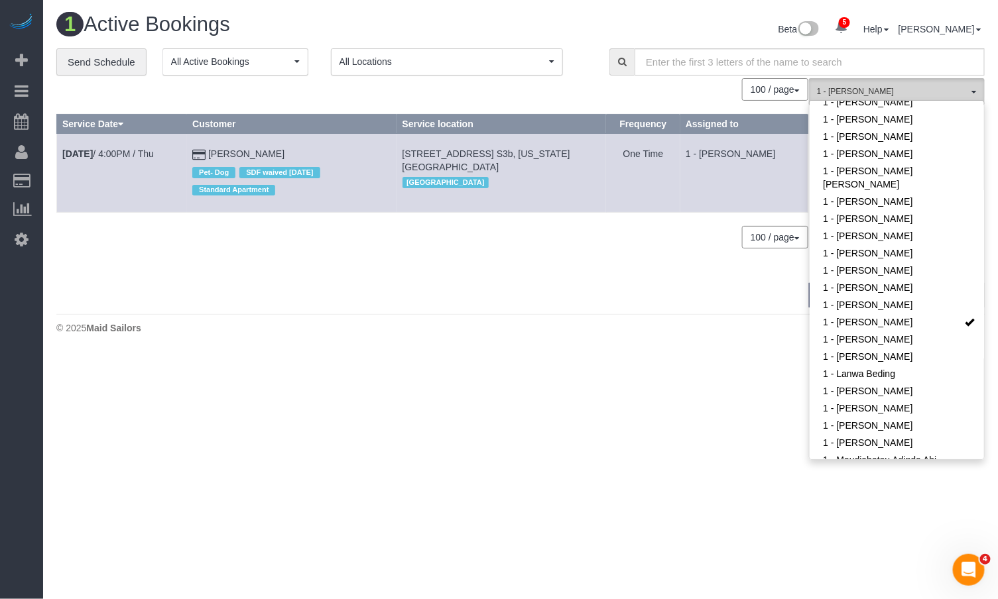
click at [912, 95] on span "1 - [PERSON_NAME]" at bounding box center [892, 91] width 151 height 11
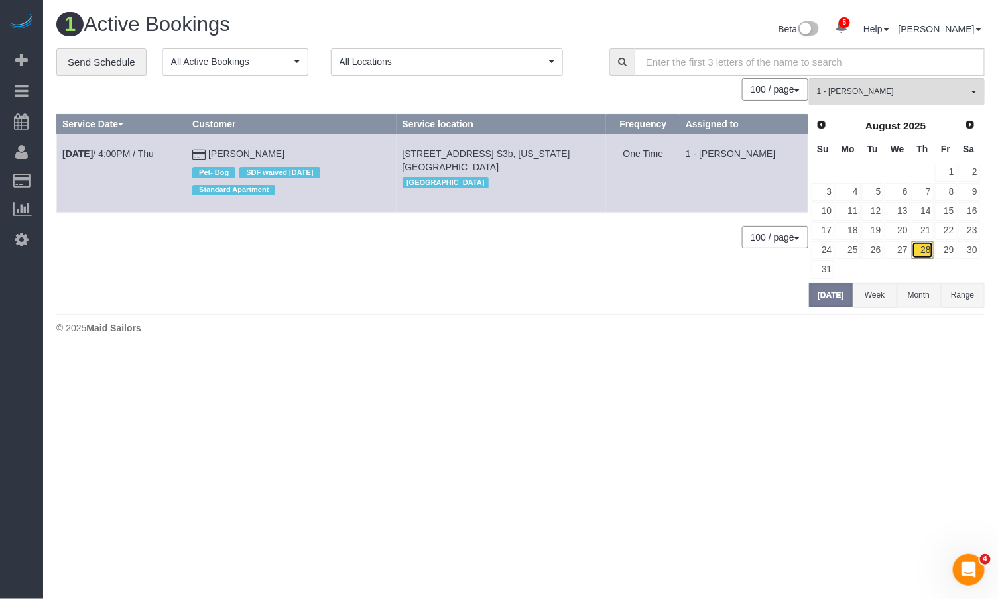
click at [925, 252] on link "28" at bounding box center [923, 250] width 22 height 18
click at [371, 269] on div "0 Bookings found. We couldn't find any bookings that matched your search. Creat…" at bounding box center [432, 192] width 753 height 229
click at [274, 155] on link "[PERSON_NAME]" at bounding box center [246, 154] width 76 height 11
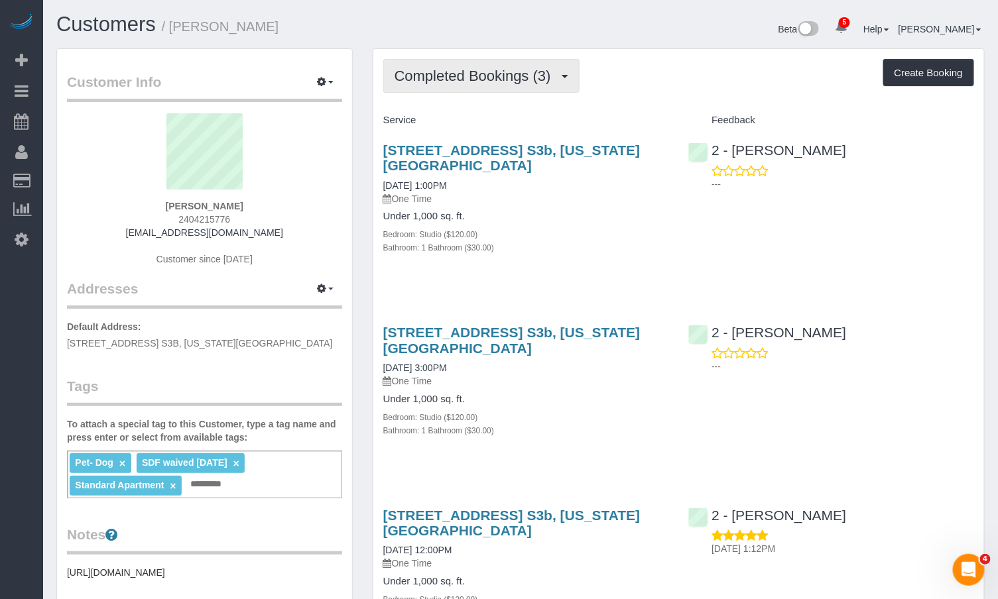
click at [469, 80] on span "Completed Bookings (3)" at bounding box center [476, 76] width 163 height 17
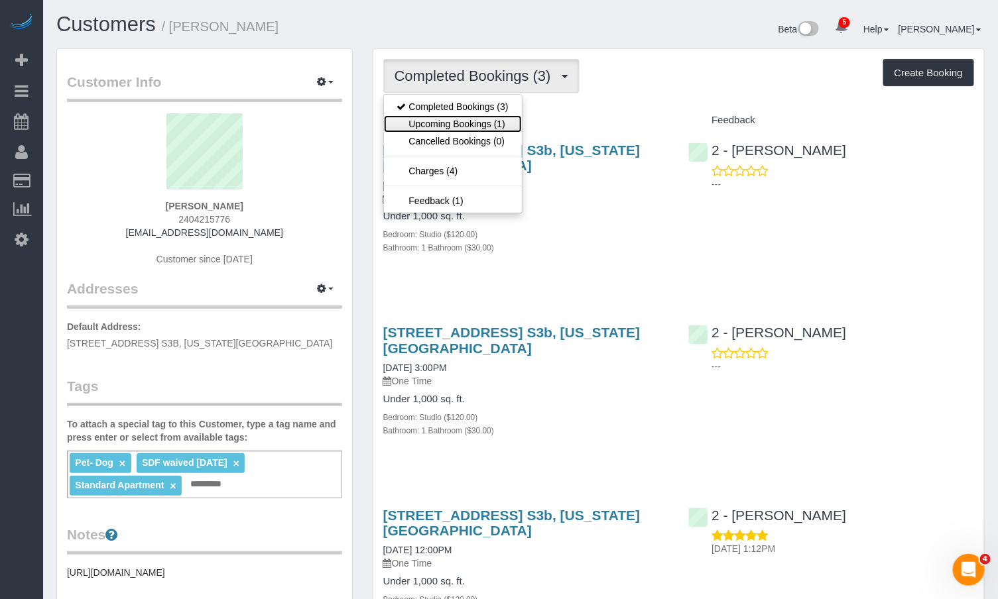
click at [463, 123] on link "Upcoming Bookings (1)" at bounding box center [453, 123] width 138 height 17
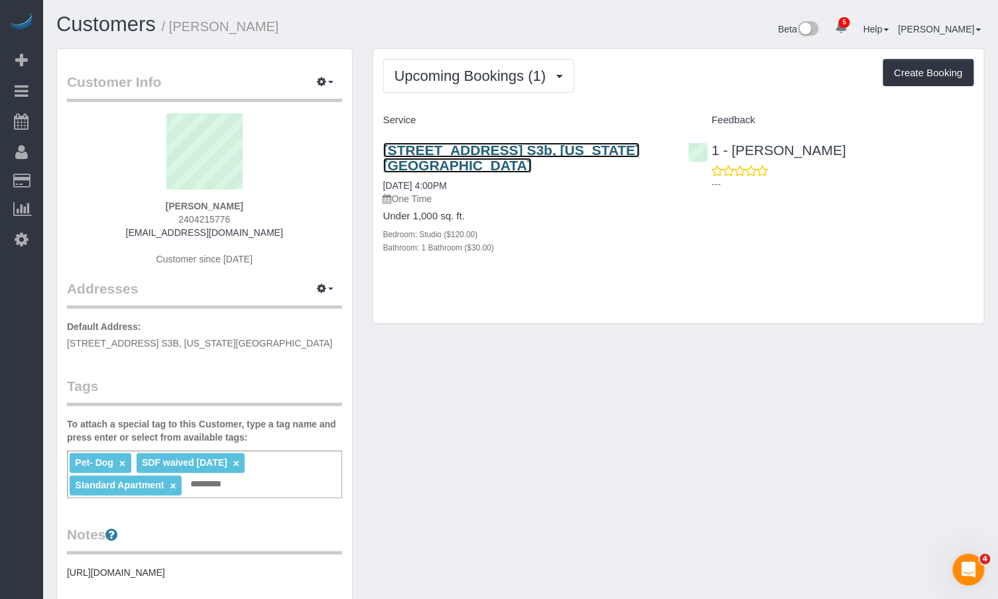
click at [438, 154] on link "555 West 23rd Street, Apt. S3b, New York, NY 10011" at bounding box center [511, 158] width 257 height 30
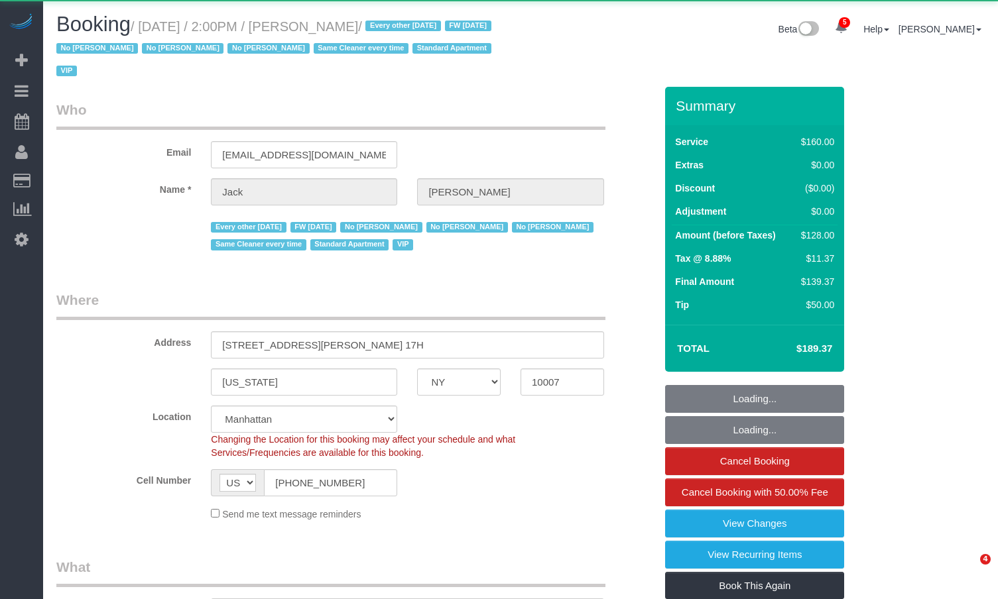
select select "NY"
select select "object:834"
select select "string:stripe-pm_1R9Bsk4VGloSiKo7ufTdcySD"
select select "number:56"
select select "number:78"
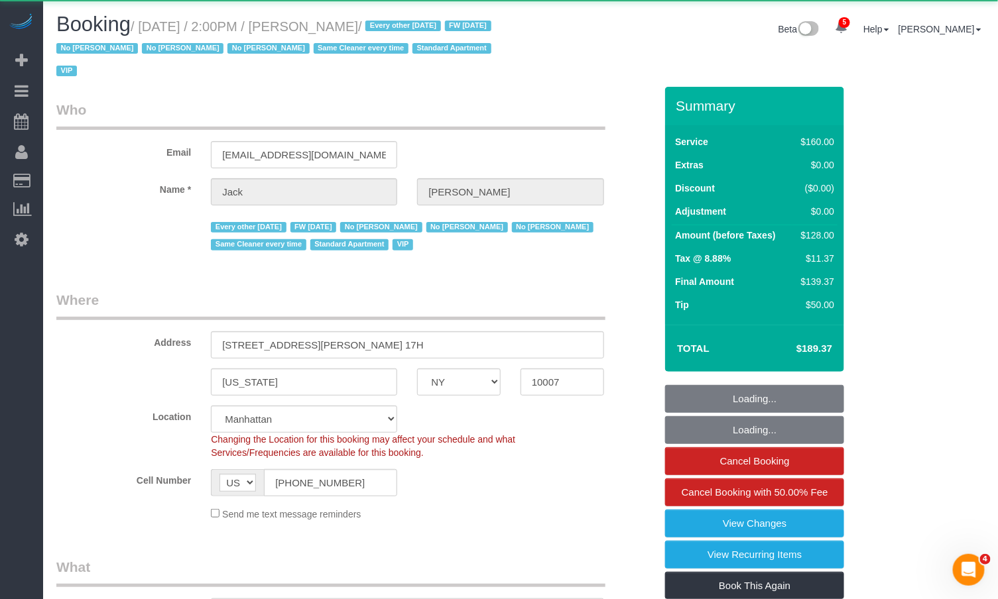
select select "number:15"
select select "number:6"
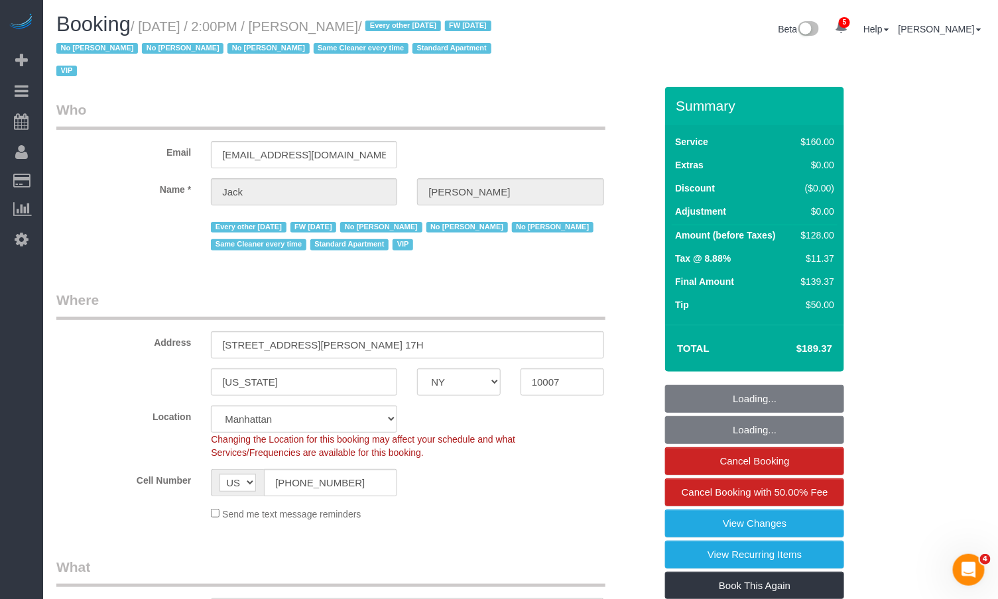
select select "spot1"
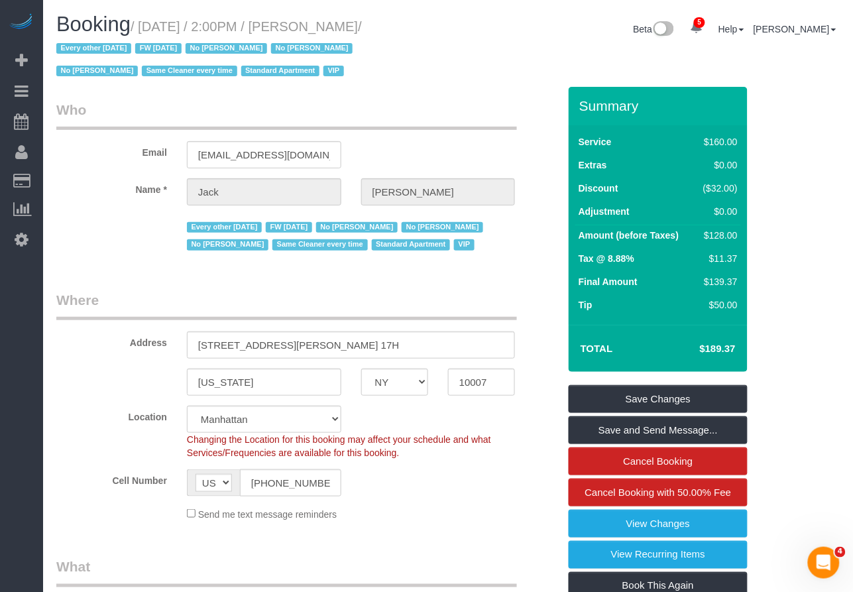
drag, startPoint x: 411, startPoint y: 26, endPoint x: 194, endPoint y: 25, distance: 216.8
click at [194, 25] on small "/ August 29, 2025 / 2:00PM / Jack Baughman / Every other Friday FW 02/02/2025 N…" at bounding box center [209, 49] width 306 height 60
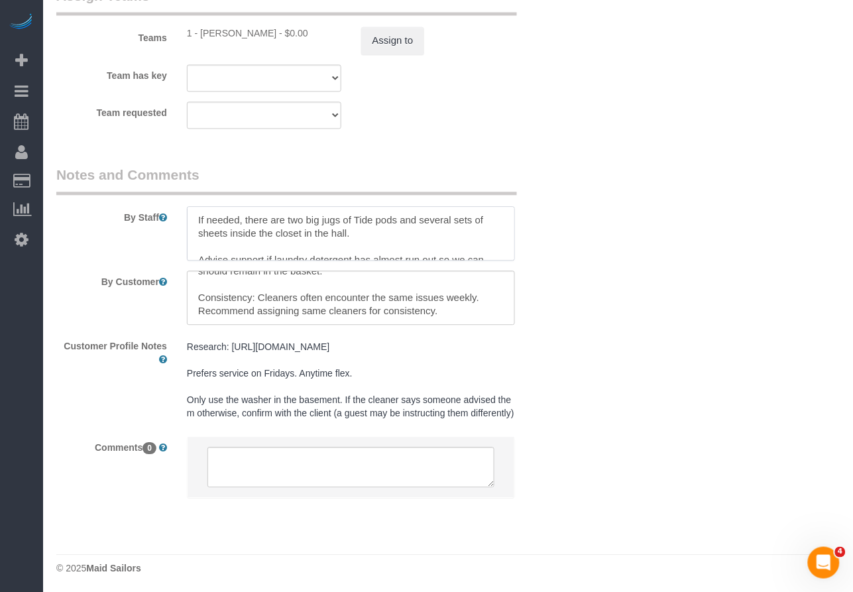
click at [198, 221] on textarea at bounding box center [351, 234] width 328 height 54
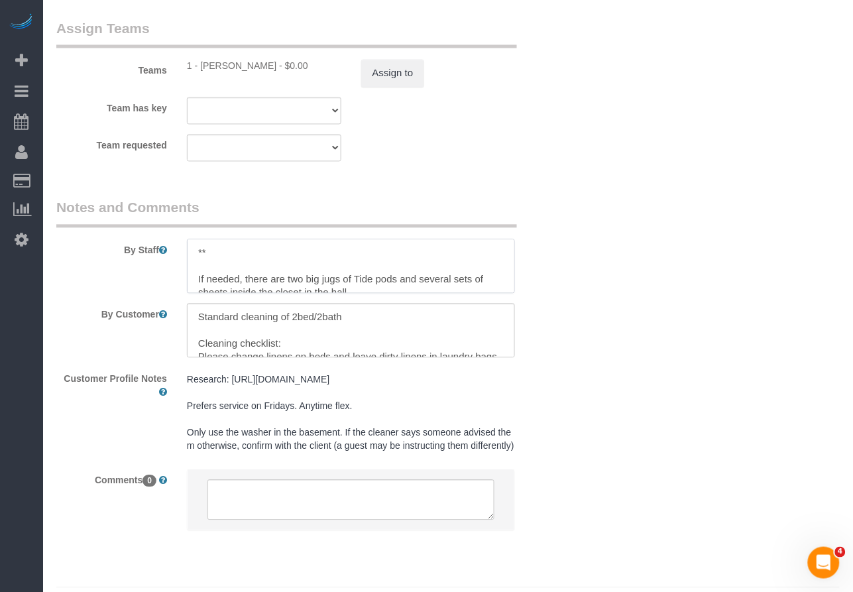
scroll to position [3, 0]
paste textarea "Regarding 17H cleaning tomorrow no need to do any laundry or changing the beds.…"
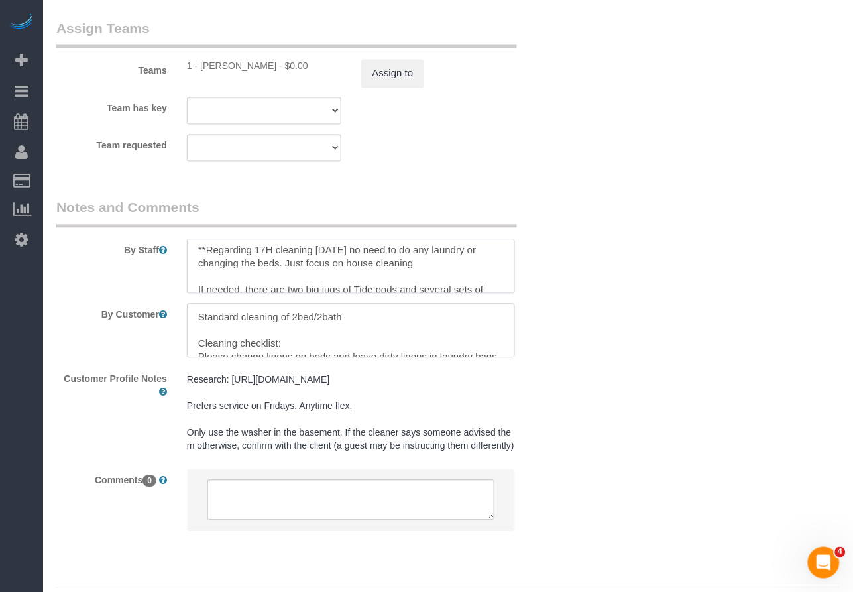
scroll to position [0, 0]
drag, startPoint x: 358, startPoint y: 249, endPoint x: 210, endPoint y: 247, distance: 148.5
click at [210, 246] on textarea at bounding box center [351, 266] width 328 height 54
click at [207, 248] on textarea at bounding box center [351, 266] width 328 height 54
drag, startPoint x: 206, startPoint y: 250, endPoint x: 359, endPoint y: 255, distance: 152.6
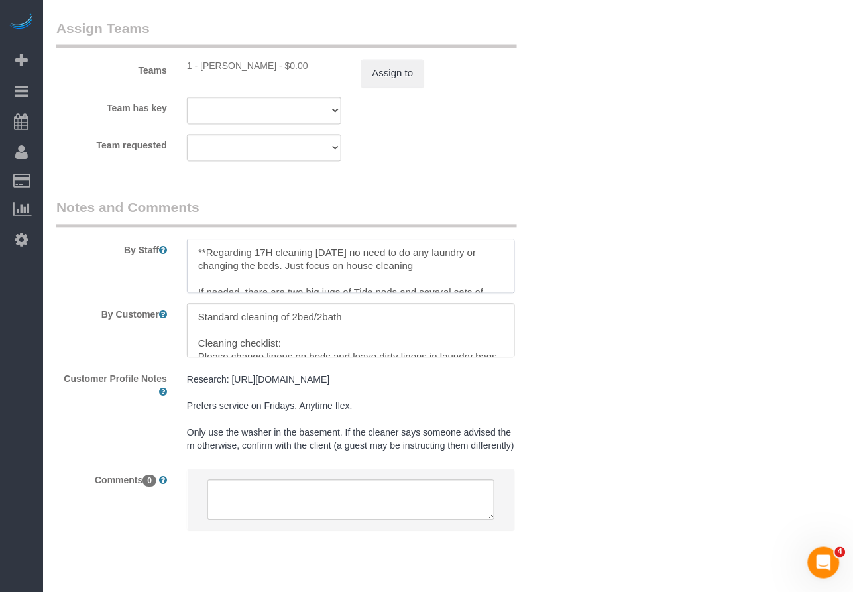
click at [358, 255] on textarea at bounding box center [351, 266] width 328 height 54
click at [369, 268] on textarea at bounding box center [351, 266] width 328 height 54
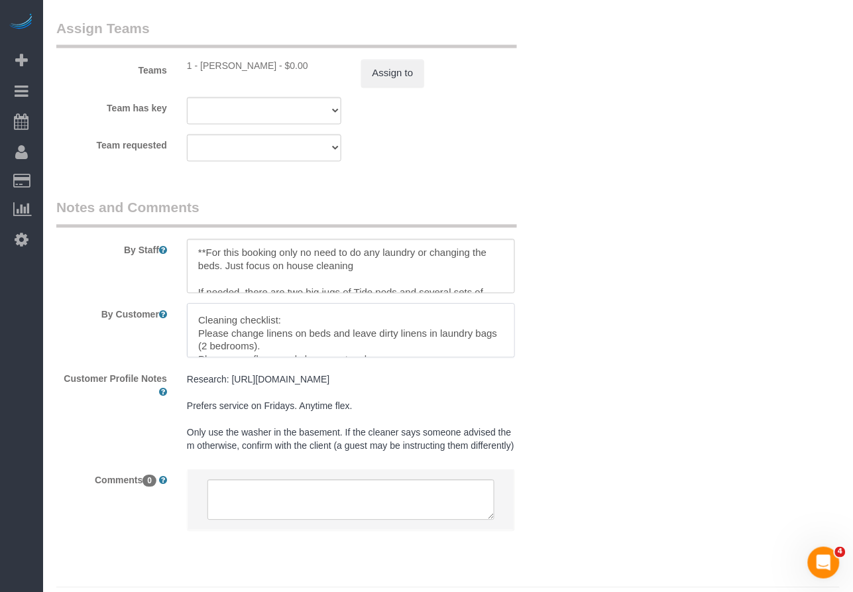
drag, startPoint x: 290, startPoint y: 344, endPoint x: 202, endPoint y: 325, distance: 90.9
click at [202, 325] on textarea at bounding box center [351, 331] width 328 height 54
click at [380, 265] on textarea at bounding box center [351, 266] width 328 height 54
paste textarea "Cleaning checklist:"
click at [410, 267] on textarea at bounding box center [351, 266] width 328 height 54
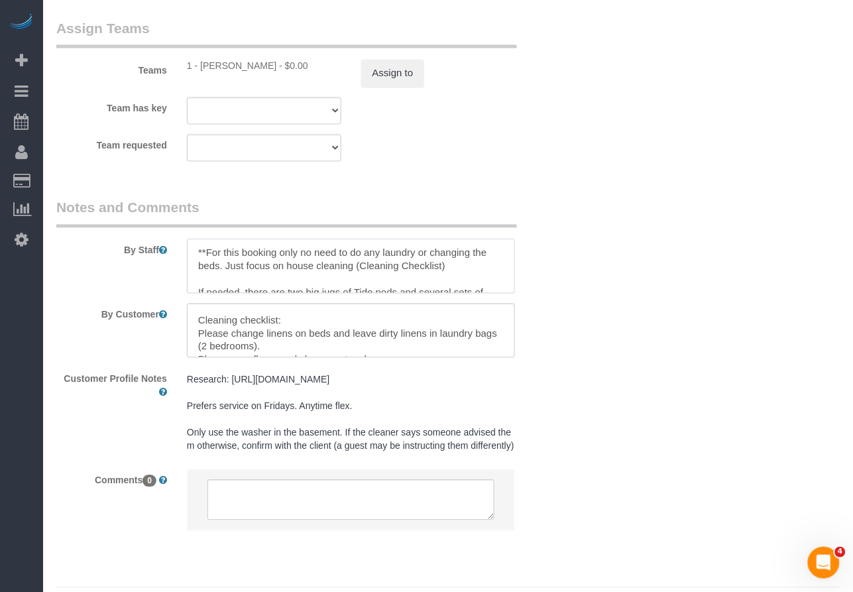
type textarea "**For this booking only no need to do any laundry or changing the beds. Just fo…"
click at [555, 272] on div "By Staff" at bounding box center [307, 245] width 522 height 95
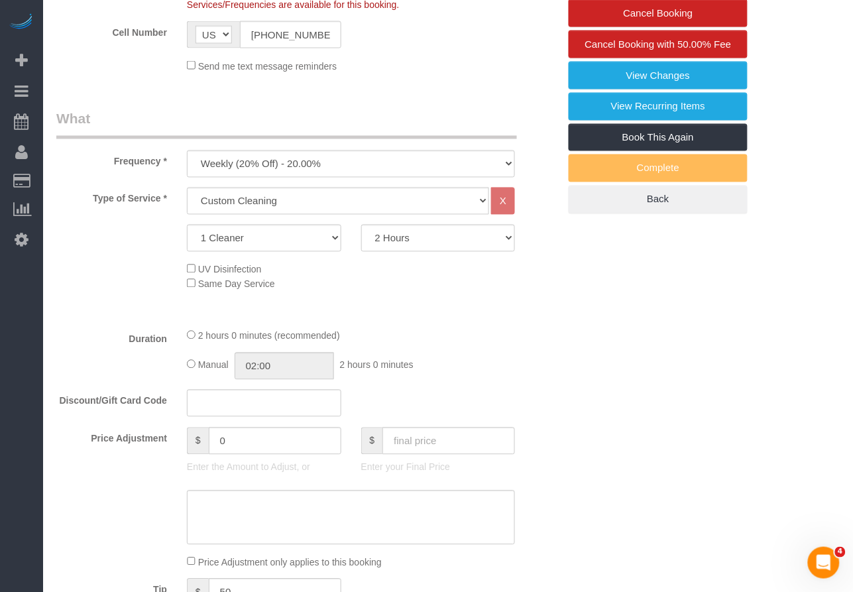
scroll to position [0, 0]
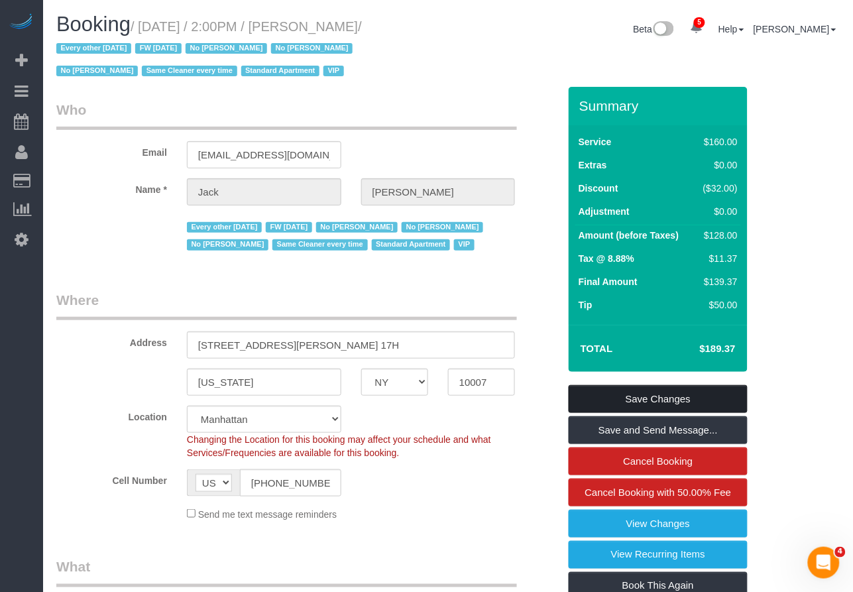
click at [599, 395] on link "Save Changes" at bounding box center [658, 399] width 179 height 28
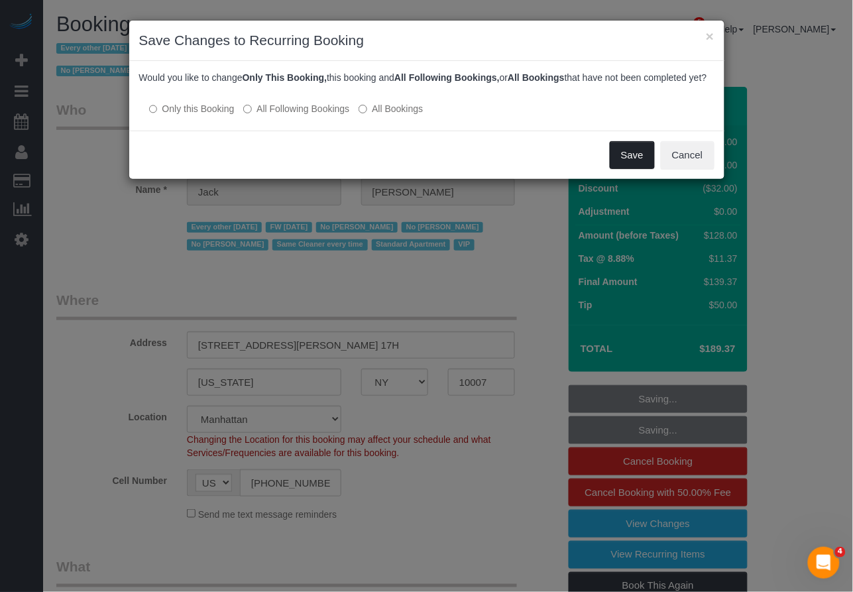
click at [620, 168] on button "Save" at bounding box center [632, 155] width 45 height 28
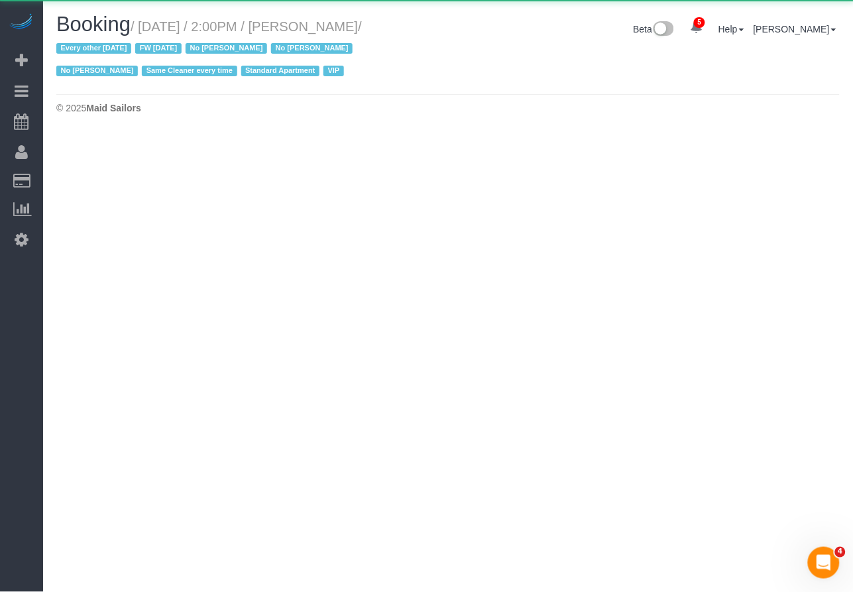
select select "NY"
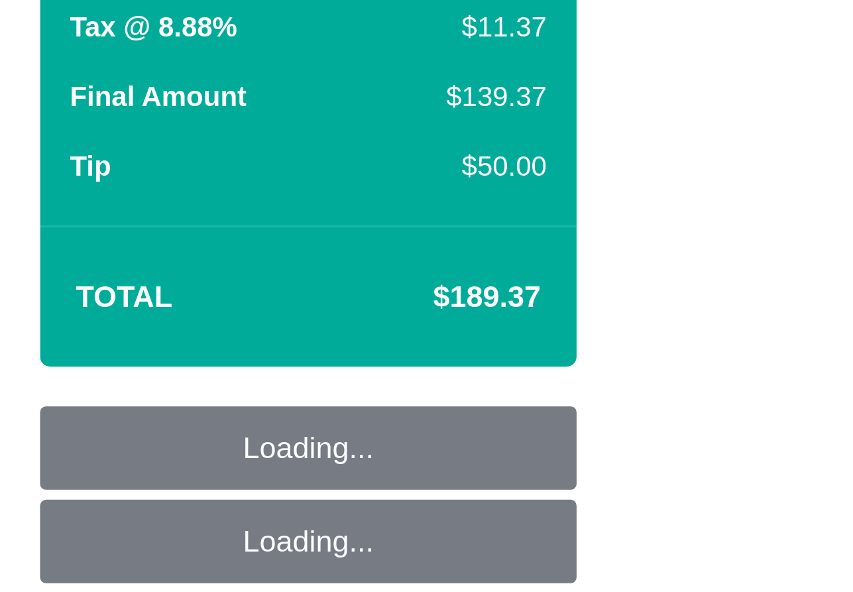
select select "object:2454"
select select "string:stripe-pm_1R9Bsk4VGloSiKo7ufTdcySD"
select select "spot54"
select select "number:56"
select select "number:78"
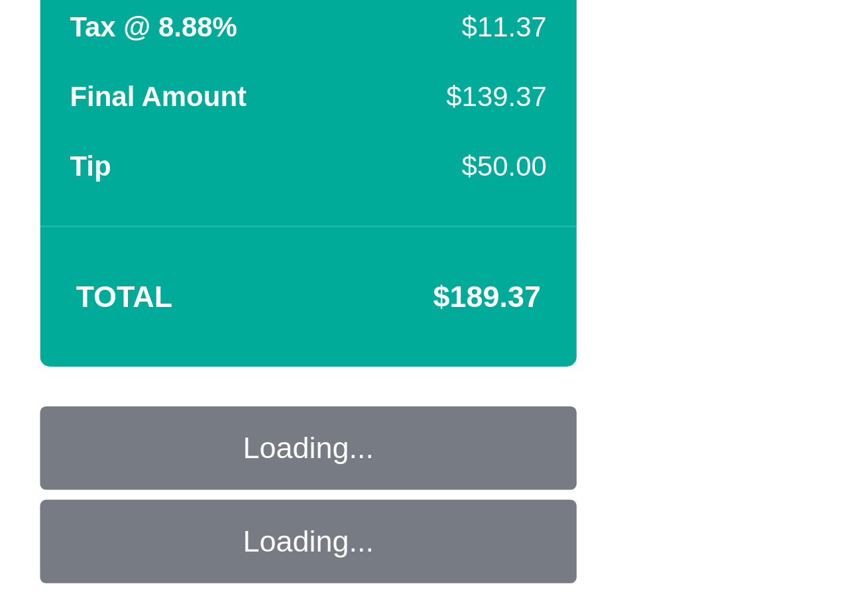
select select "number:15"
select select "number:6"
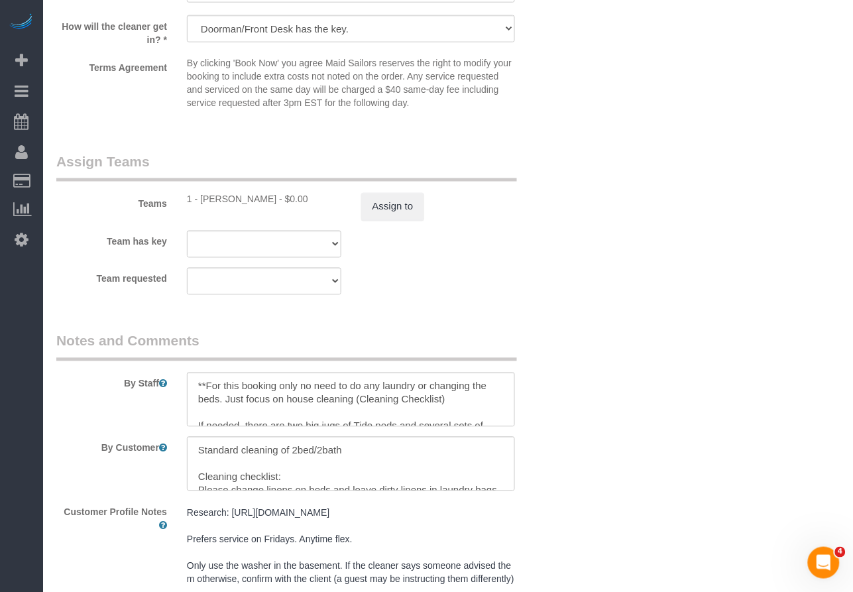
scroll to position [1500, 0]
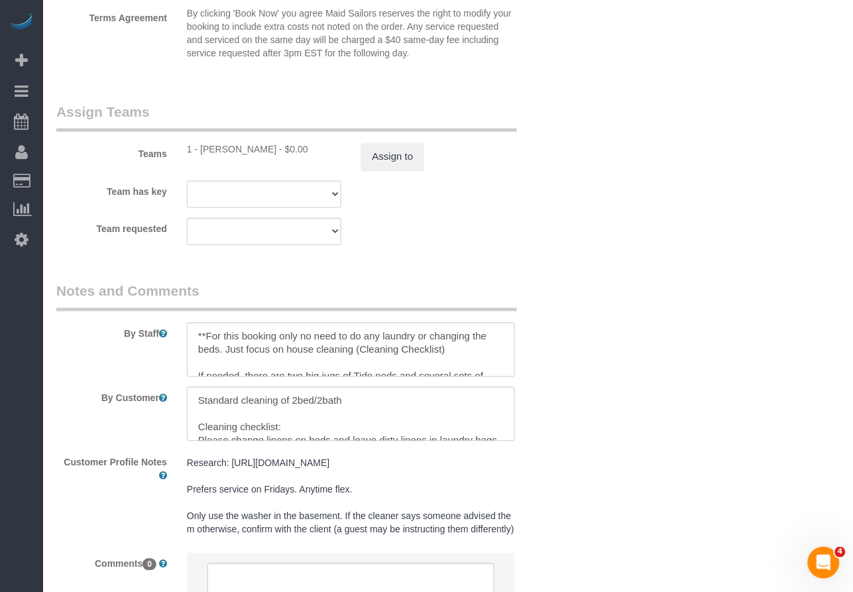
drag, startPoint x: 259, startPoint y: 151, endPoint x: 201, endPoint y: 153, distance: 58.4
click at [201, 153] on div "1 - Joselin Cecilio - $0.00" at bounding box center [264, 149] width 154 height 13
copy div "Joselin Cecilio"
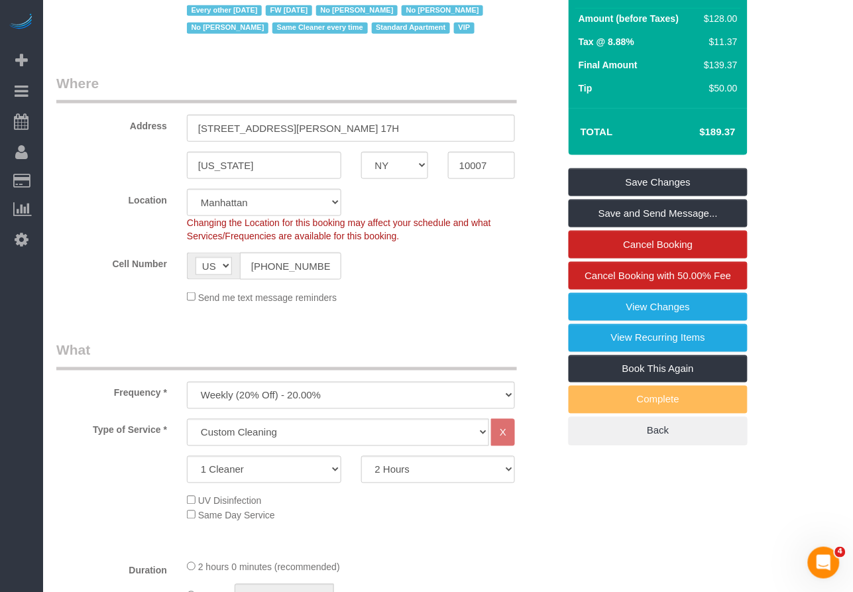
scroll to position [191, 0]
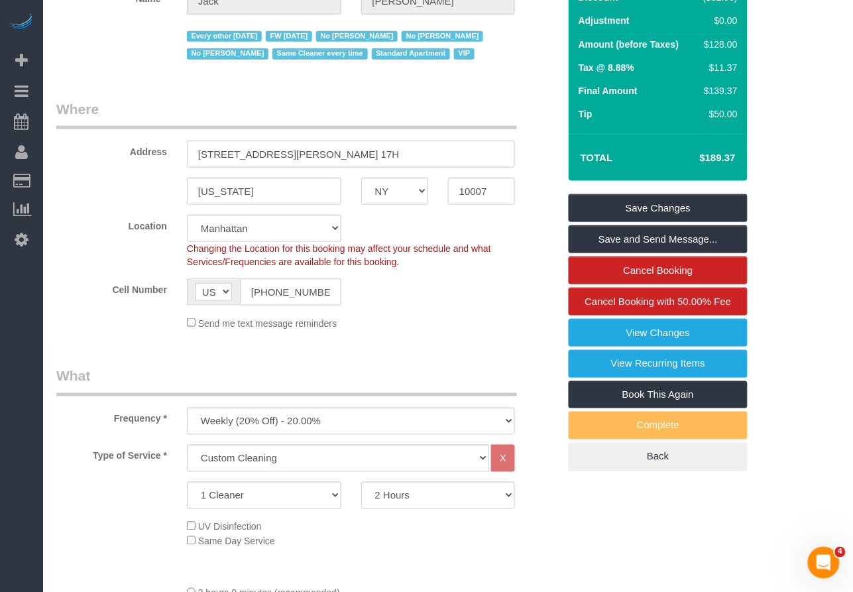
click at [355, 150] on input "49 Chambers Street, Apt. 17H" at bounding box center [351, 154] width 328 height 27
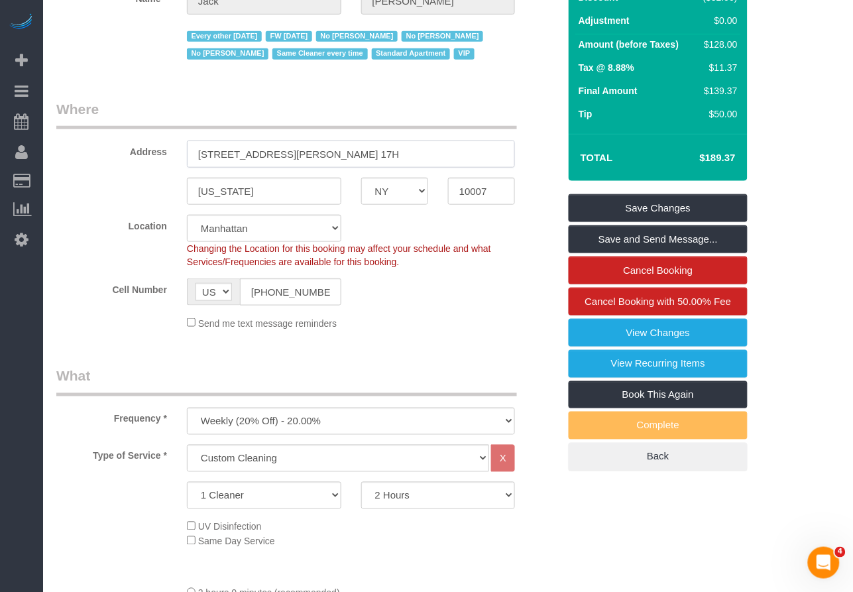
click at [355, 150] on input "49 Chambers Street, Apt. 17H" at bounding box center [351, 154] width 328 height 27
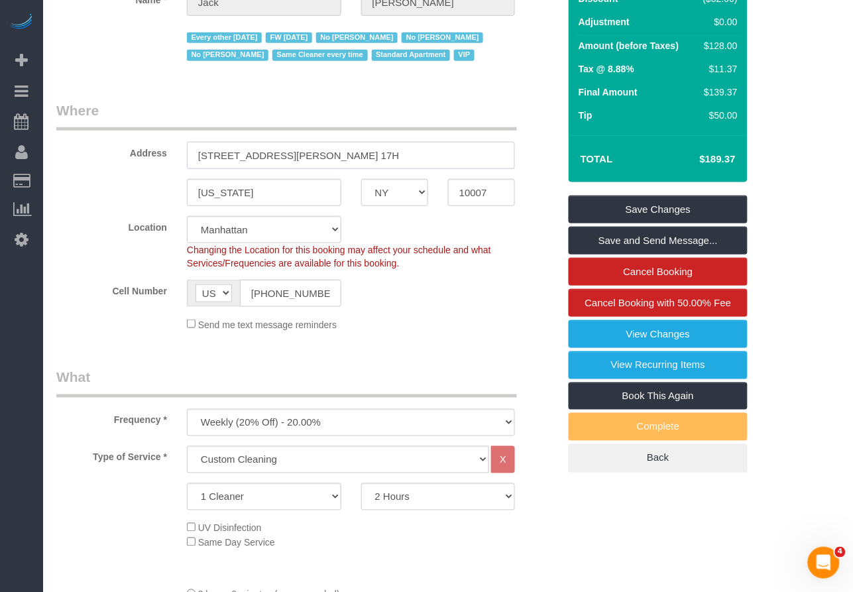
scroll to position [0, 0]
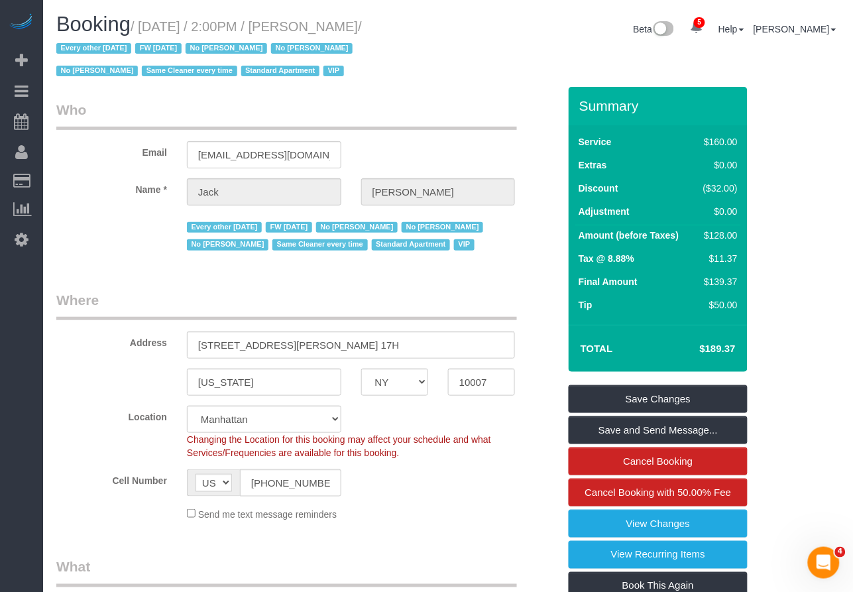
click at [362, 26] on small "/ August 29, 2025 / 2:00PM / Jack Baughman / Every other Friday FW 02/02/2025 N…" at bounding box center [209, 49] width 306 height 60
drag, startPoint x: 416, startPoint y: 25, endPoint x: 152, endPoint y: 32, distance: 264.7
click at [152, 32] on small "/ August 29, 2025 / 2:00PM / Jack Baughman / Every other Friday FW 02/02/2025 N…" at bounding box center [209, 49] width 306 height 60
copy small "August 29, 2025 / 2:00PM / Jack Baughman"
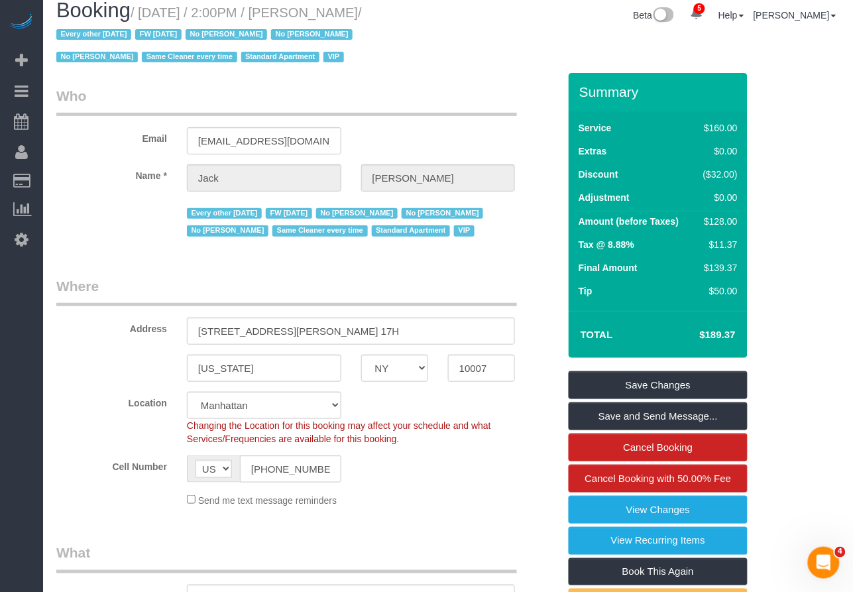
click at [362, 7] on small "/ August 29, 2025 / 2:00PM / Jack Baughman / Every other Friday FW 02/02/2025 N…" at bounding box center [209, 35] width 306 height 60
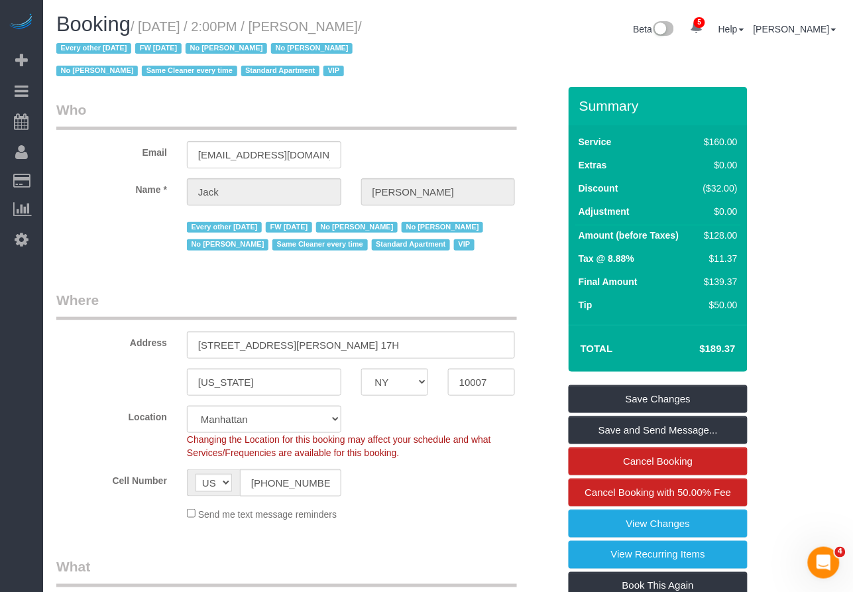
drag, startPoint x: 416, startPoint y: 9, endPoint x: 338, endPoint y: 24, distance: 78.9
click at [301, 13] on h1 "Booking / August 29, 2025 / 2:00PM / Jack Baughman / Every other Friday FW 02/0…" at bounding box center [247, 47] width 382 height 68
drag, startPoint x: 338, startPoint y: 24, endPoint x: 308, endPoint y: 29, distance: 30.2
click at [337, 24] on small "/ August 29, 2025 / 2:00PM / Jack Baughman / Every other Friday FW 02/02/2025 N…" at bounding box center [209, 49] width 306 height 60
drag, startPoint x: 322, startPoint y: 29, endPoint x: 412, endPoint y: 29, distance: 90.2
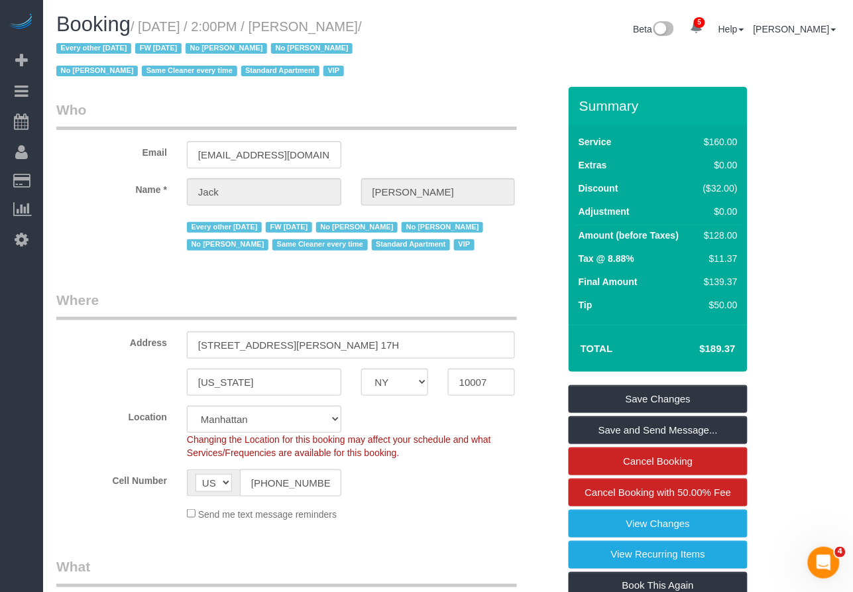
click at [362, 29] on small "/ August 29, 2025 / 2:00PM / Jack Baughman / Every other Friday FW 02/02/2025 N…" at bounding box center [209, 49] width 306 height 60
copy small "ack Baughman"
click at [323, 31] on small "/ August 29, 2025 / 2:00PM / Jack Baughman / Every other Friday FW 02/02/2025 N…" at bounding box center [209, 49] width 306 height 60
drag, startPoint x: 318, startPoint y: 31, endPoint x: 411, endPoint y: 30, distance: 93.5
click at [362, 30] on small "/ August 29, 2025 / 2:00PM / Jack Baughman / Every other Friday FW 02/02/2025 N…" at bounding box center [209, 49] width 306 height 60
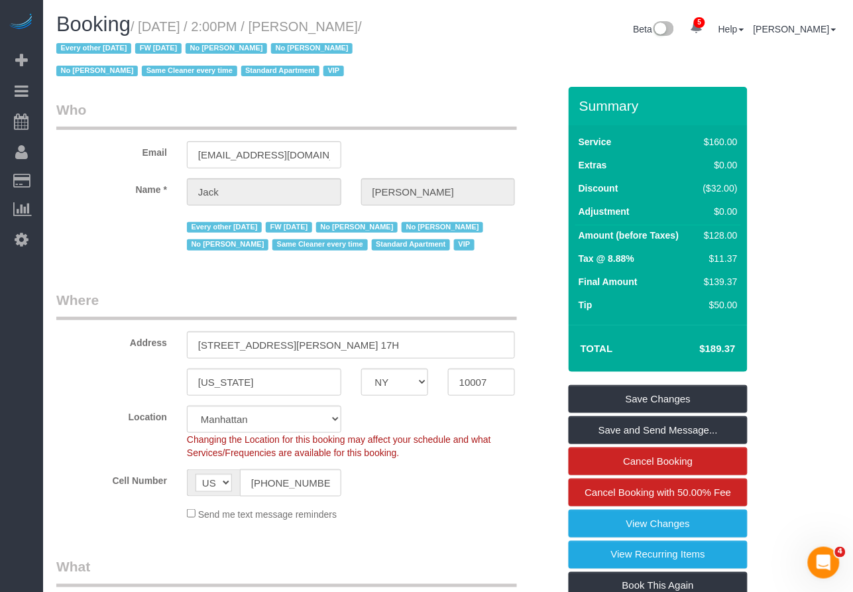
copy small "Jack Baughman"
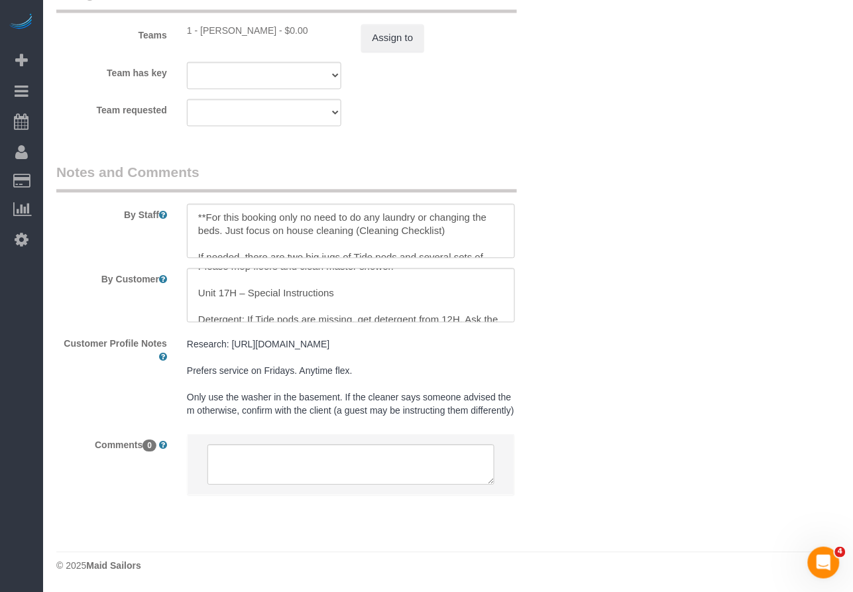
scroll to position [1632, 0]
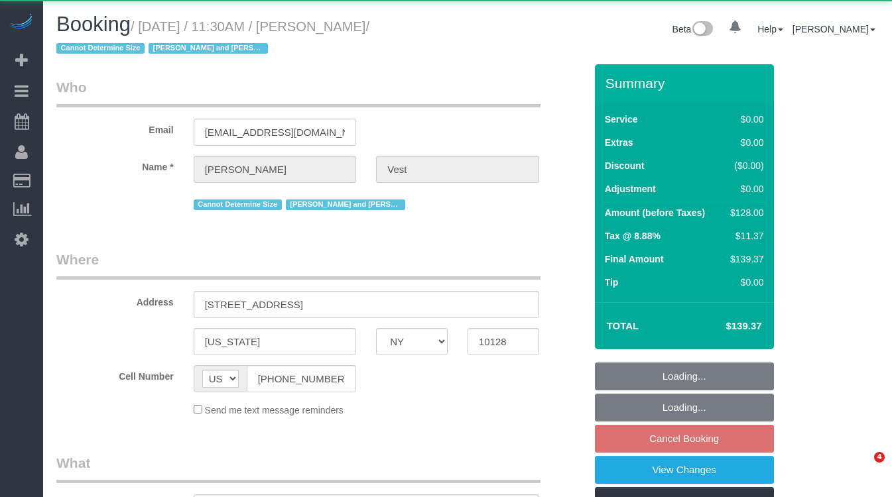
select select "NY"
select select "object:816"
select select "number:57"
select select "number:74"
select select "number:15"
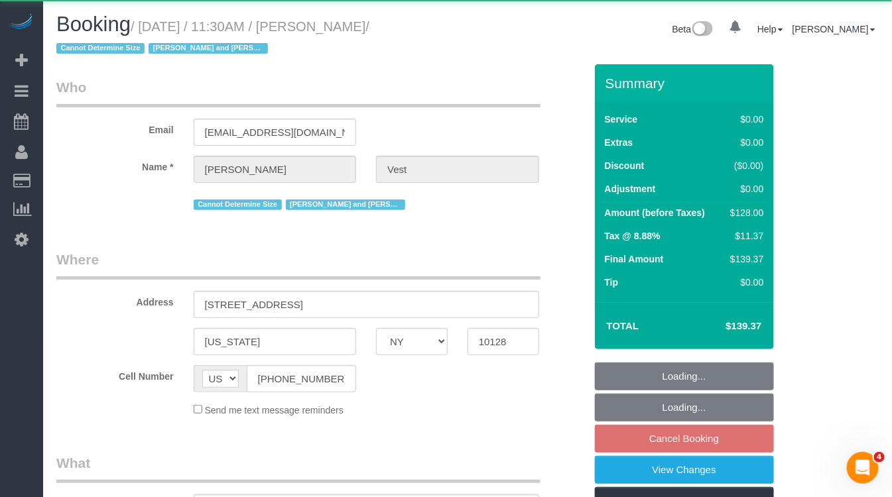
select select "number:6"
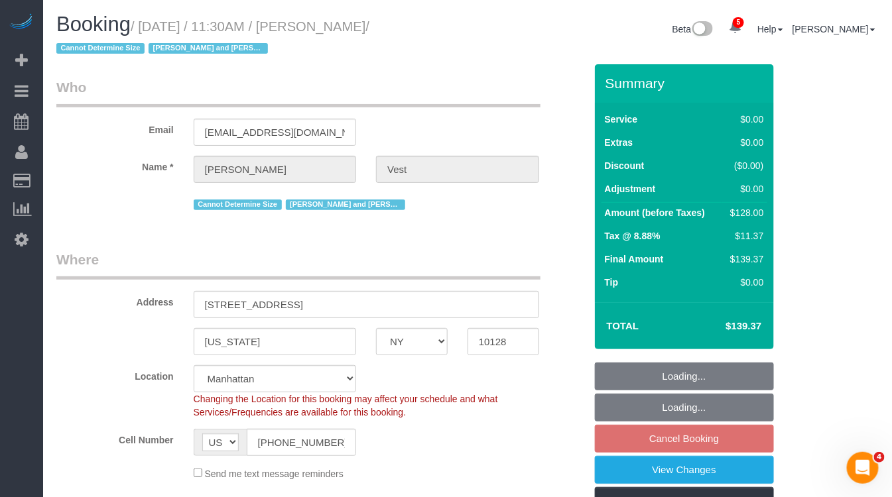
select select "object:940"
select select "string:stripe-pm_1R74TQ4VGloSiKo7zsvzPauP"
select select "1"
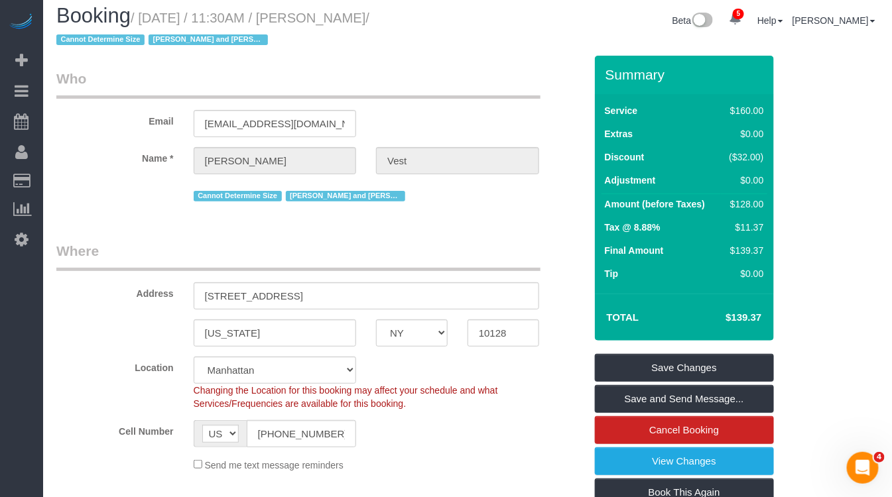
scroll to position [8, 0]
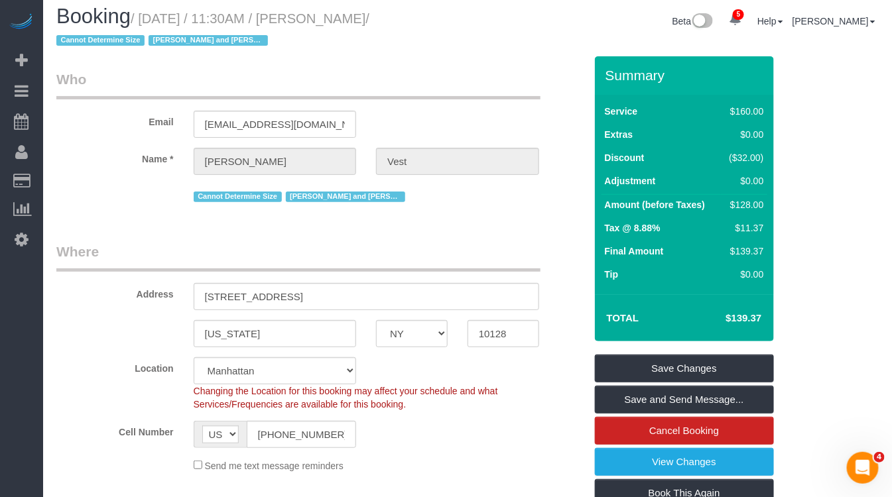
drag, startPoint x: 426, startPoint y: 19, endPoint x: 354, endPoint y: 23, distance: 71.7
click at [354, 23] on small "/ [DATE] / 11:30AM / [PERSON_NAME] / Cannot Determine Size [PERSON_NAME] and [P…" at bounding box center [212, 29] width 313 height 37
click at [349, 23] on small "/ [DATE] / 11:30AM / [PERSON_NAME] / Cannot Determine Size [PERSON_NAME] and [P…" at bounding box center [212, 29] width 313 height 37
drag, startPoint x: 349, startPoint y: 23, endPoint x: 406, endPoint y: 22, distance: 56.4
click at [369, 22] on small "/ [DATE] / 11:30AM / [PERSON_NAME] / Cannot Determine Size [PERSON_NAME] and [P…" at bounding box center [212, 29] width 313 height 37
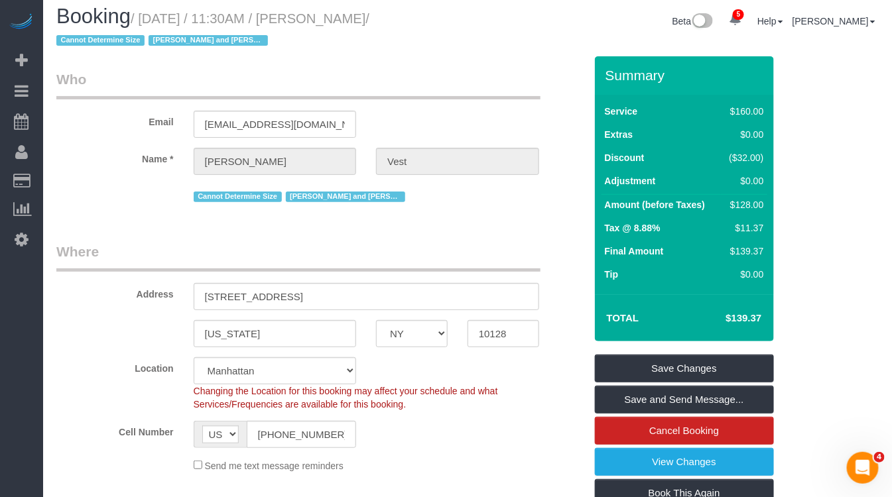
copy small "[PERSON_NAME]"
drag, startPoint x: 404, startPoint y: 22, endPoint x: 343, endPoint y: 62, distance: 72.8
drag, startPoint x: 148, startPoint y: 21, endPoint x: 320, endPoint y: 22, distance: 171.7
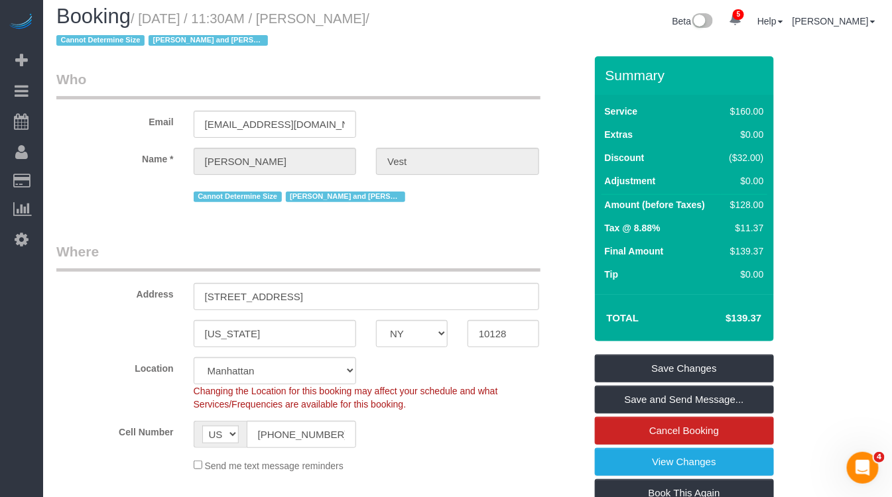
click at [345, 25] on small "/ [DATE] / 11:30AM / [PERSON_NAME] / Cannot Determine Size [PERSON_NAME] and [P…" at bounding box center [212, 29] width 313 height 37
copy small "[DATE] / 11:30AM /"
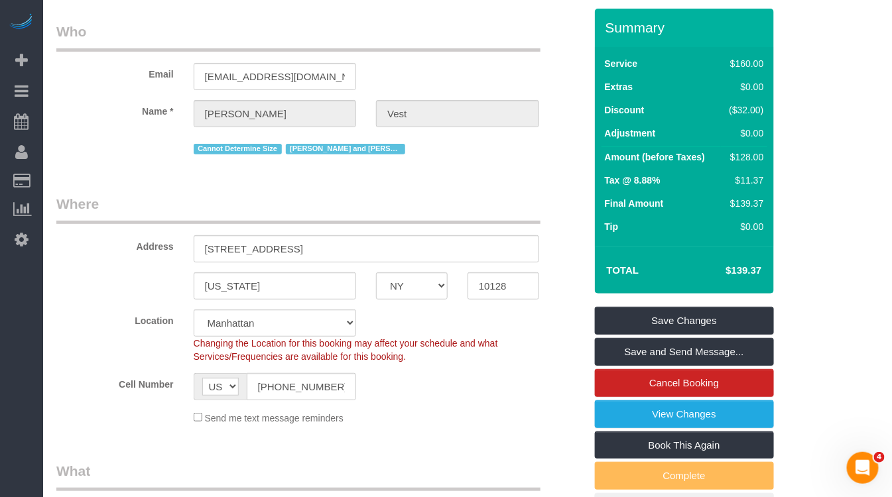
scroll to position [0, 0]
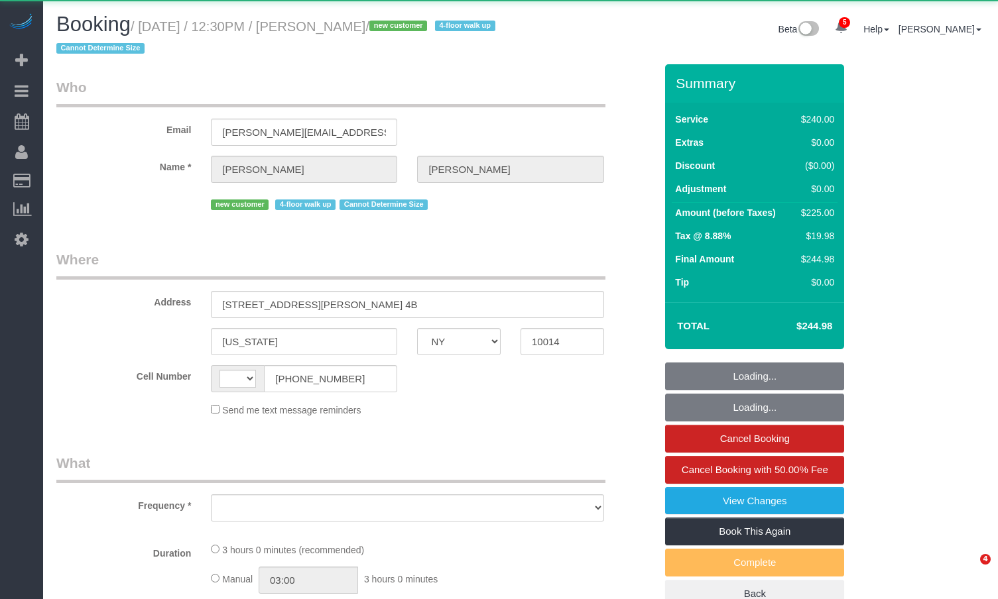
select select "NY"
select select "string:[GEOGRAPHIC_DATA]"
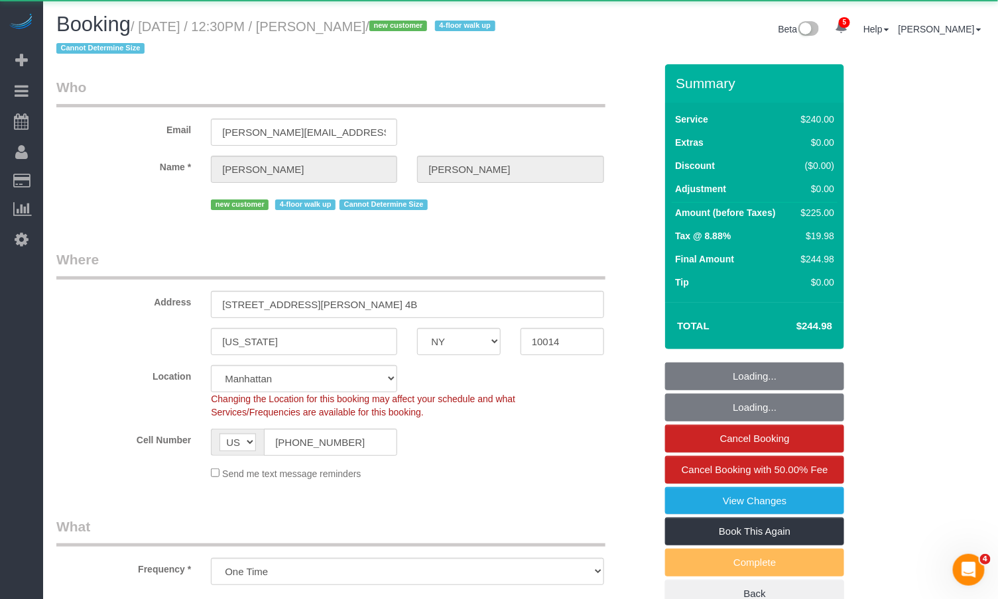
select select "object:909"
select select "string:stripe-pm_1S06iu4VGloSiKo7aXpOO58t"
select select "180"
select select "number:89"
select select "number:90"
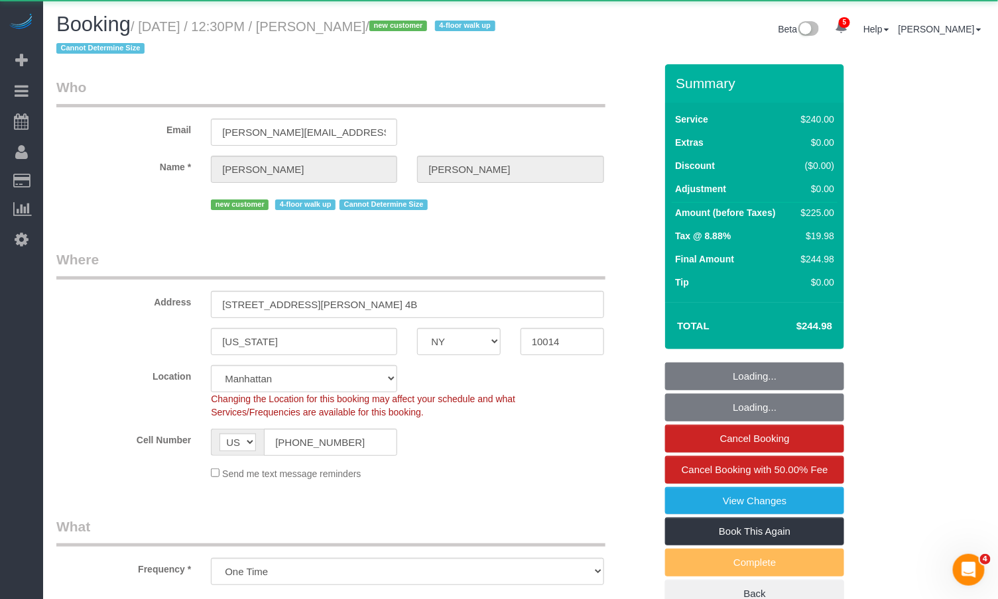
select select "number:15"
select select "number:5"
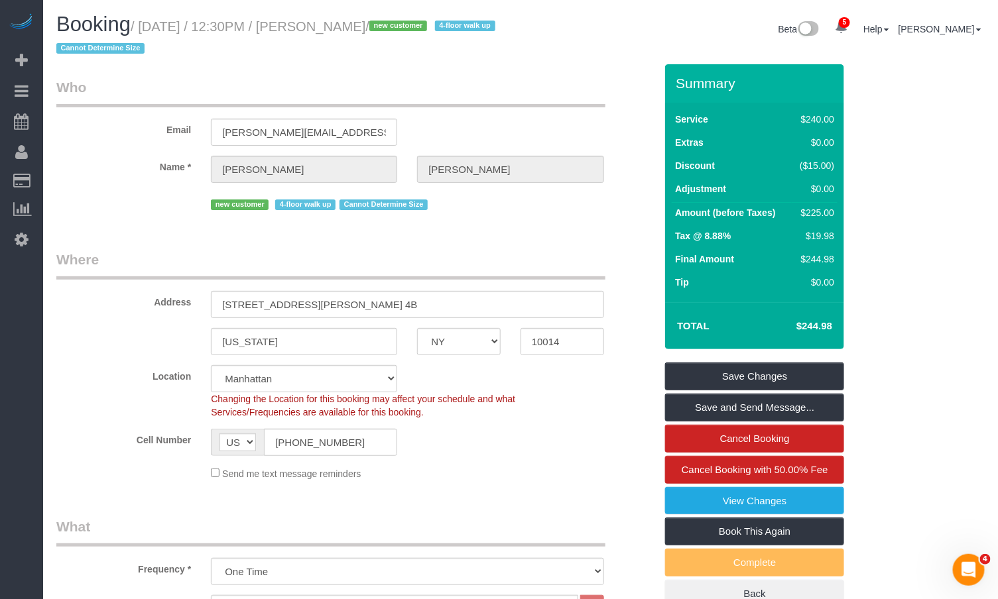
drag, startPoint x: 411, startPoint y: 29, endPoint x: 151, endPoint y: 27, distance: 260.6
click at [151, 27] on small "/ August 29, 2025 / 12:30PM / Melissa Marra / new customer 4-floor walk up Cann…" at bounding box center [277, 37] width 443 height 37
copy small "August 29, 2025 / 12:30PM / Melissa Marra"
click at [355, 32] on small "/ August 29, 2025 / 12:30PM / Melissa Marra / new customer 4-floor walk up Cann…" at bounding box center [277, 37] width 443 height 37
click at [355, 30] on small "/ August 29, 2025 / 12:30PM / Melissa Marra / new customer 4-floor walk up Cann…" at bounding box center [277, 37] width 443 height 37
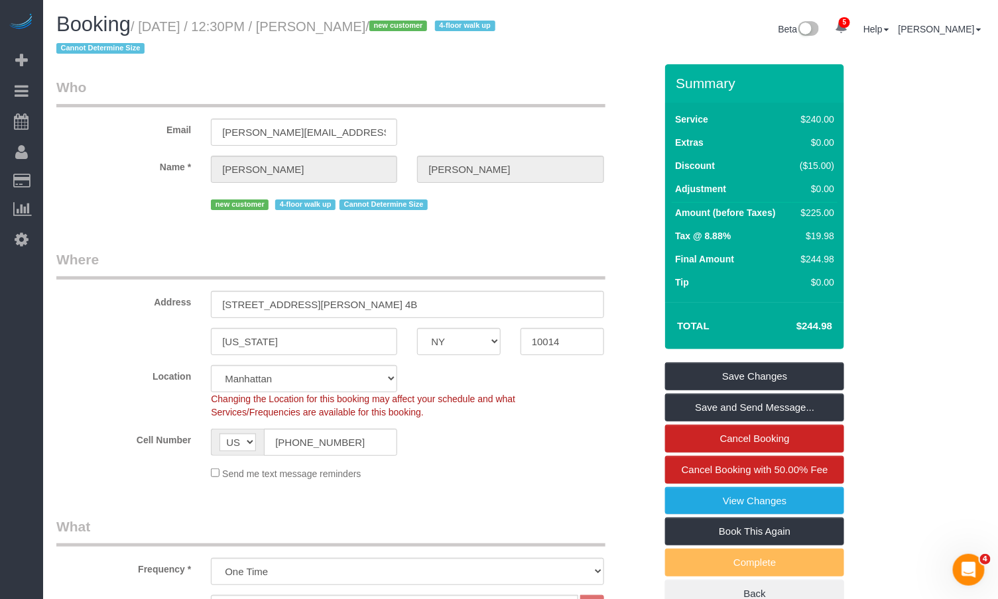
click at [355, 30] on small "/ August 29, 2025 / 12:30PM / Melissa Marra / new customer 4-floor walk up Cann…" at bounding box center [277, 37] width 443 height 37
click at [394, 53] on h1 "Booking / August 29, 2025 / 12:30PM / Melissa Marra / new customer 4-floor walk…" at bounding box center [283, 35] width 454 height 45
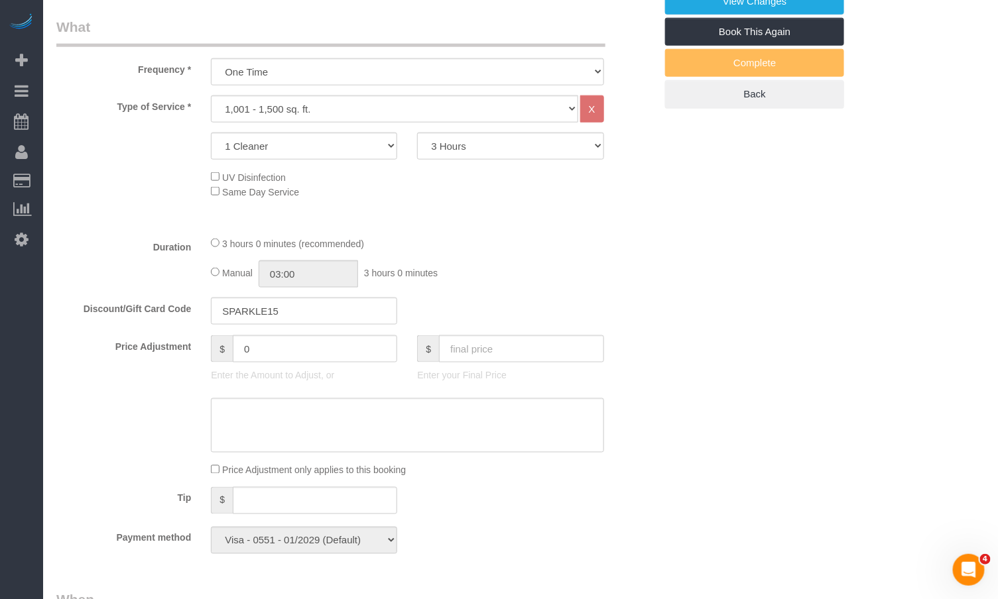
scroll to position [509, 0]
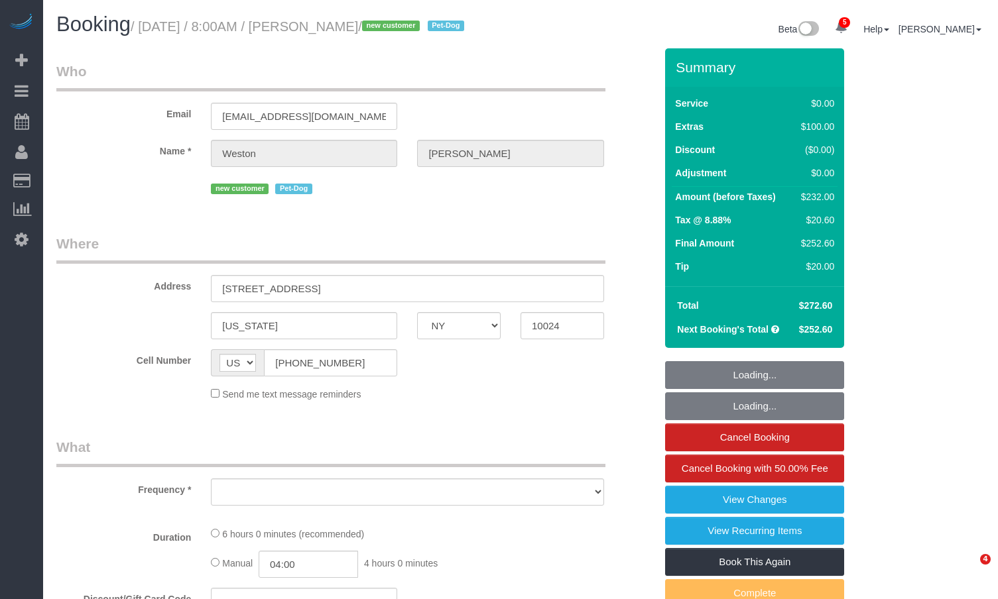
select select "NY"
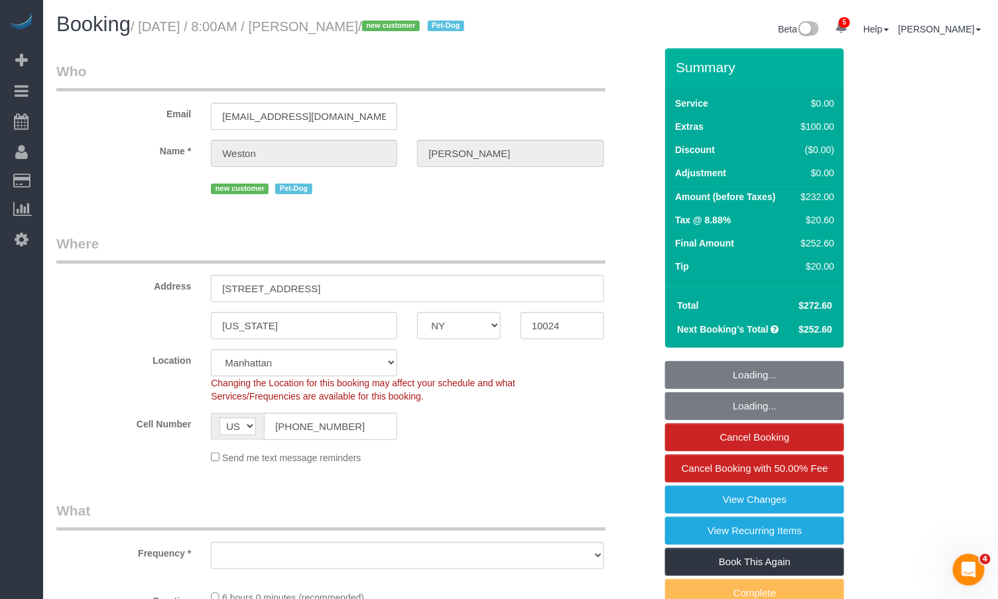
select select "string:stripe-pm_1S0kuA4VGloSiKo7TQT4BI7k"
select select "object:684"
select select "2"
select select "number:57"
select select "number:72"
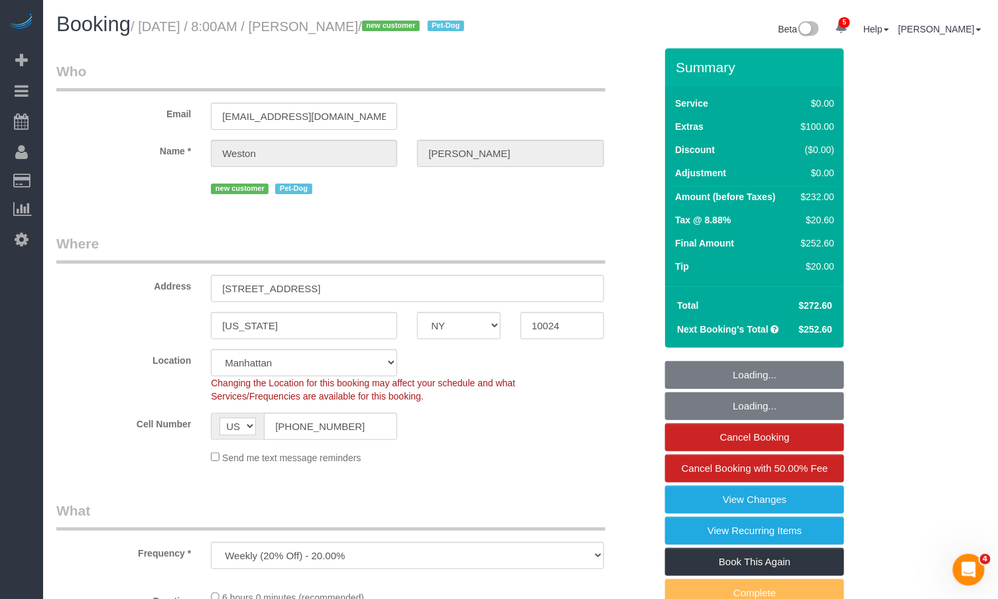
select select "number:13"
select select "number:6"
select select "object:940"
select select "spot1"
select select "2"
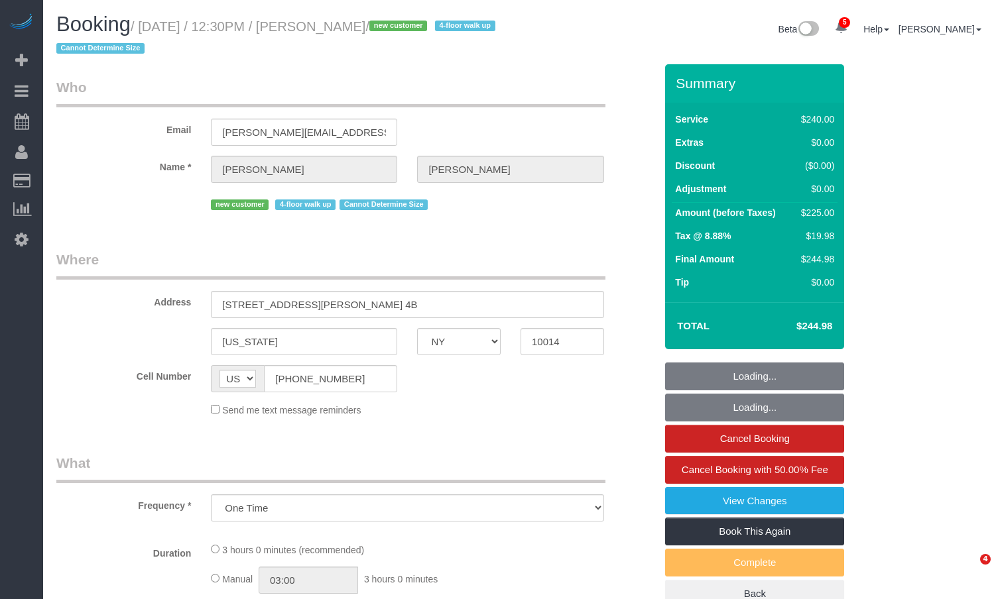
select select "NY"
select select "object:764"
select select "string:stripe-pm_1S06iu4VGloSiKo7aXpOO58t"
select select "180"
select select "number:89"
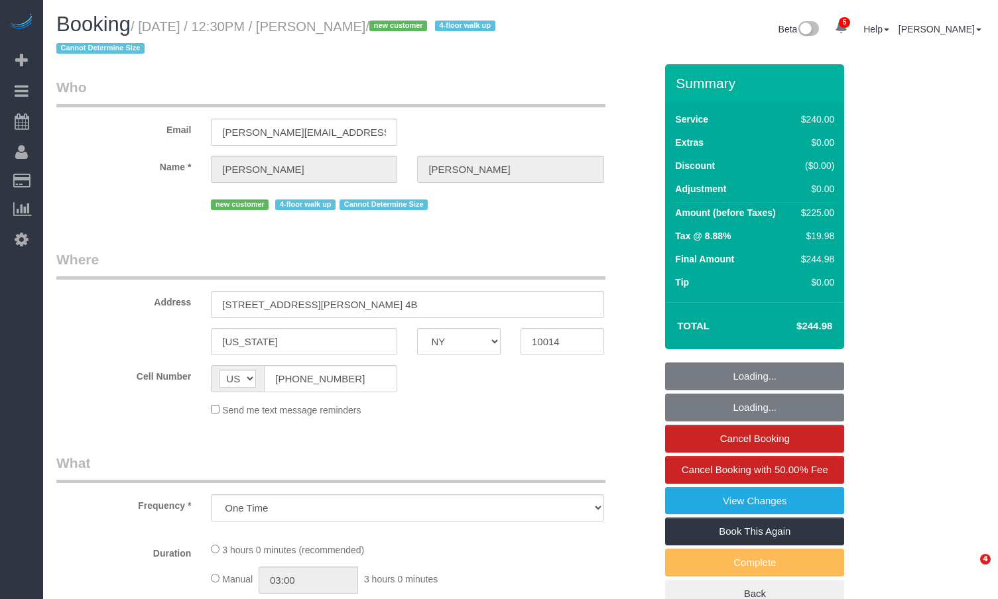
select select "number:90"
select select "number:15"
select select "number:5"
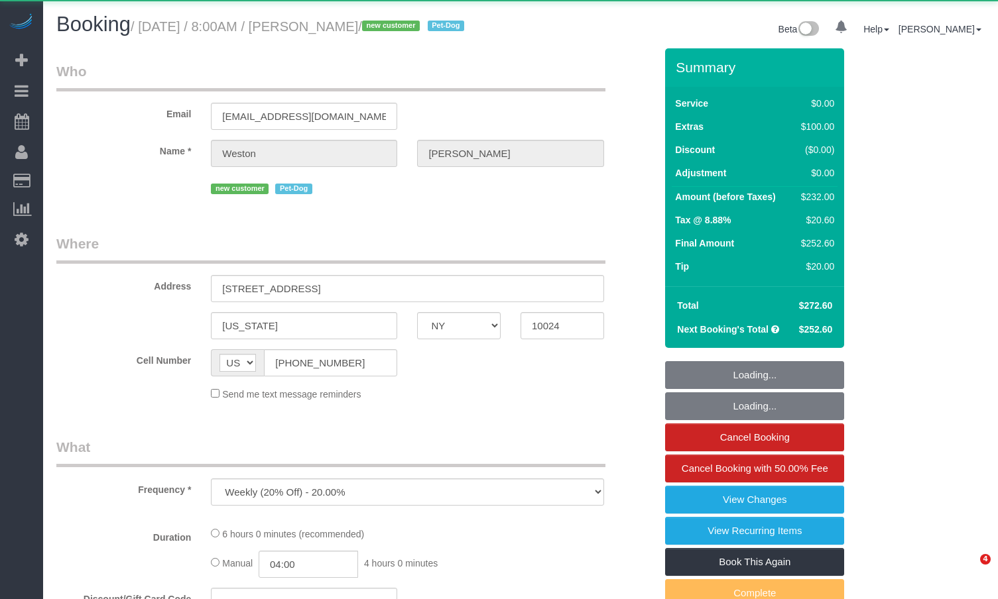
select select "NY"
select select "object:823"
select select "string:stripe-pm_1S0kuA4VGloSiKo7TQT4BI7k"
select select "2"
select select "number:57"
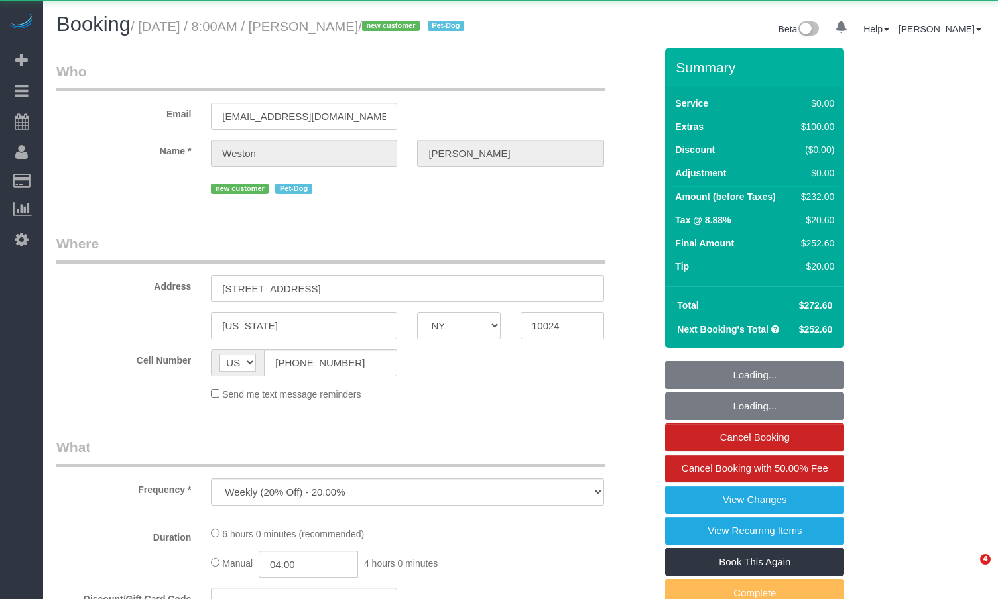
select select "number:72"
select select "number:13"
select select "number:6"
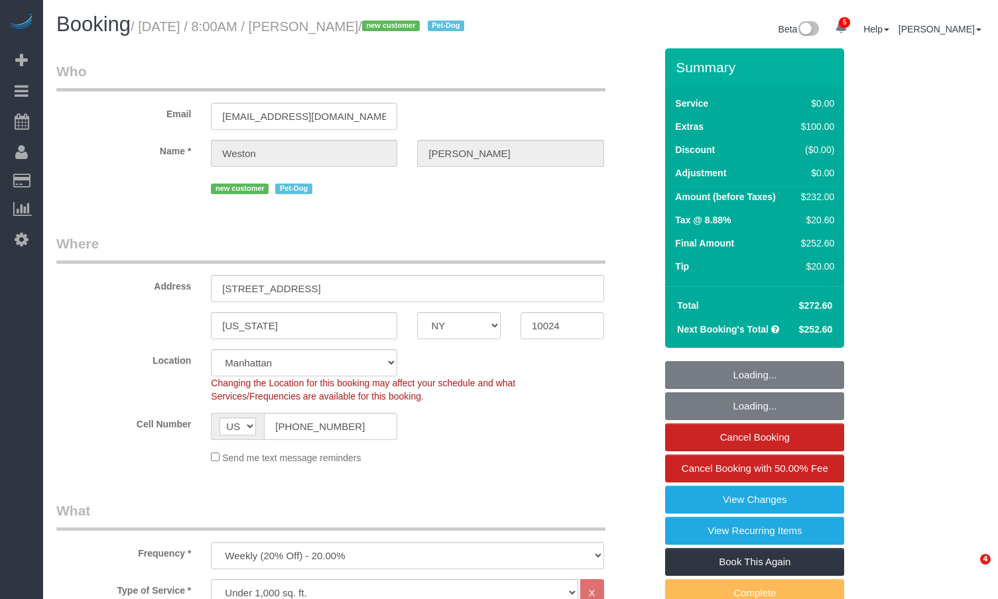
select select "spot1"
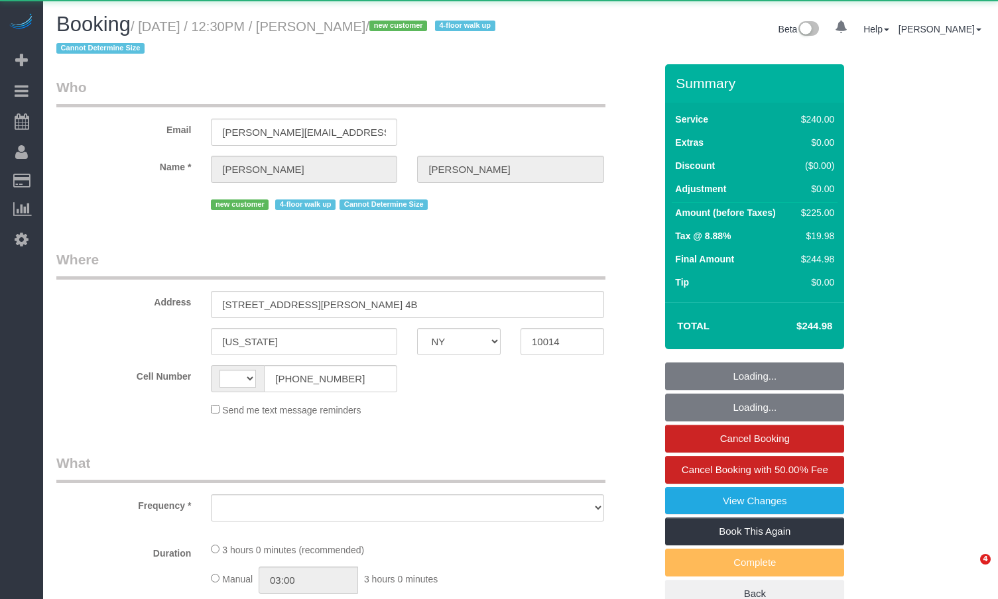
select select "NY"
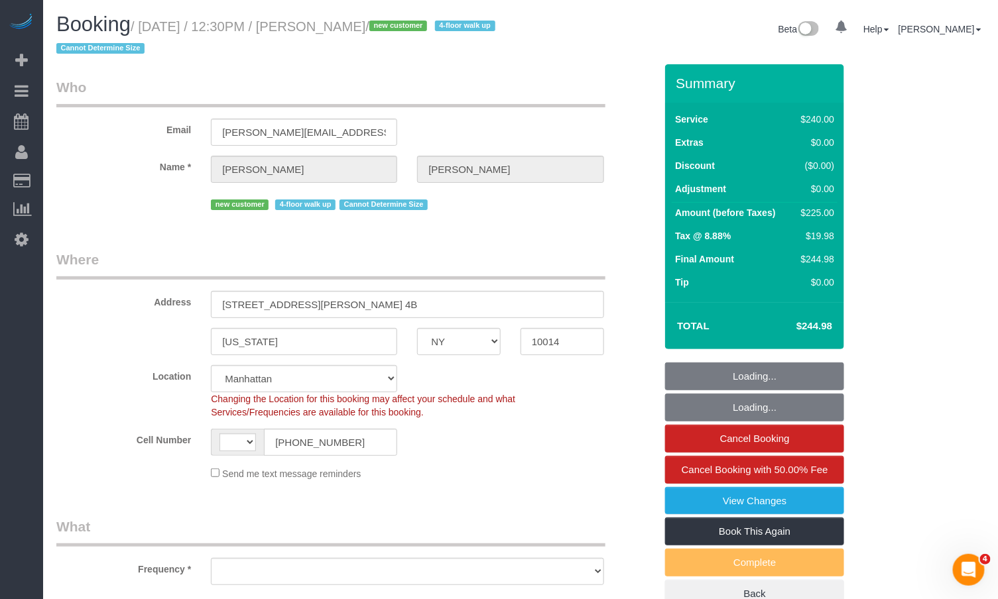
select select "string:[GEOGRAPHIC_DATA]"
select select "object:824"
select select "number:89"
select select "number:90"
select select "number:15"
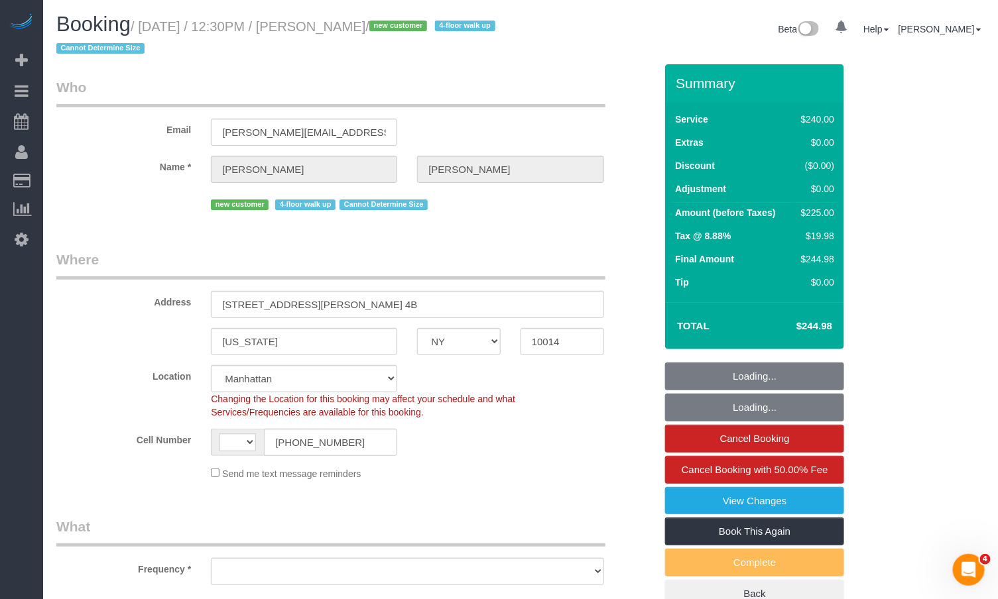
select select "number:5"
select select "object:909"
select select "string:stripe-pm_1S06iu4VGloSiKo7aXpOO58t"
select select "180"
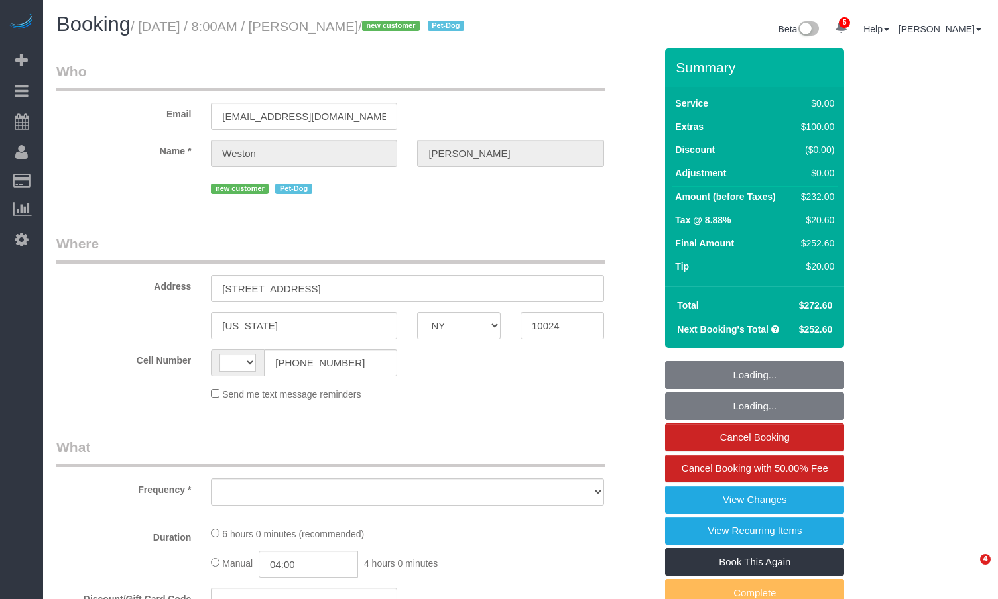
select select "NY"
select select "string:[GEOGRAPHIC_DATA]"
select select "object:781"
select select "2"
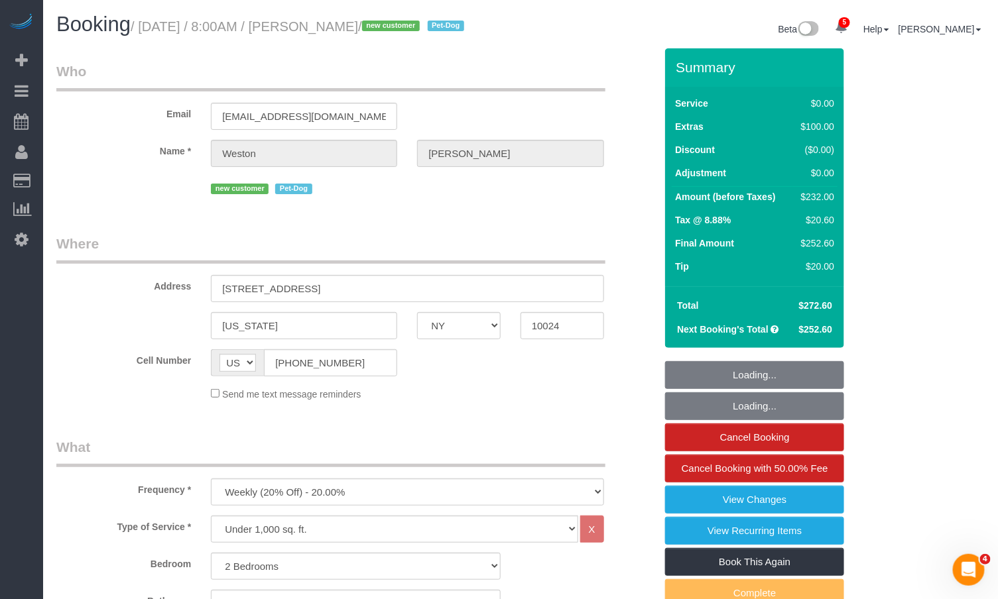
select select "string:stripe-pm_1S0kuA4VGloSiKo7TQT4BI7k"
select select "number:57"
select select "number:72"
select select "number:13"
select select "number:6"
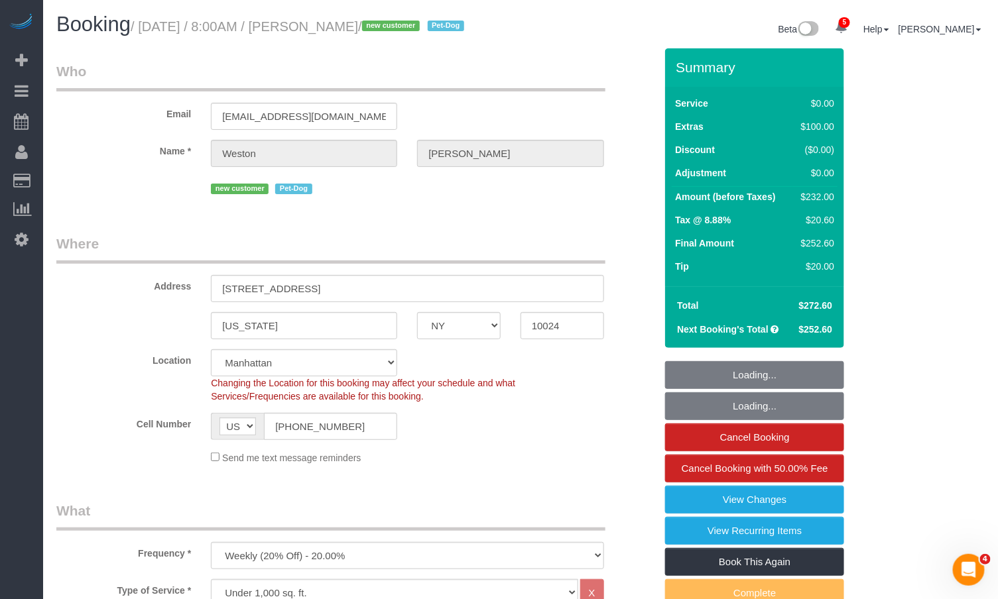
select select "object:940"
select select "spot1"
select select "2"
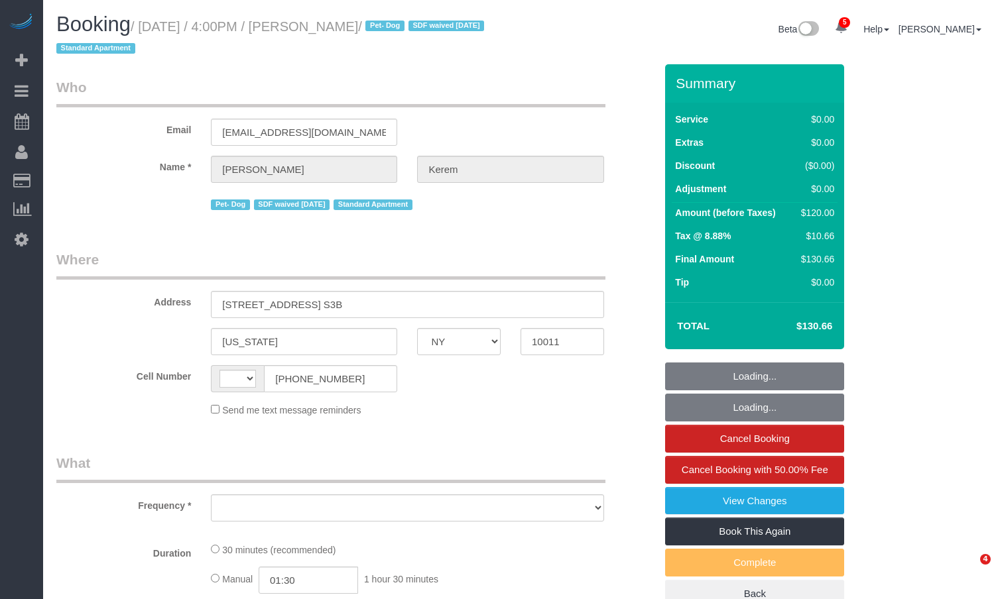
select select "NY"
select select "string:[GEOGRAPHIC_DATA]"
select select "object:577"
select select "number:64"
select select "number:78"
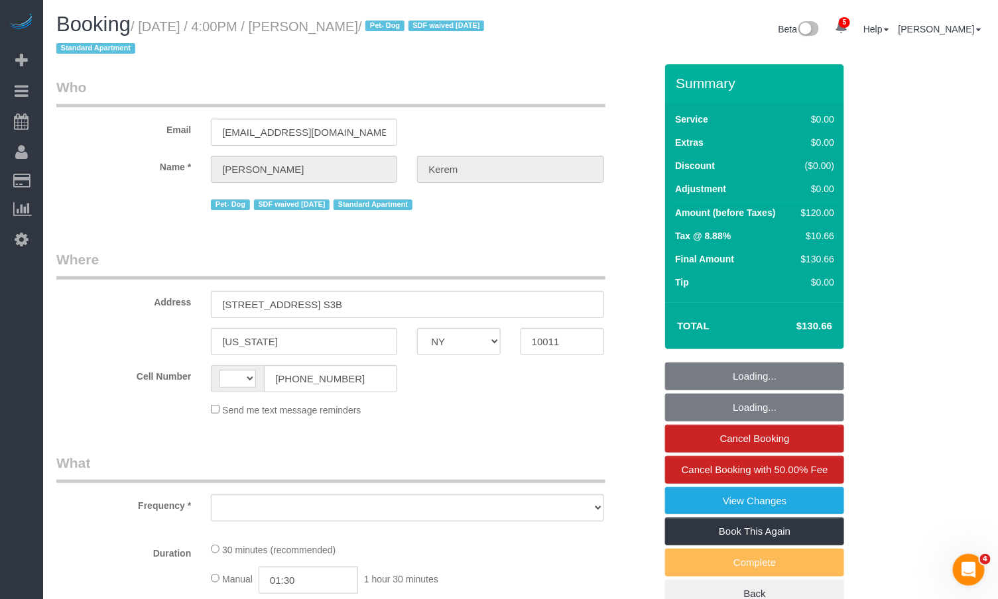
select select "number:13"
select select "number:5"
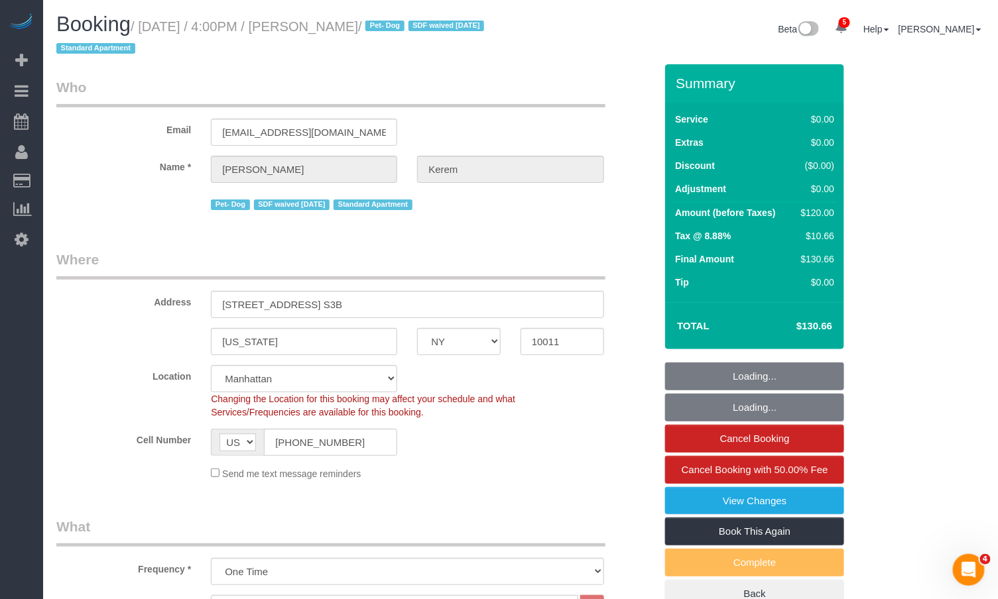
select select "string:stripe-pm_1RSMK44VGloSiKo7GjZfo9Rp"
select select "spot1"
select select "object:1329"
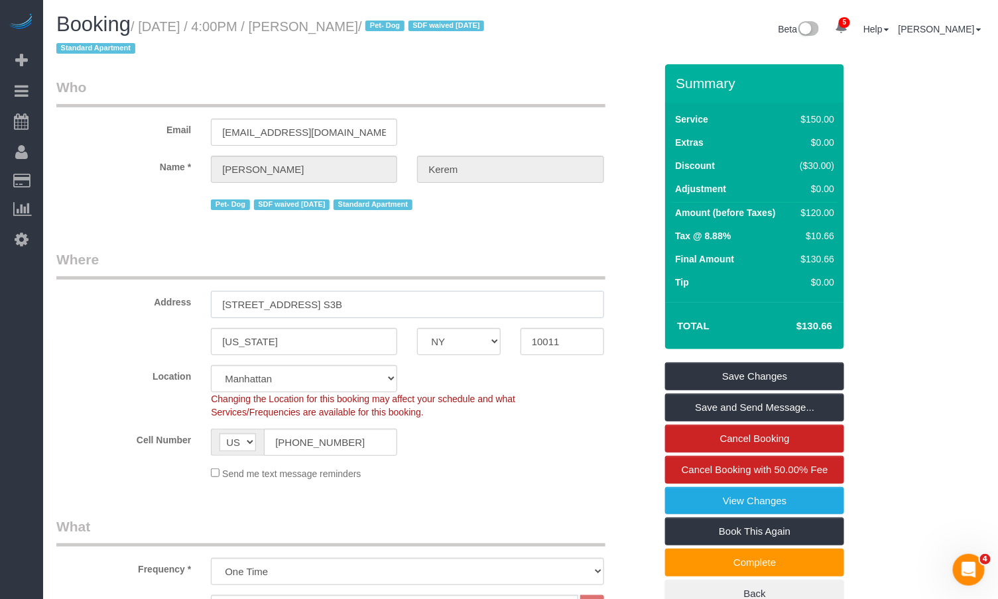
click at [396, 305] on input "[STREET_ADDRESS] S3B" at bounding box center [407, 304] width 393 height 27
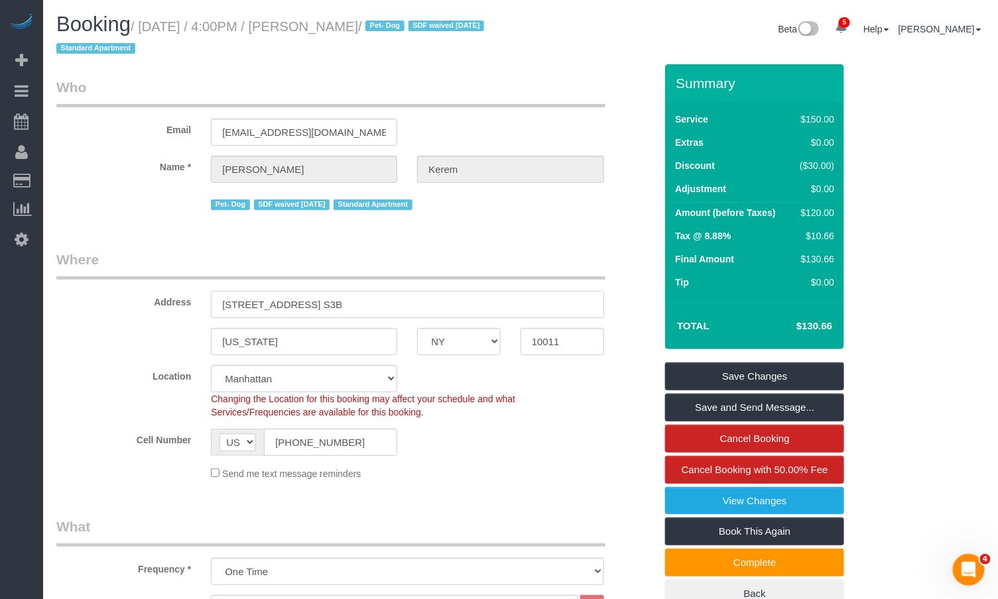
click at [396, 305] on input "[STREET_ADDRESS] S3B" at bounding box center [407, 304] width 393 height 27
click at [374, 29] on small "/ [DATE] / 4:00PM / [PERSON_NAME] / Pet- Dog SDF waived [DATE] Standard Apartme…" at bounding box center [272, 37] width 432 height 37
drag, startPoint x: 412, startPoint y: 25, endPoint x: 320, endPoint y: 34, distance: 93.3
click at [320, 34] on small "/ [DATE] / 4:00PM / [PERSON_NAME] / Pet- Dog SDF waived [DATE] Standard Apartme…" at bounding box center [272, 37] width 432 height 37
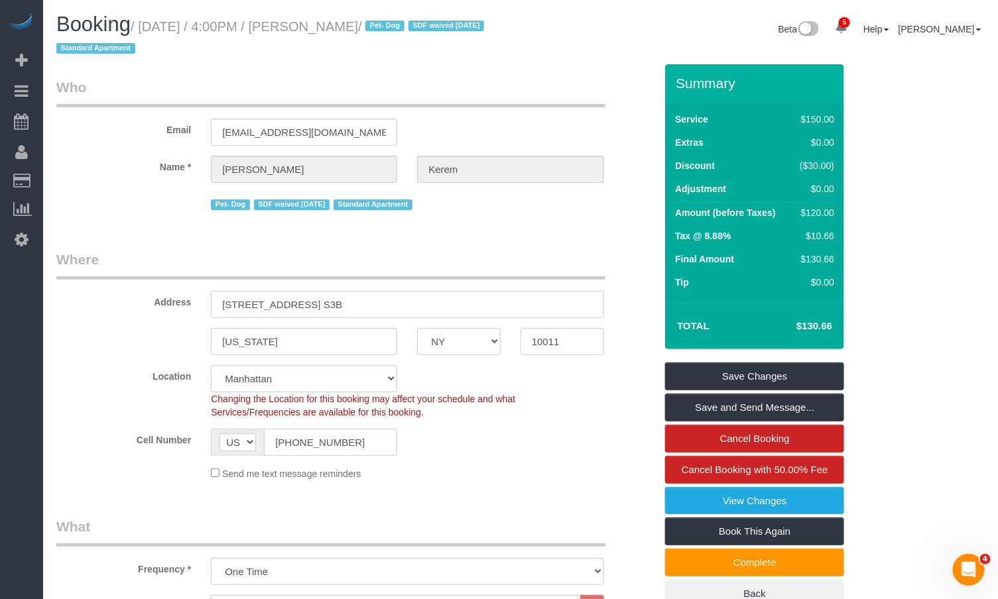
copy small "[PERSON_NAME]"
click at [344, 131] on input "[EMAIL_ADDRESS][DOMAIN_NAME]" at bounding box center [304, 132] width 186 height 27
drag, startPoint x: 414, startPoint y: 24, endPoint x: 149, endPoint y: 30, distance: 264.6
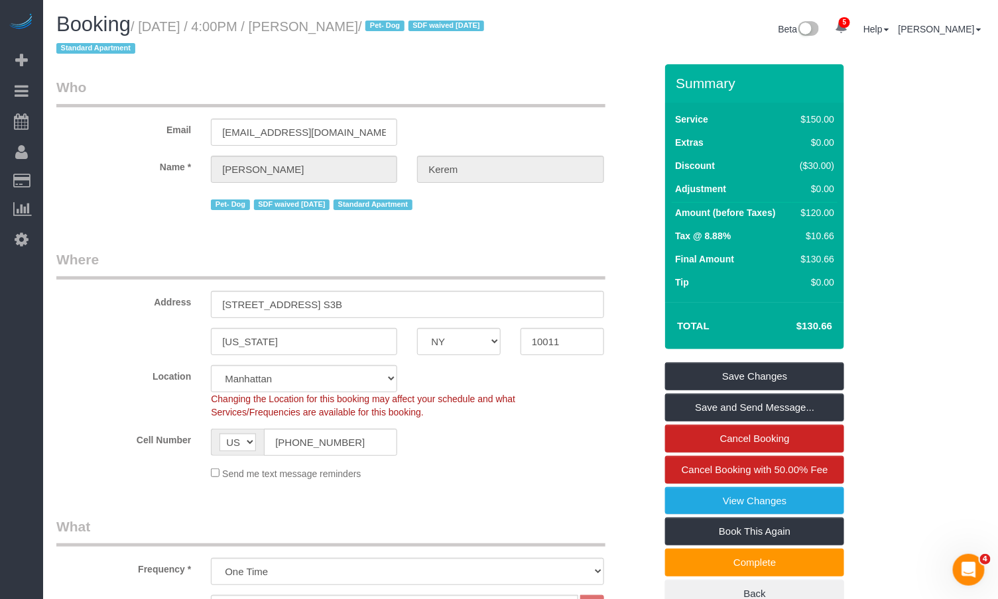
click at [149, 30] on small "/ [DATE] / 4:00PM / [PERSON_NAME] / Pet- Dog SDF waived [DATE] Standard Apartme…" at bounding box center [272, 37] width 432 height 37
copy small "[DATE] / 4:00PM / [PERSON_NAME]"
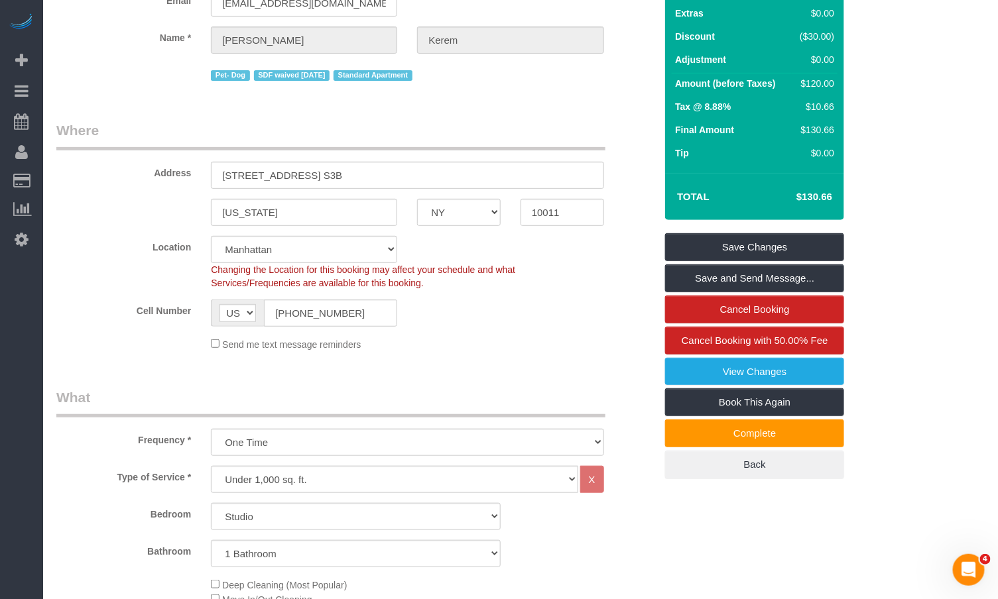
scroll to position [130, 0]
